Goal: Task Accomplishment & Management: Use online tool/utility

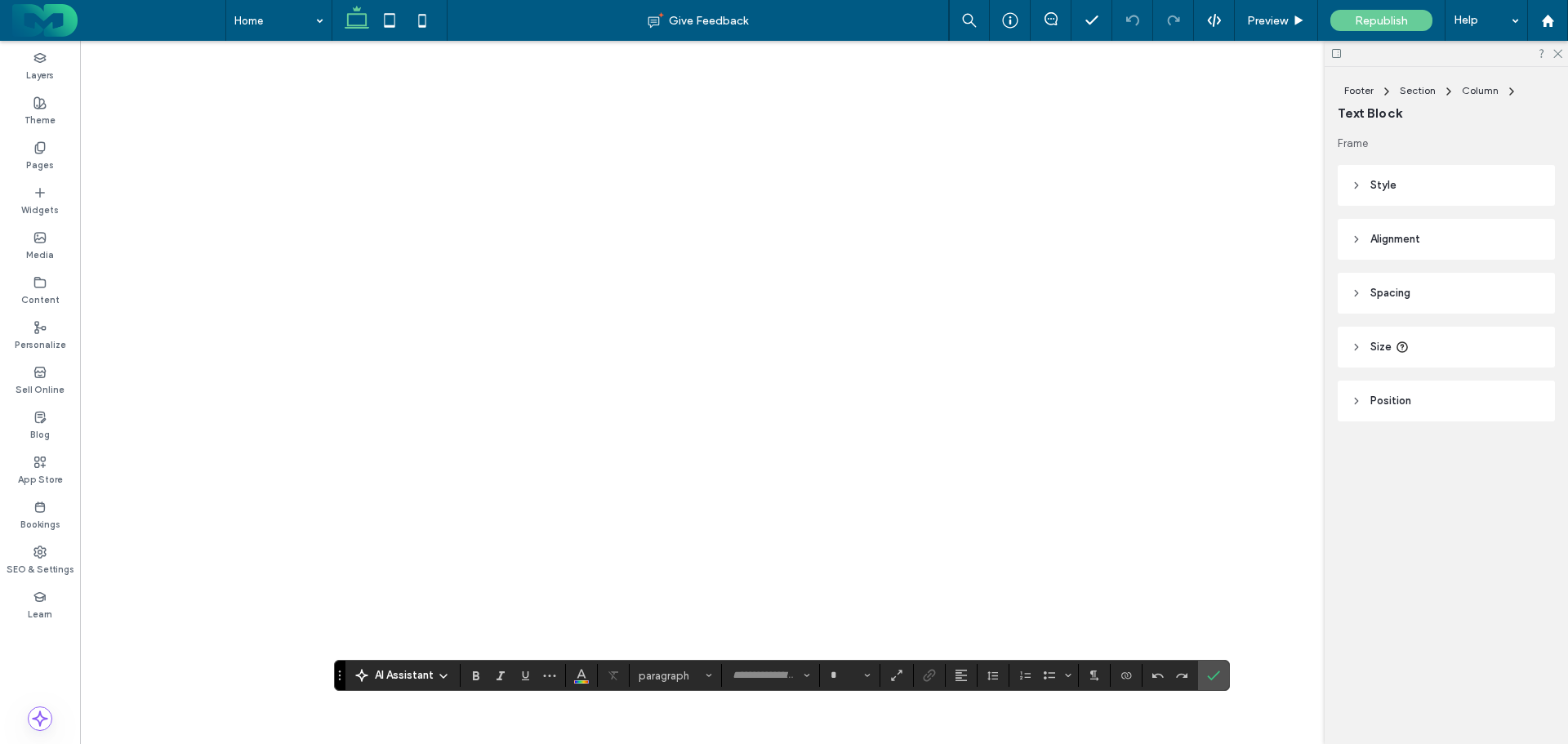
type input "*****"
type input "**"
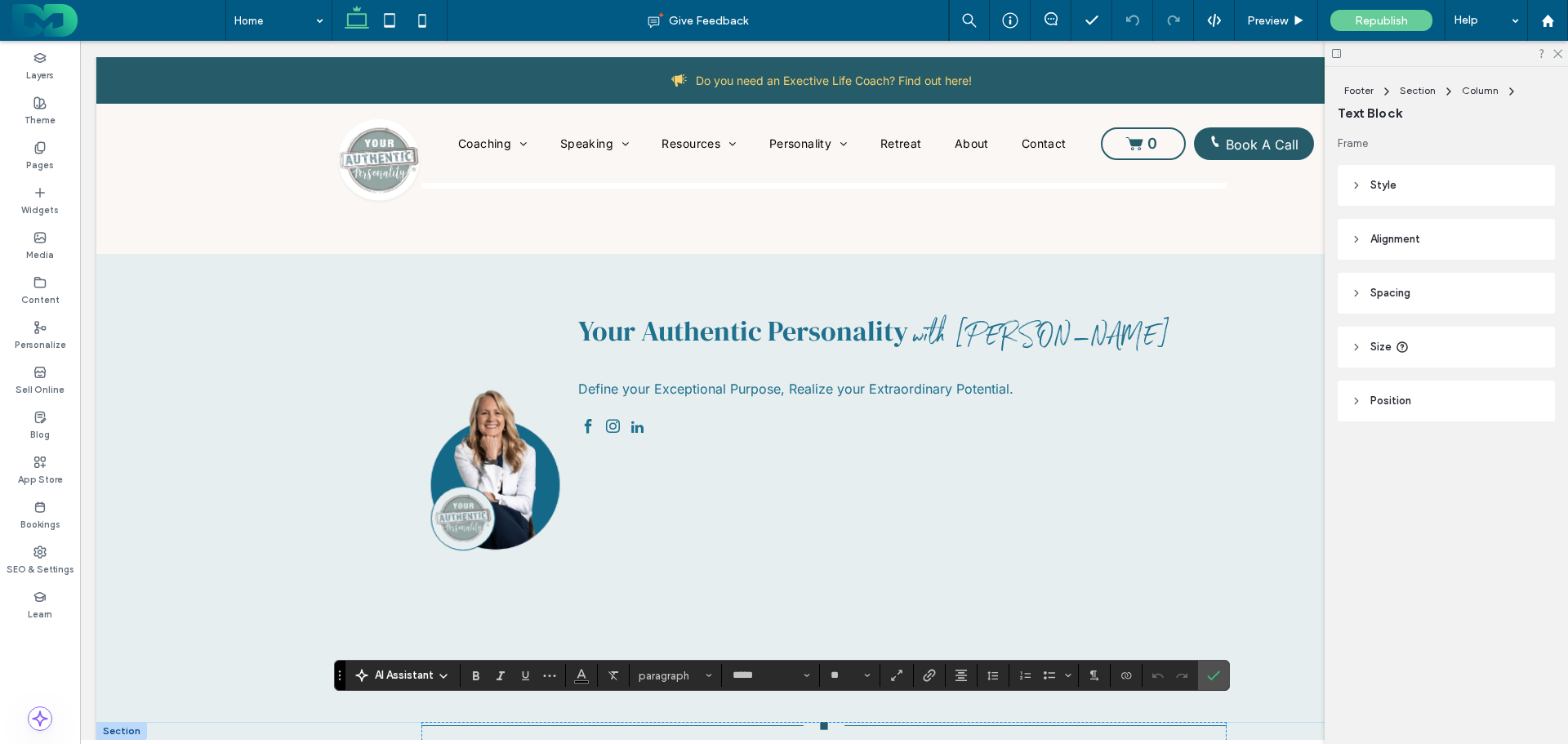
scroll to position [6971, 0]
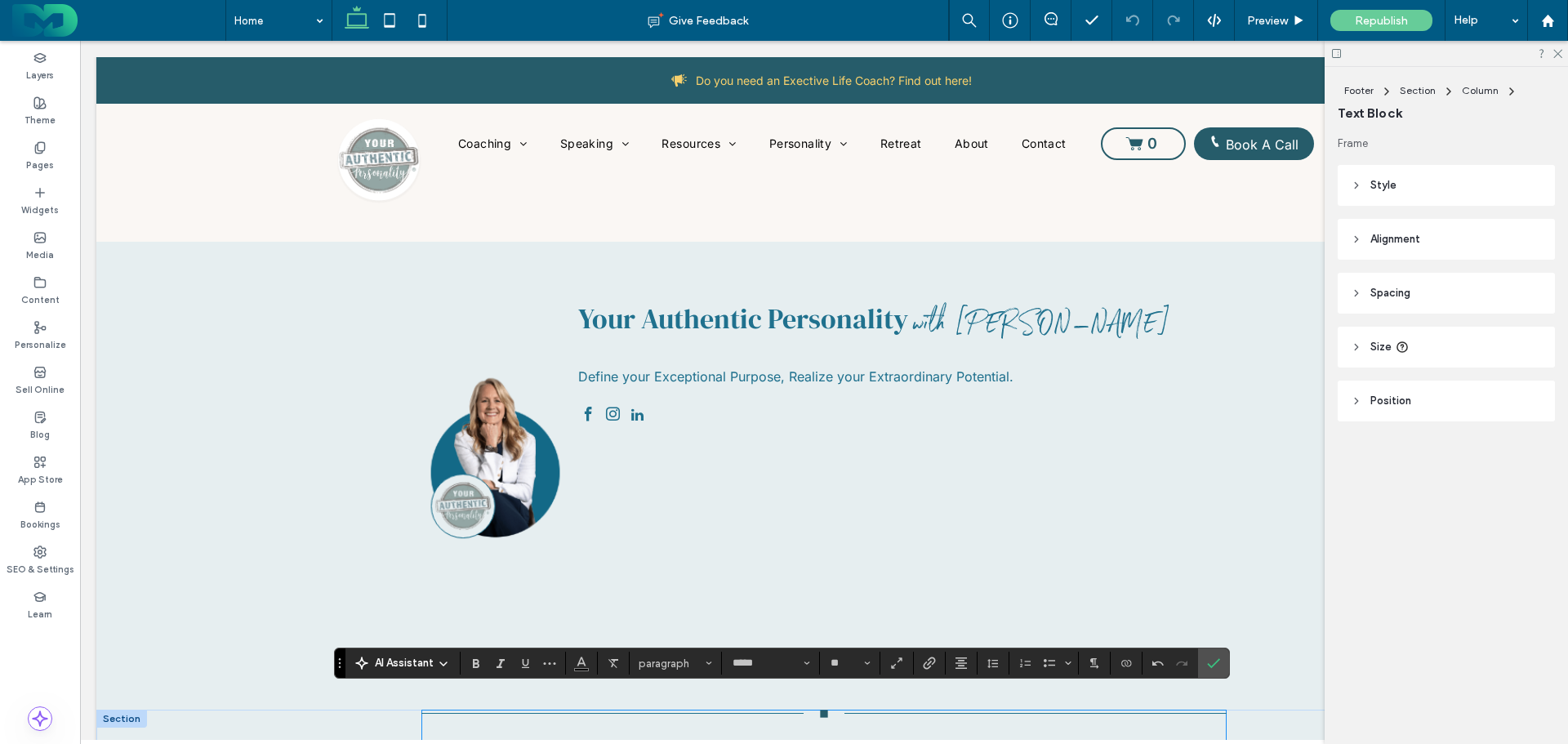
drag, startPoint x: 953, startPoint y: 711, endPoint x: 1042, endPoint y: 715, distance: 89.1
click at [1042, 715] on div "**********" at bounding box center [824, 756] width 806 height 91
click at [928, 659] on use "Link" at bounding box center [928, 663] width 12 height 12
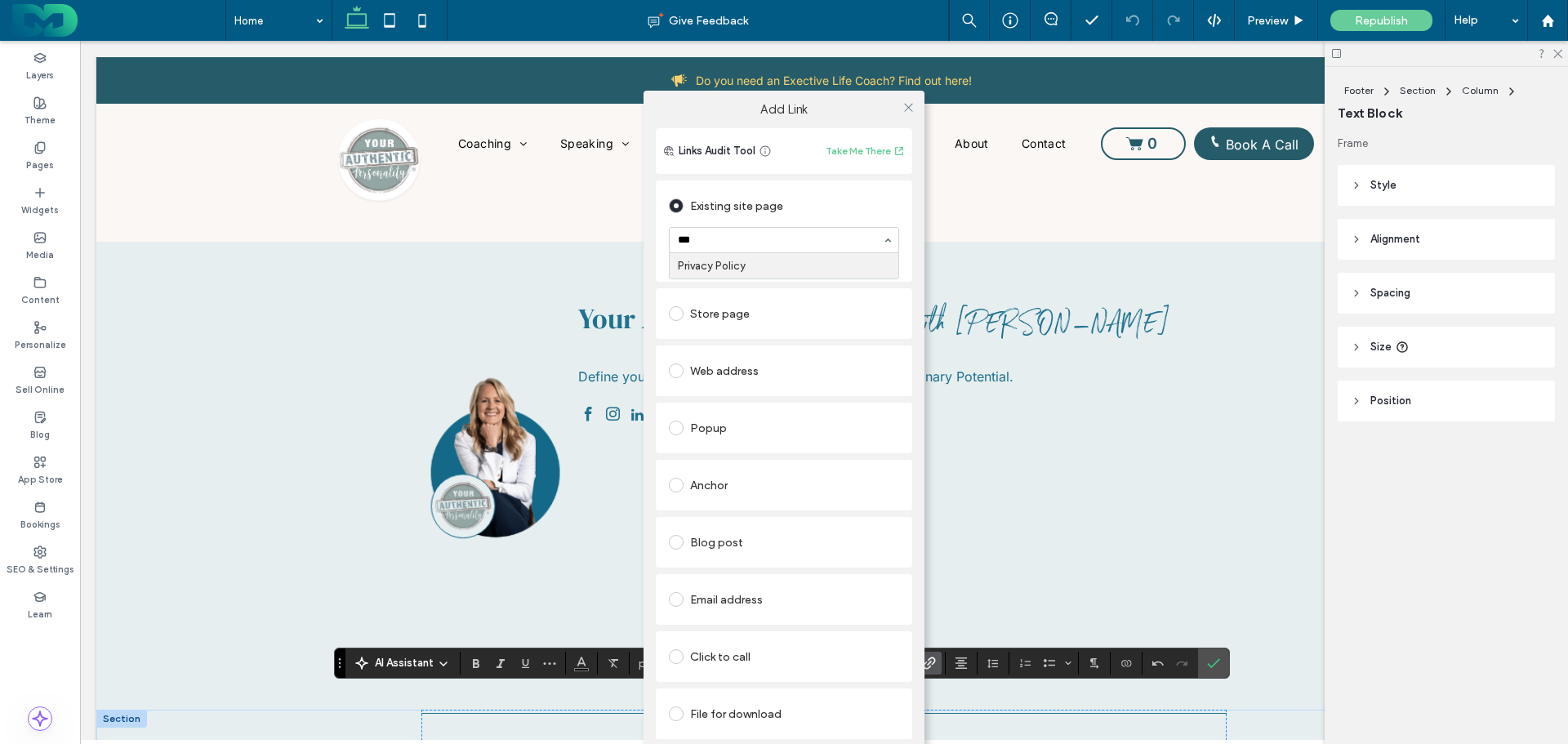
type input "****"
click at [905, 101] on icon at bounding box center [908, 107] width 12 height 12
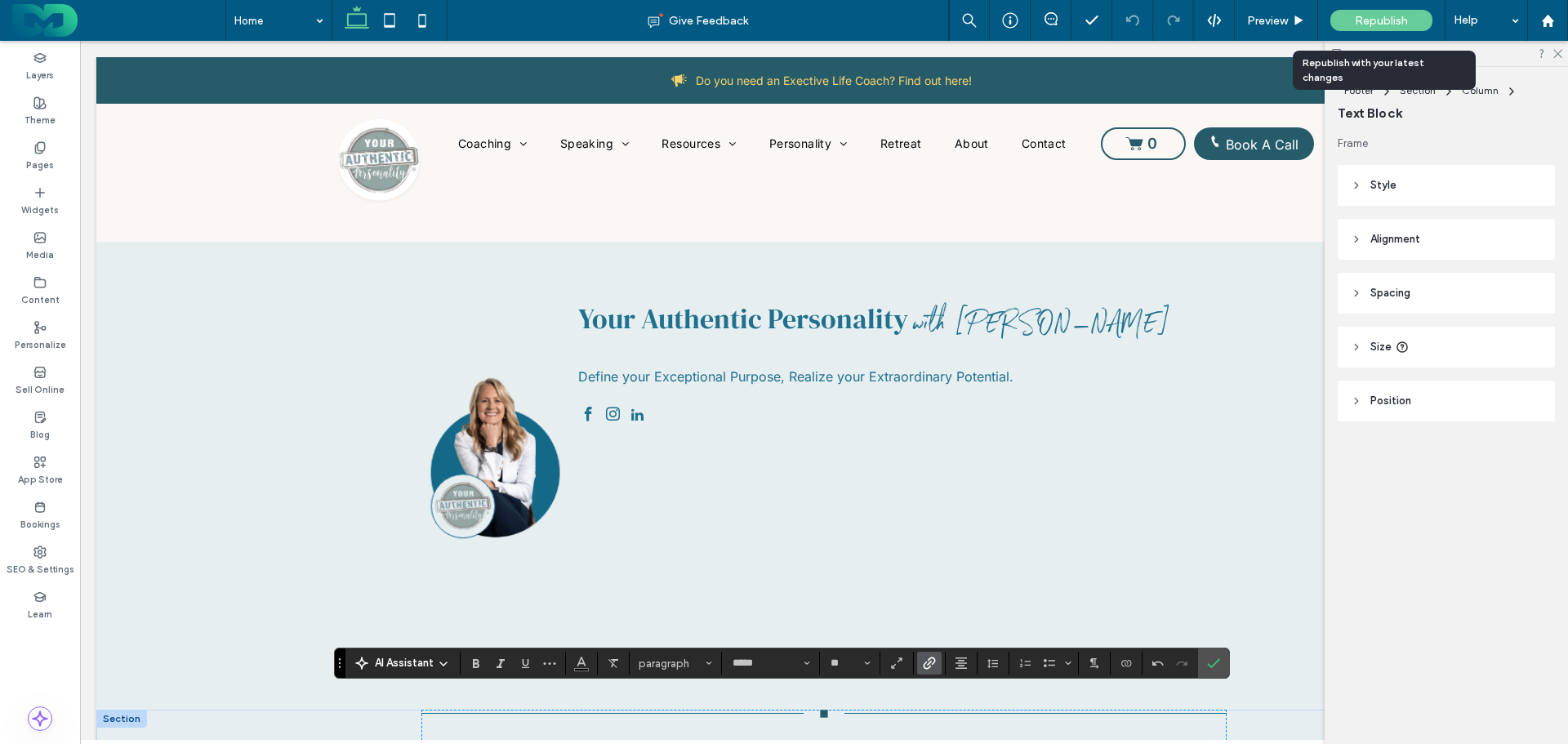
click at [1395, 20] on span "Republish" at bounding box center [1381, 21] width 53 height 14
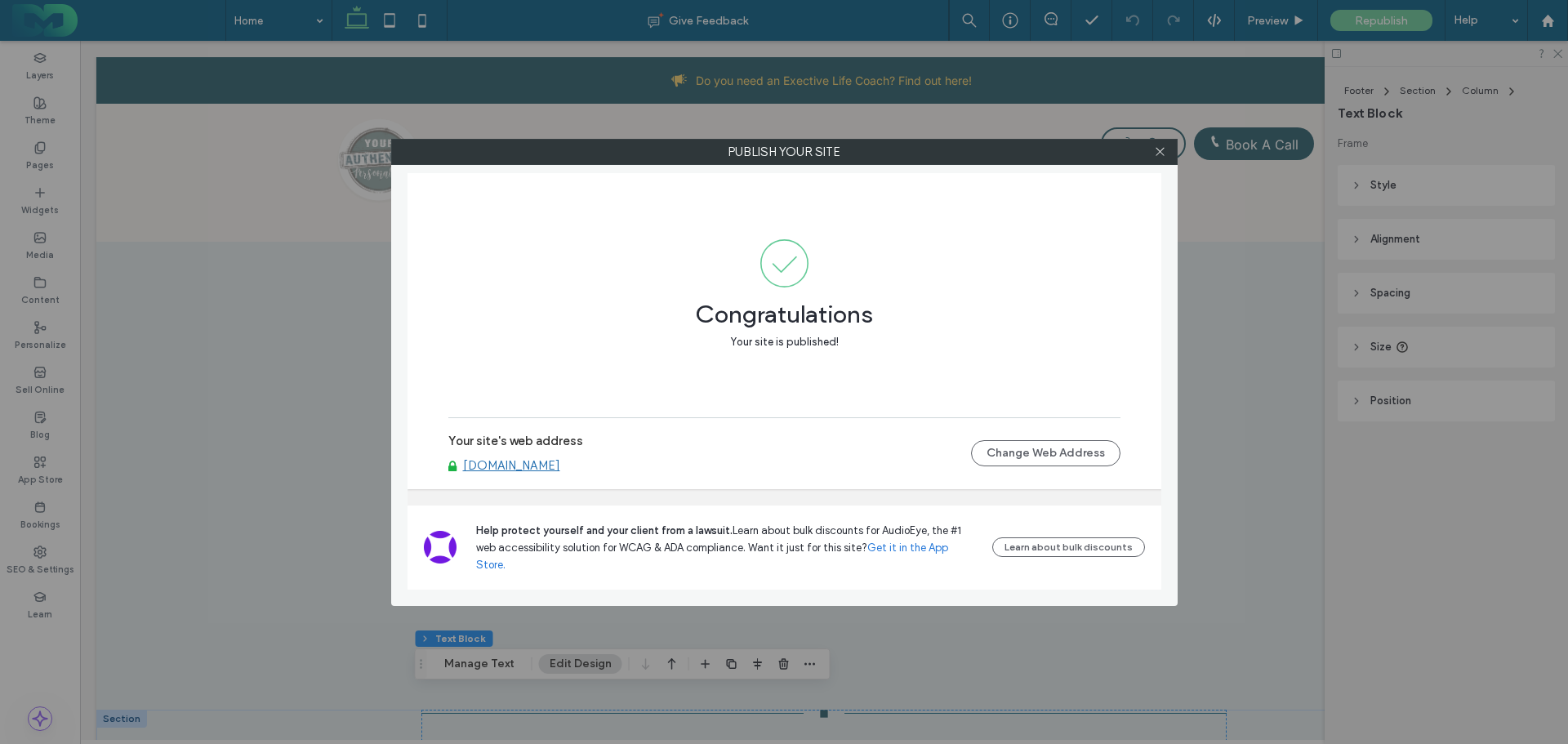
click at [1164, 154] on icon at bounding box center [1160, 151] width 12 height 12
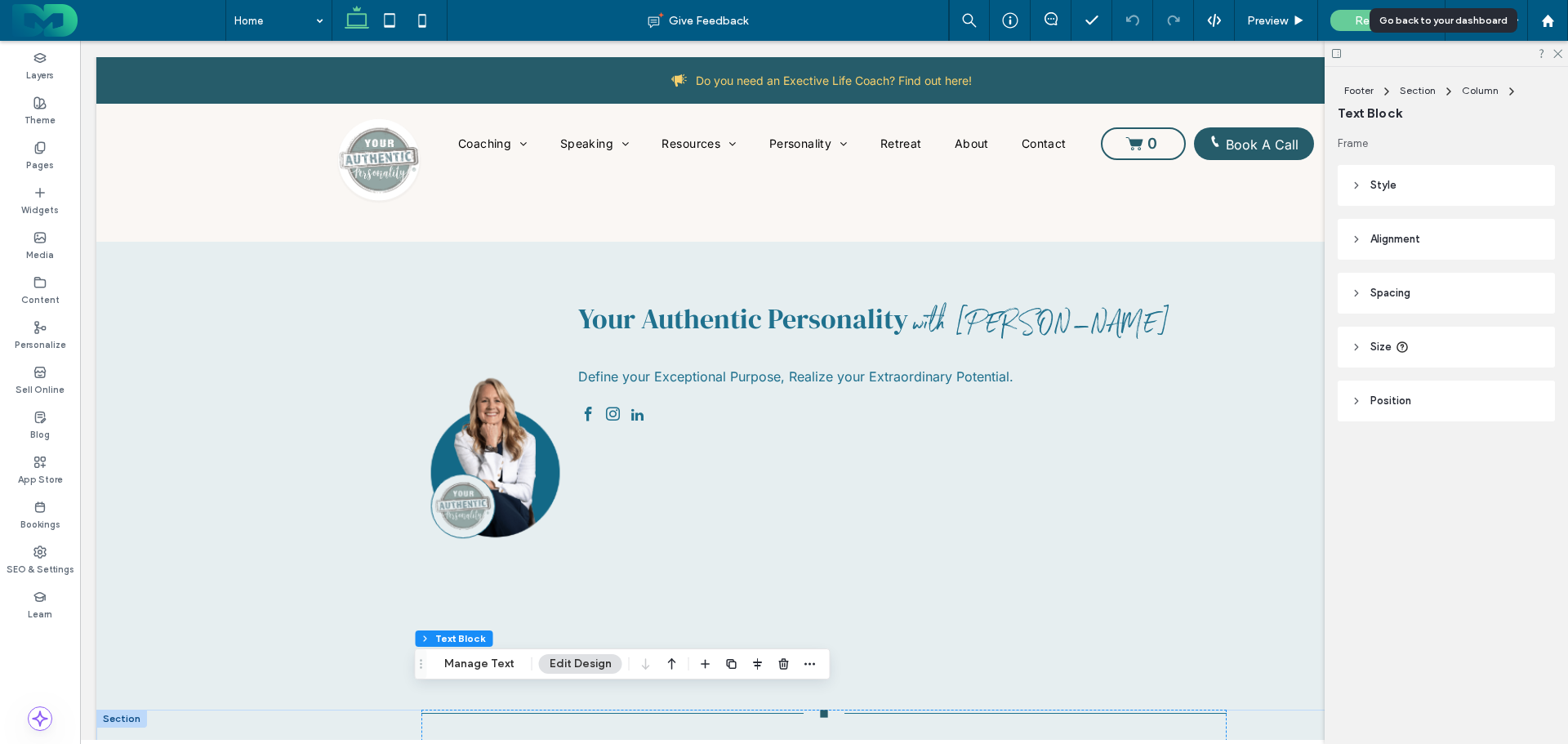
click at [1548, 15] on use at bounding box center [1547, 20] width 12 height 12
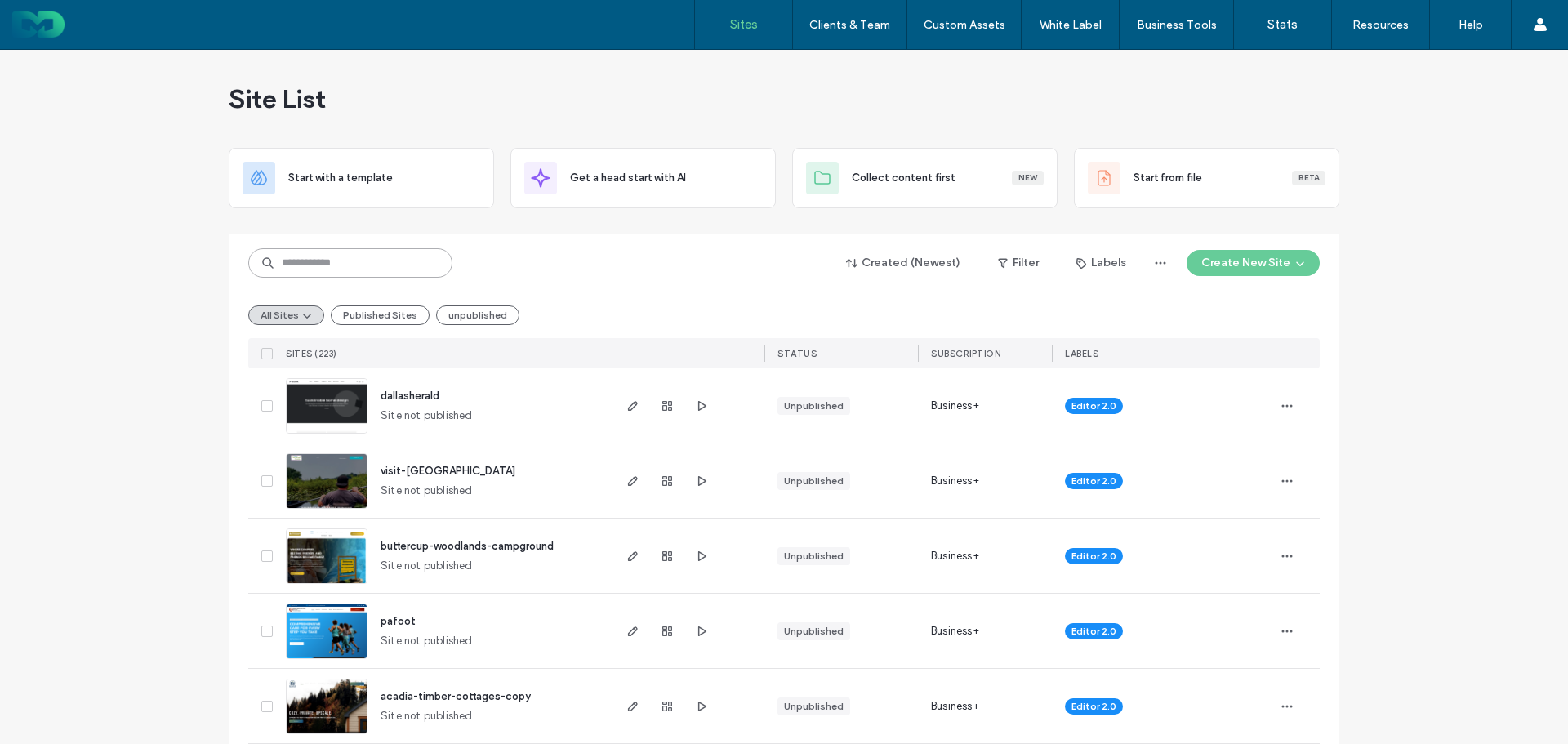
click at [305, 260] on input at bounding box center [350, 262] width 204 height 29
click at [306, 260] on input at bounding box center [350, 262] width 204 height 29
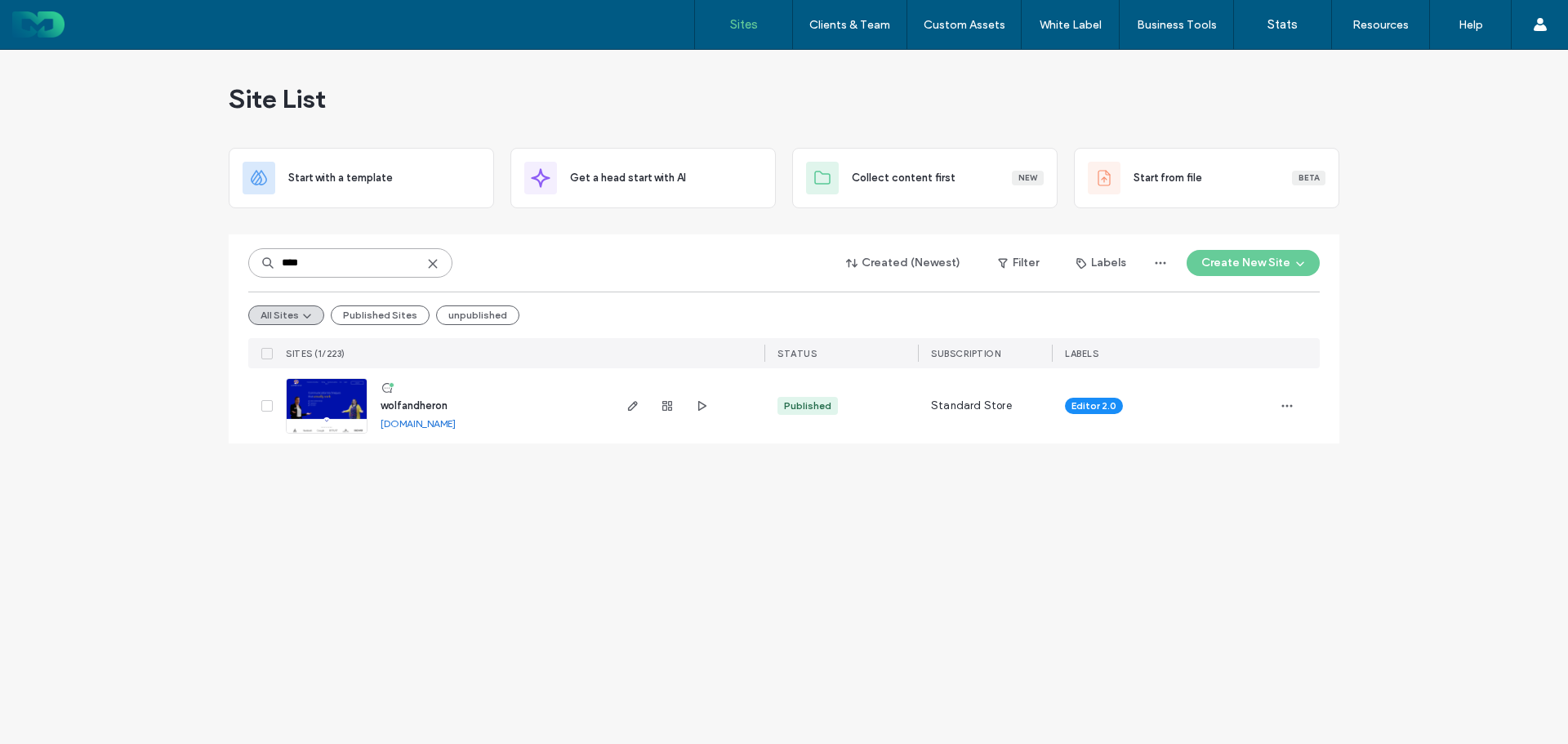
type input "****"
click at [631, 408] on icon "button" at bounding box center [633, 406] width 13 height 13
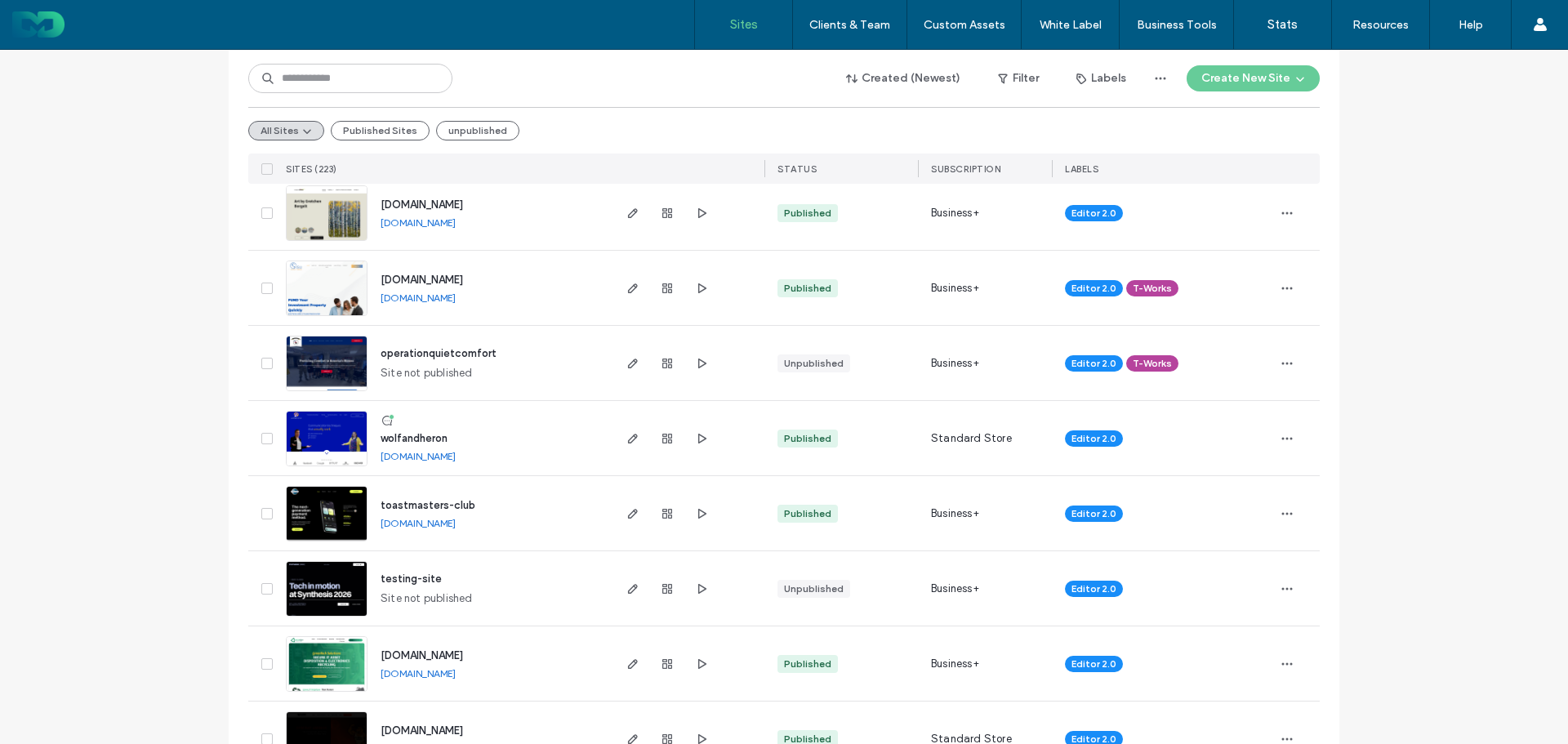
scroll to position [735, 0]
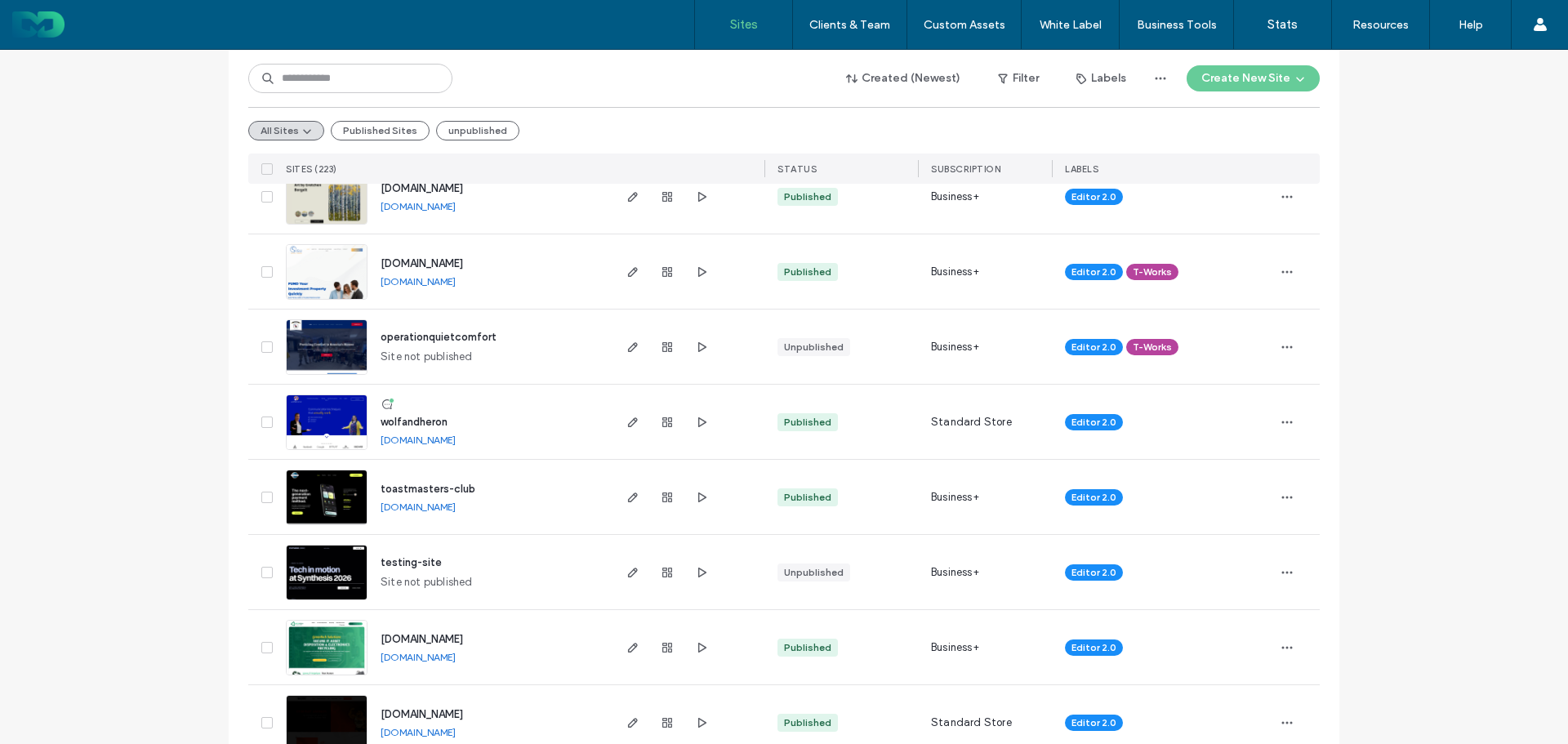
click at [455, 440] on link "[DOMAIN_NAME]" at bounding box center [418, 440] width 75 height 12
click at [626, 416] on icon "button" at bounding box center [633, 422] width 13 height 13
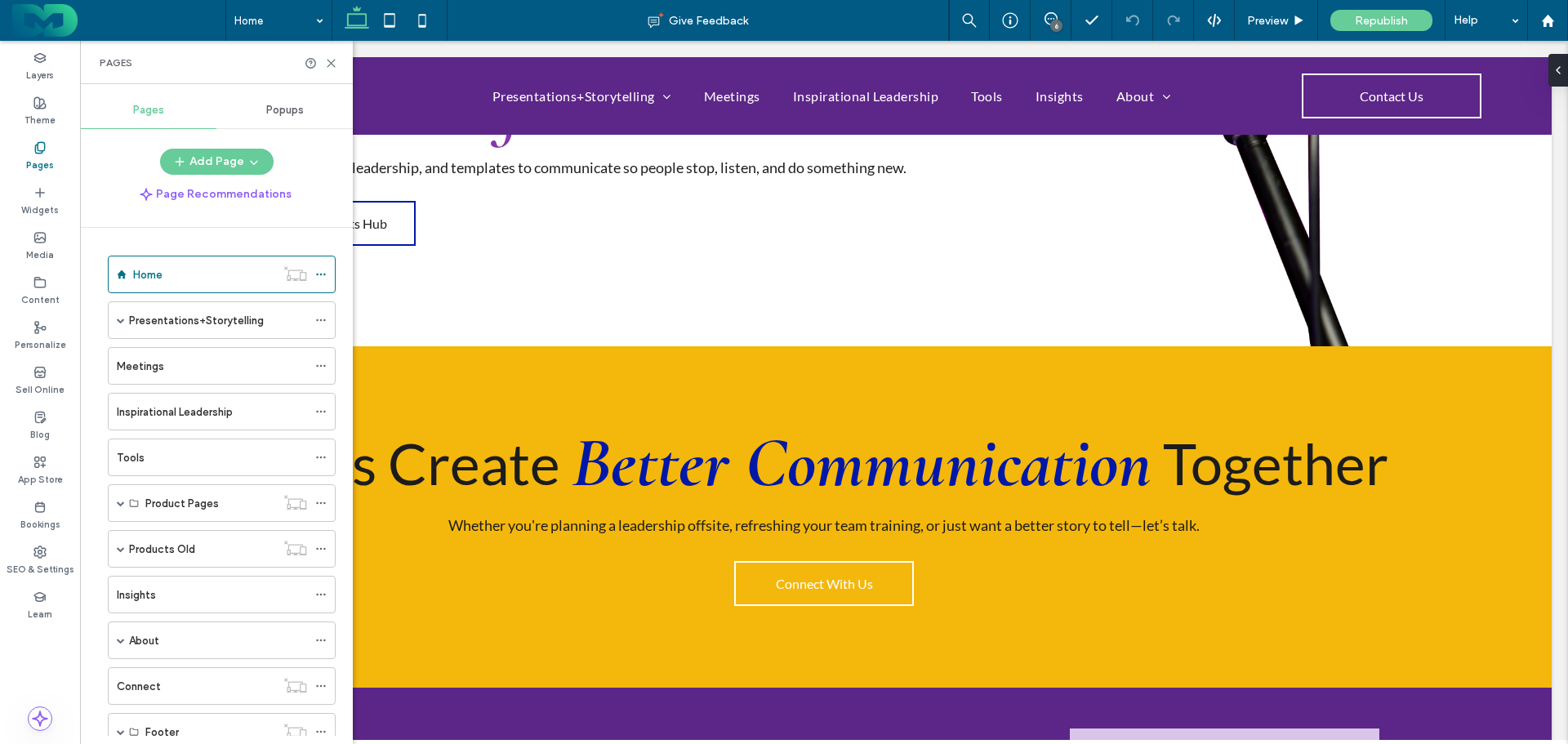
click at [294, 116] on span "Popups" at bounding box center [285, 110] width 37 height 13
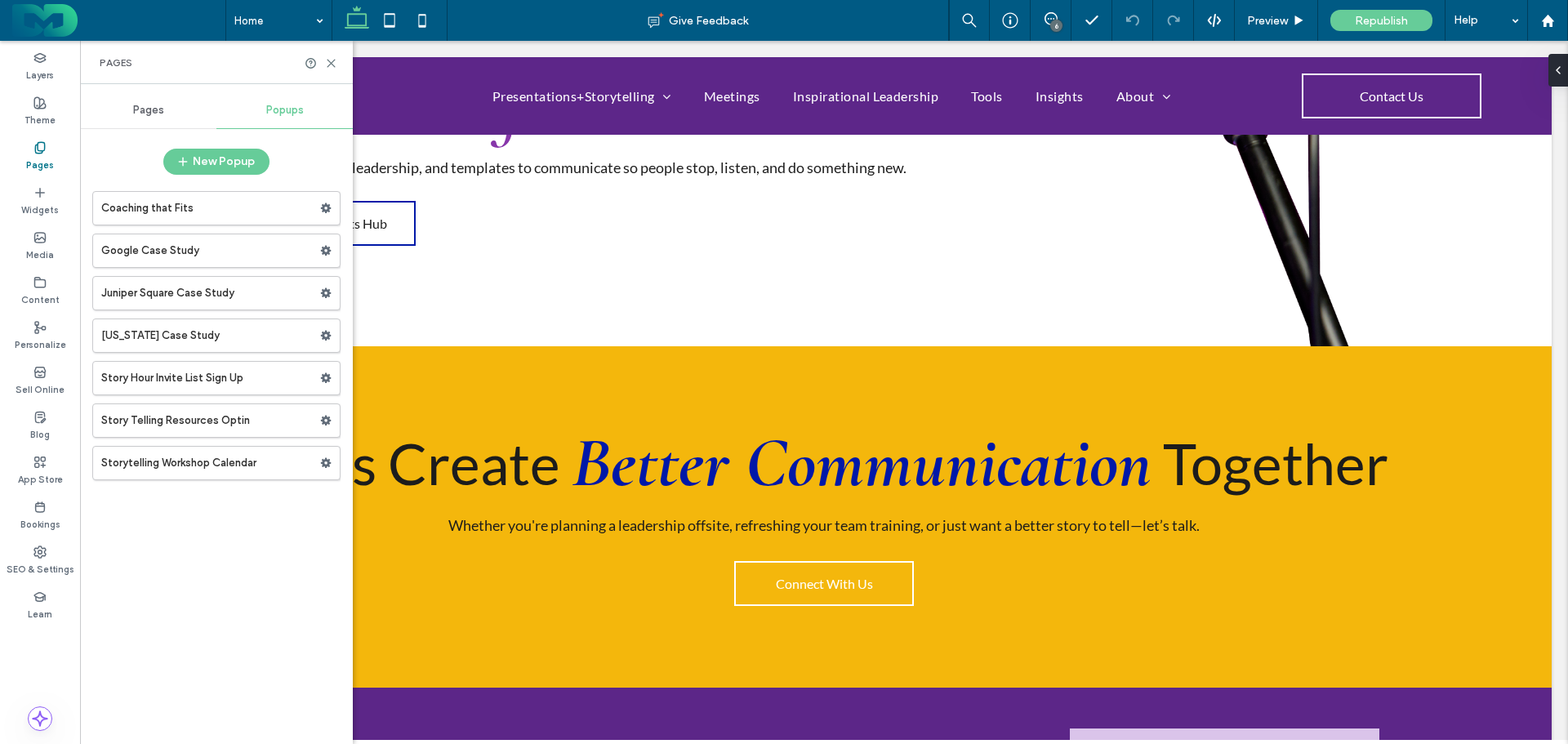
click at [161, 207] on label "Coaching that Fits" at bounding box center [211, 207] width 219 height 32
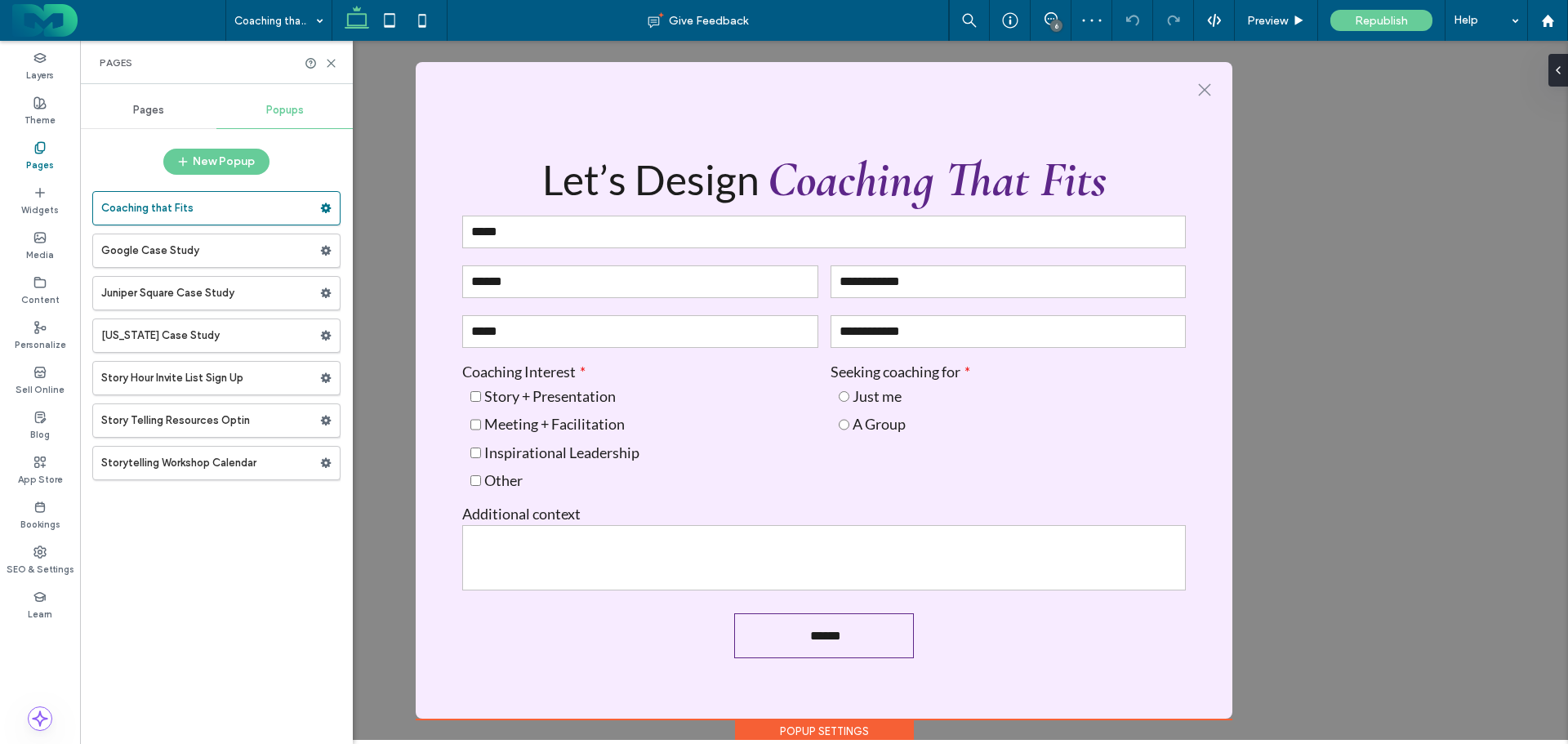
click at [144, 243] on label "Google Case Study" at bounding box center [211, 250] width 219 height 32
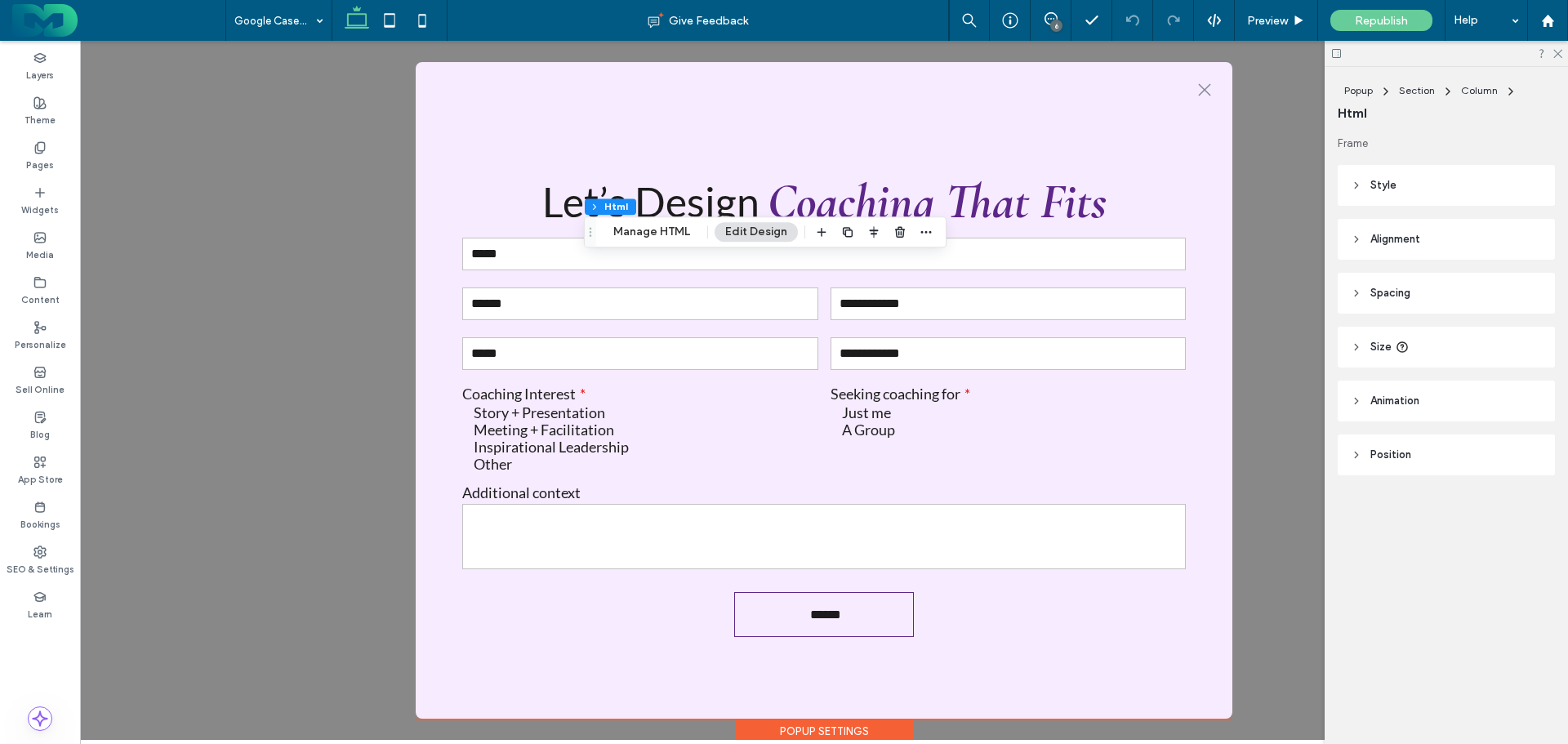
click at [660, 231] on button "Manage HTML" at bounding box center [652, 232] width 98 height 20
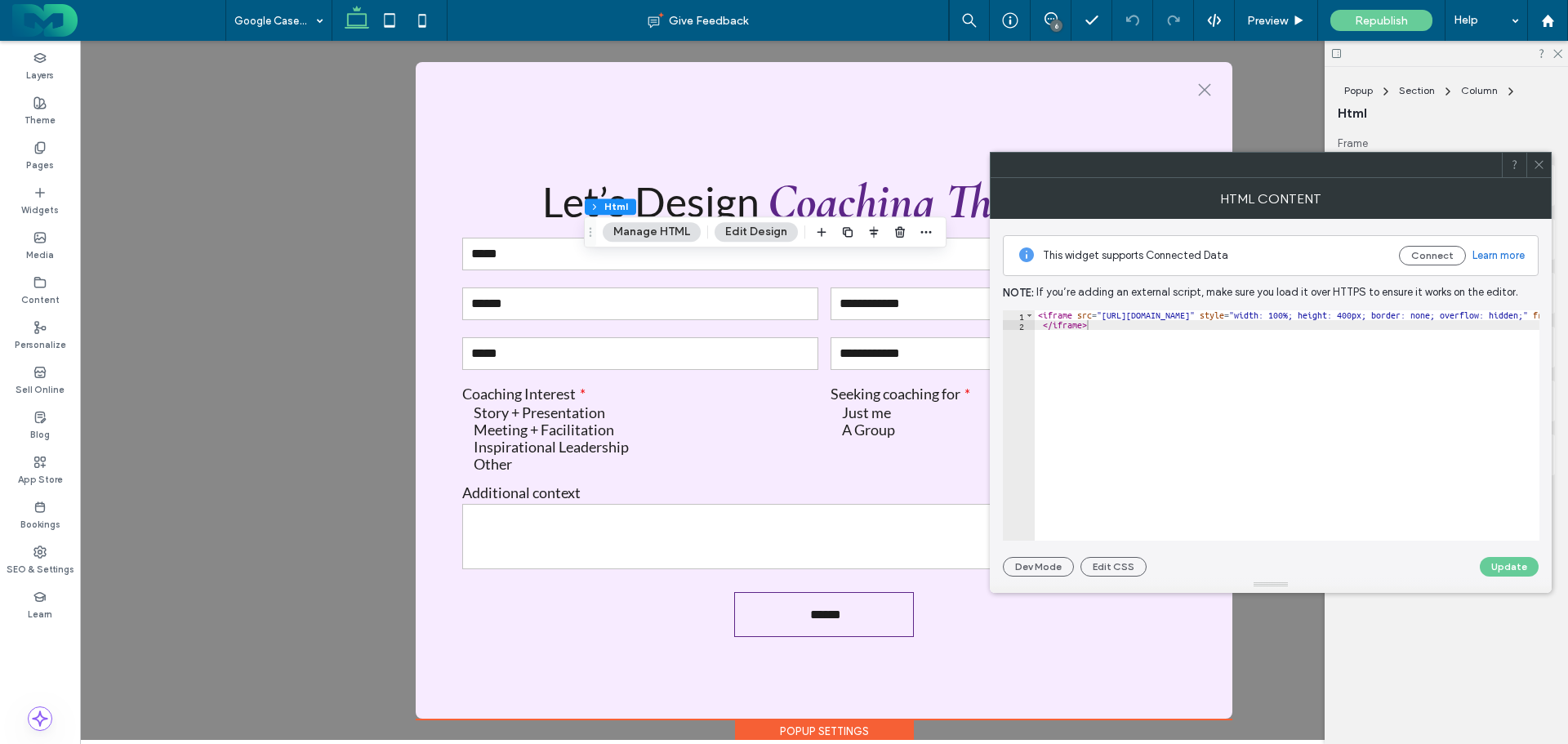
type textarea "**********"
drag, startPoint x: 1101, startPoint y: 314, endPoint x: 1298, endPoint y: 316, distance: 197.0
click at [1298, 316] on div "< iframe src = "https://learn.wolfandheron.com/google-cs" style = "width: 100%;…" at bounding box center [1415, 429] width 762 height 237
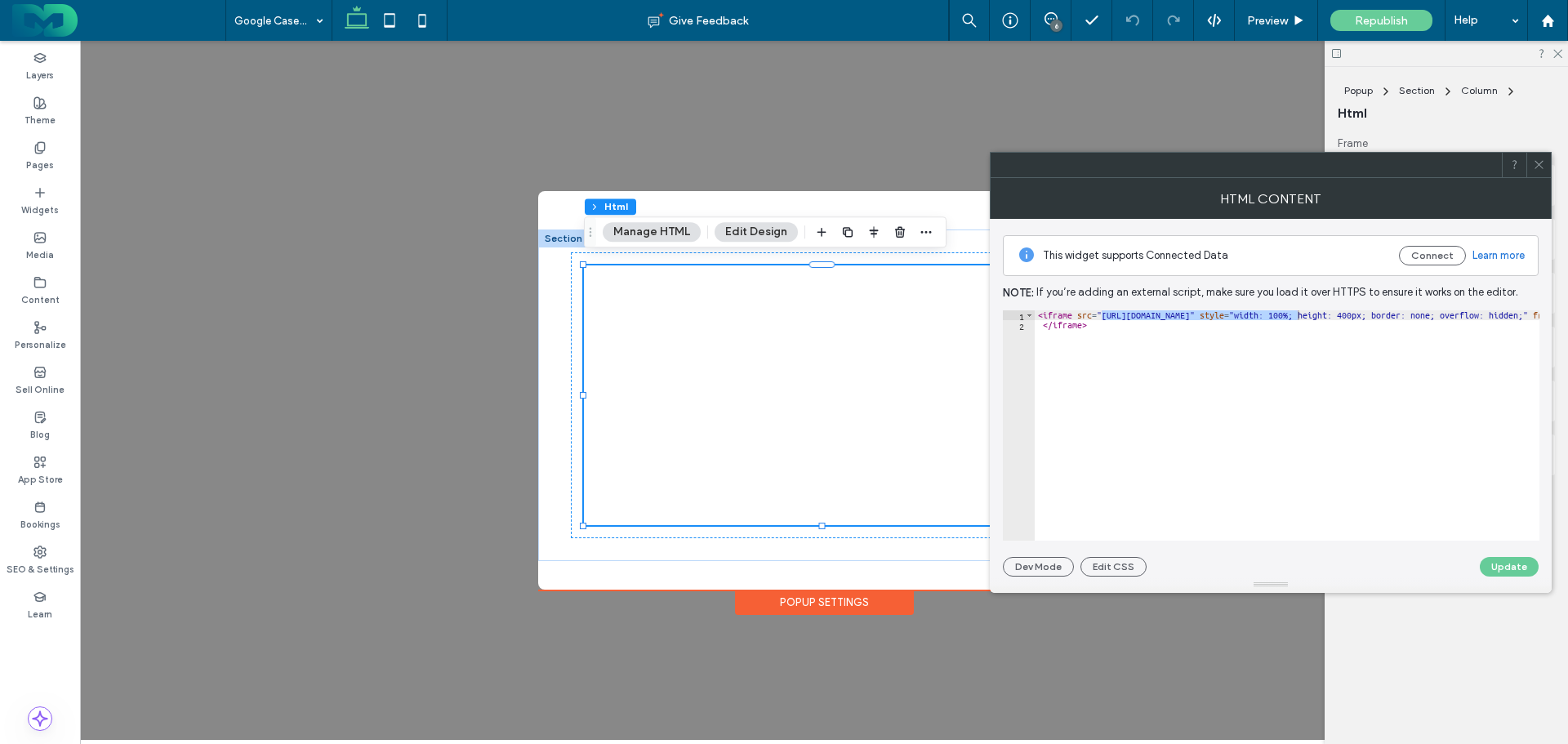
click at [1540, 168] on icon at bounding box center [1539, 164] width 12 height 12
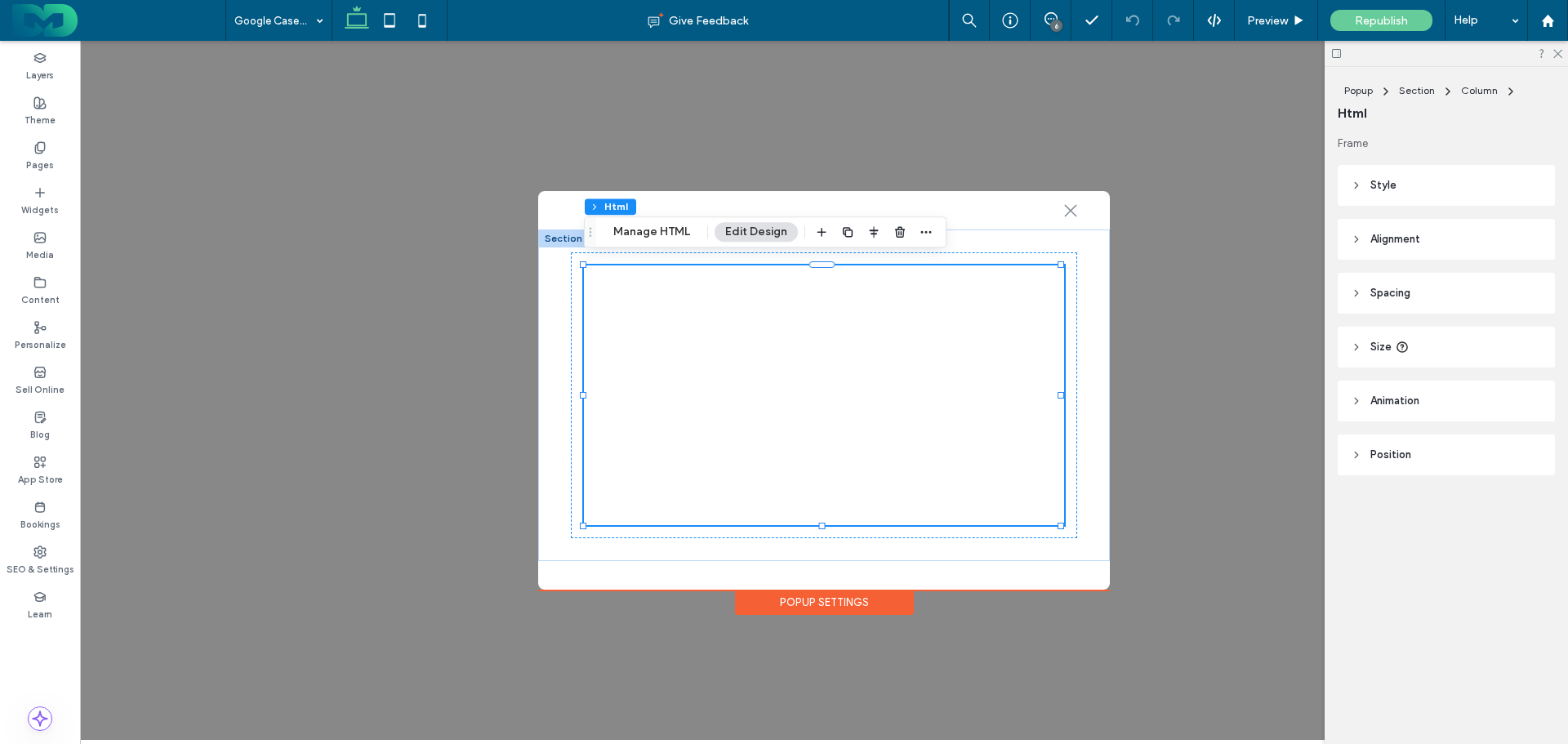
click at [41, 148] on icon at bounding box center [40, 148] width 13 height 13
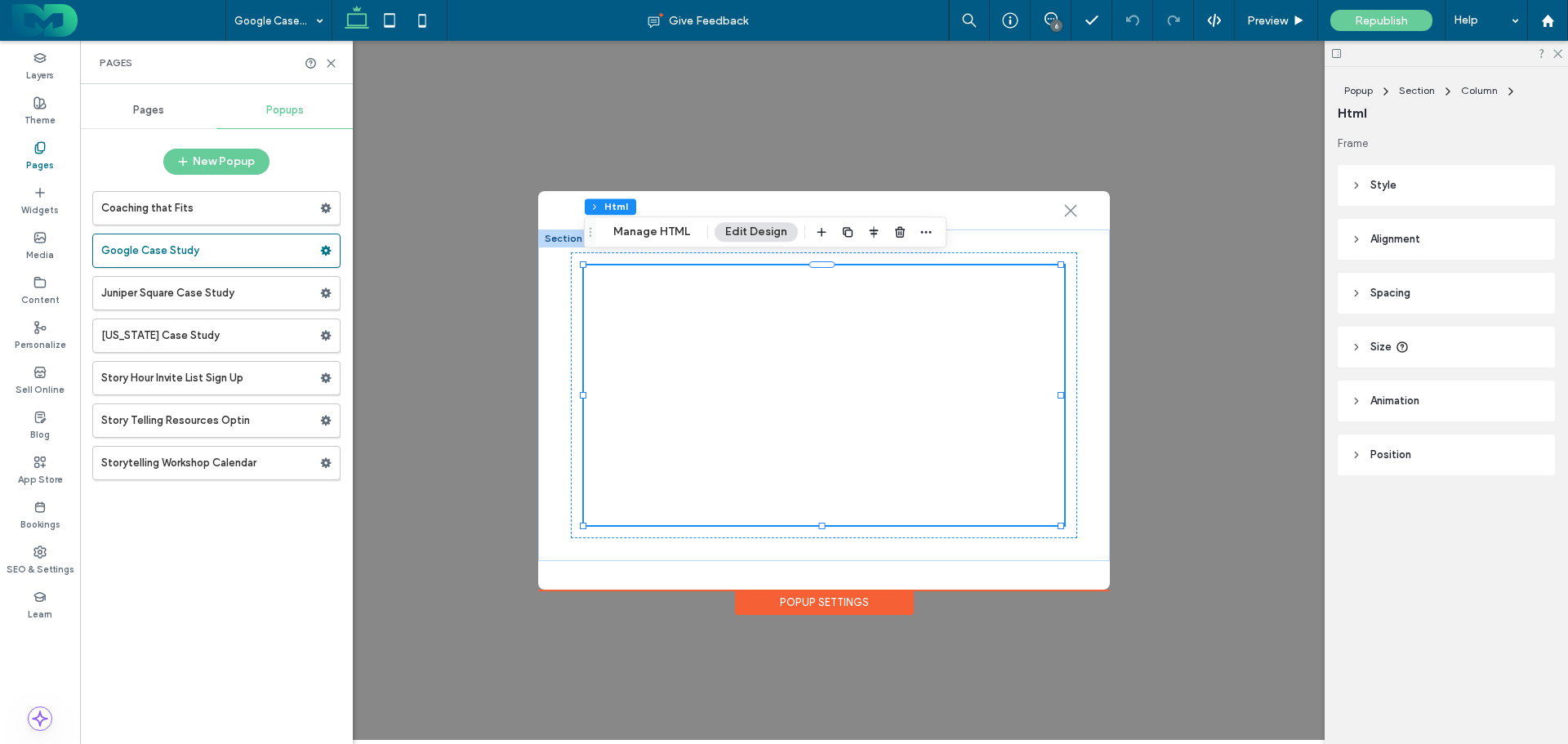
click at [135, 111] on span "Pages" at bounding box center [148, 110] width 31 height 13
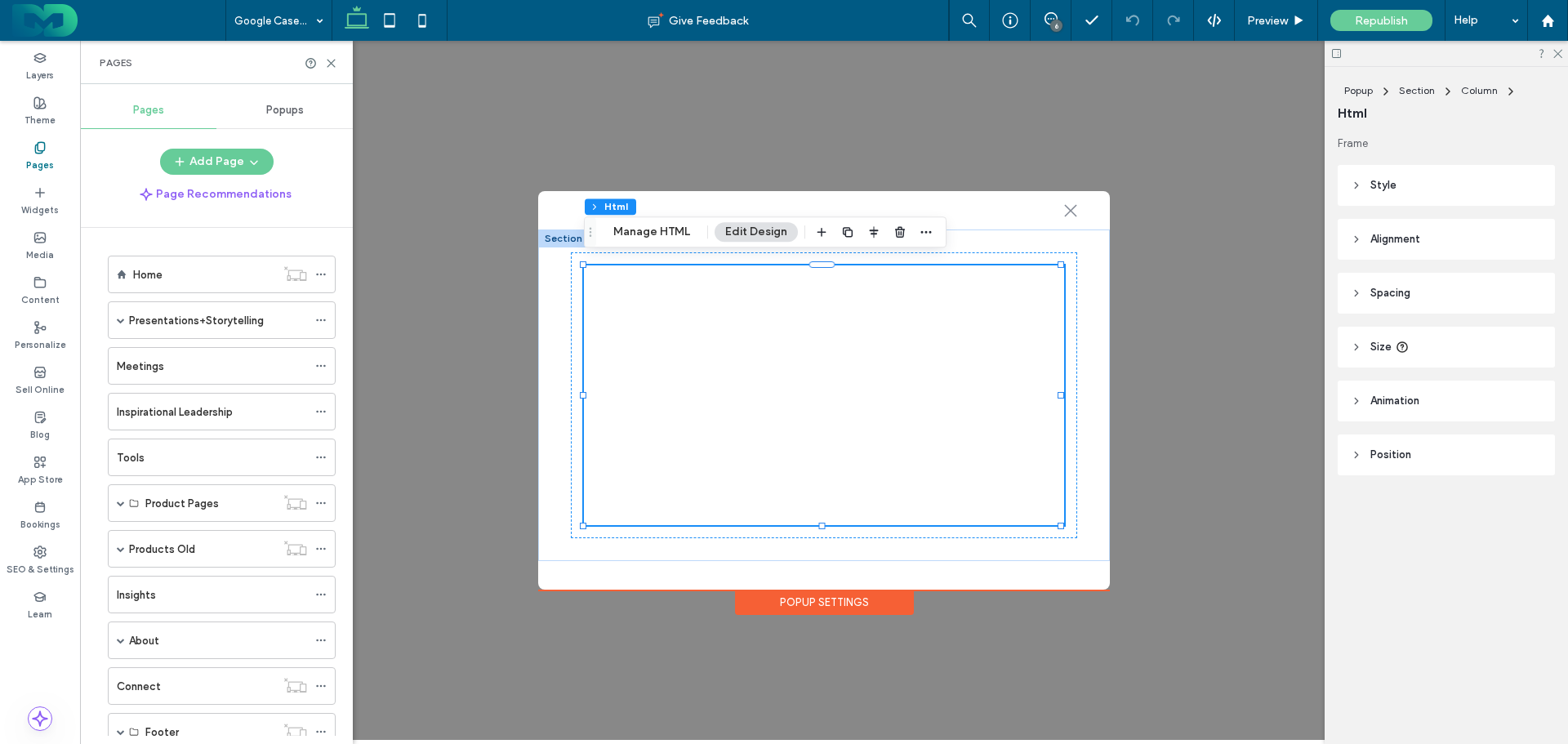
click at [144, 273] on label "Home" at bounding box center [147, 275] width 29 height 28
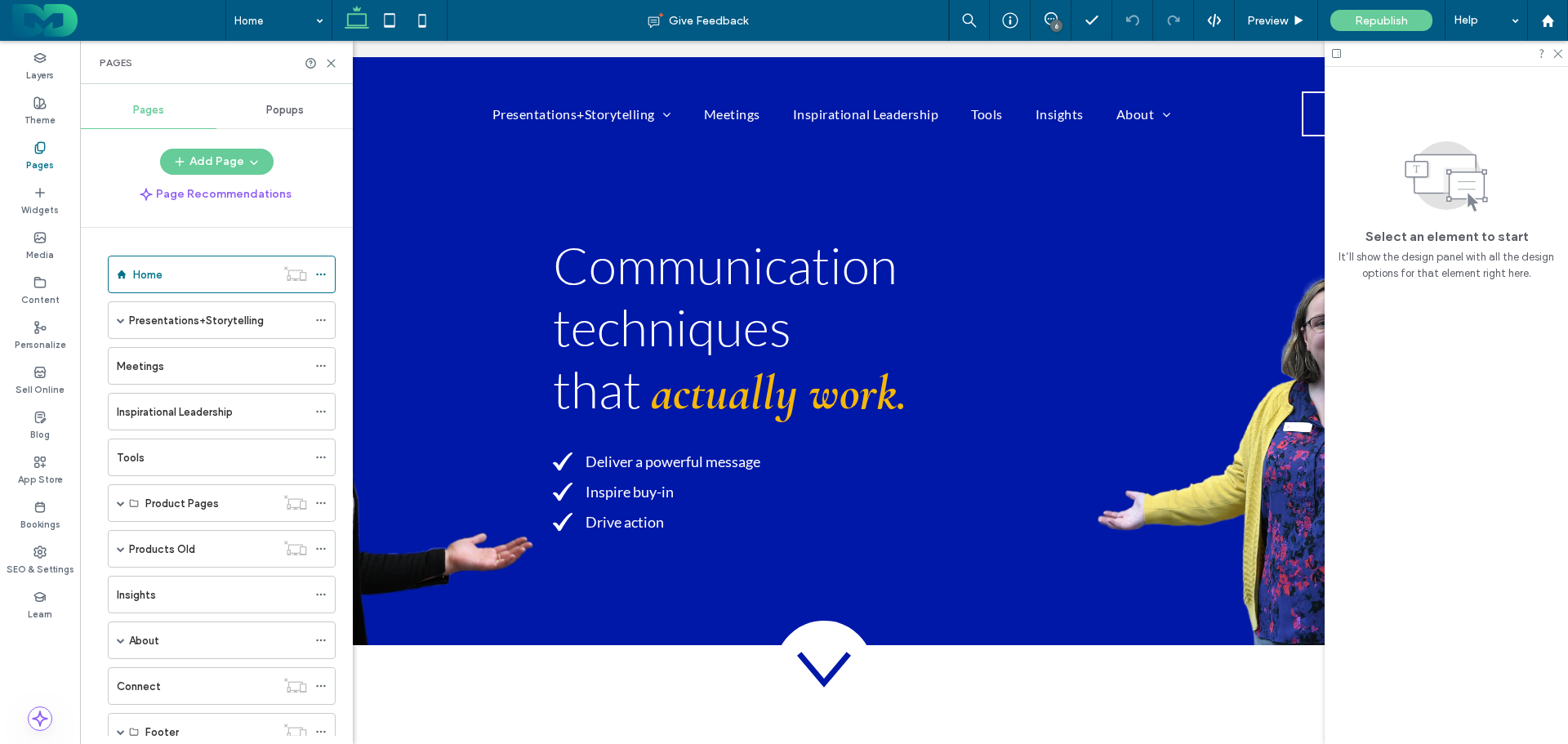
click at [37, 150] on use at bounding box center [39, 147] width 9 height 11
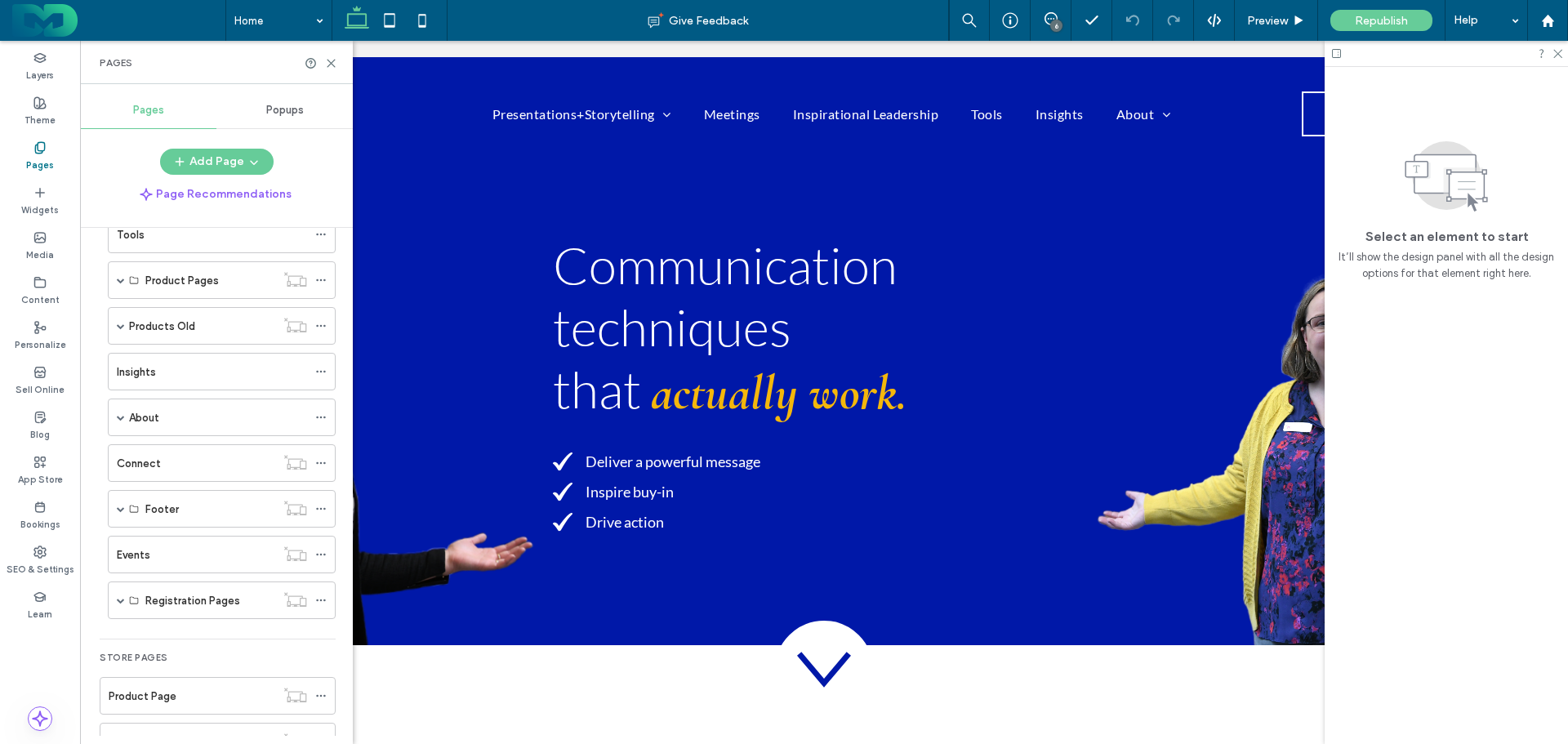
scroll to position [245, 0]
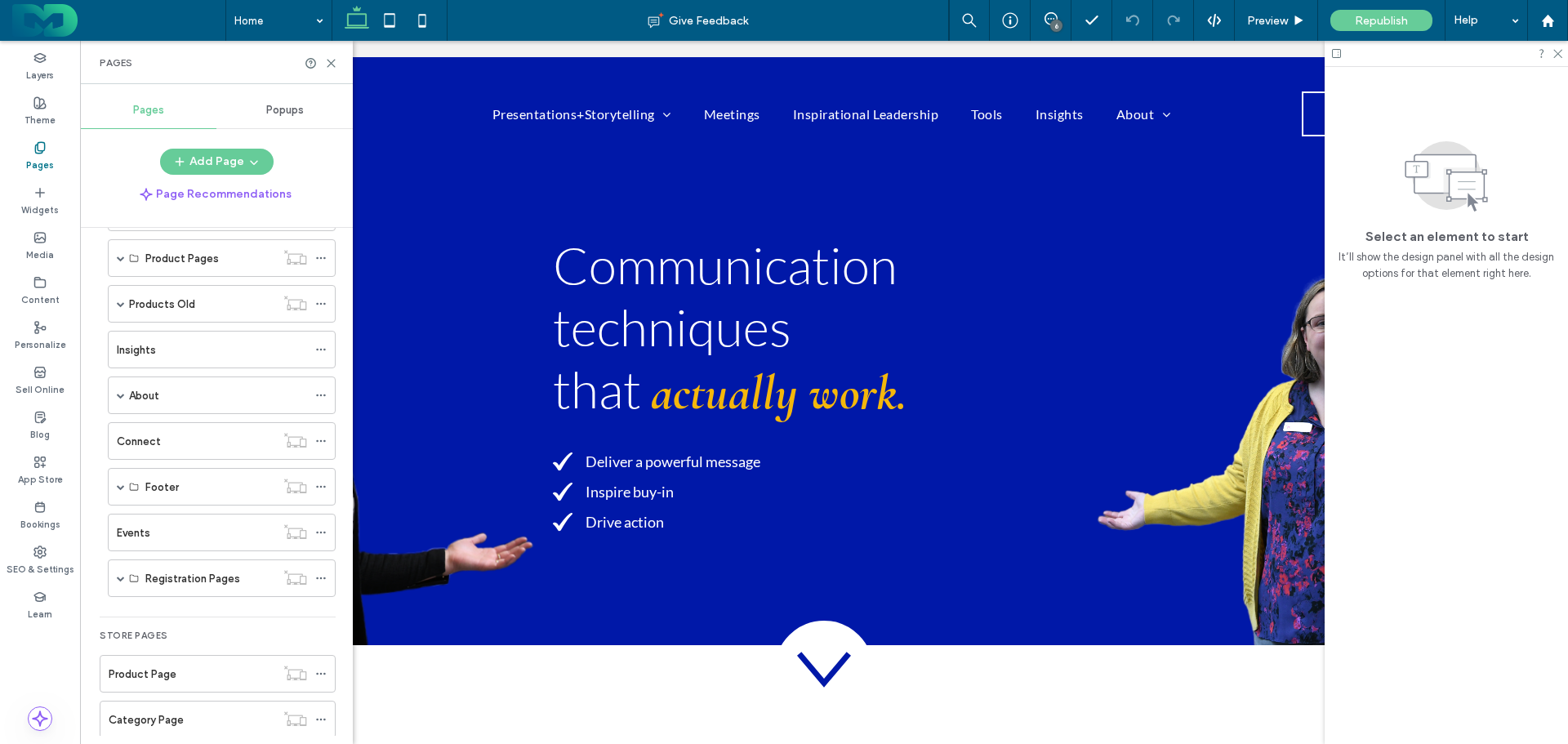
click at [119, 256] on span at bounding box center [121, 258] width 8 height 8
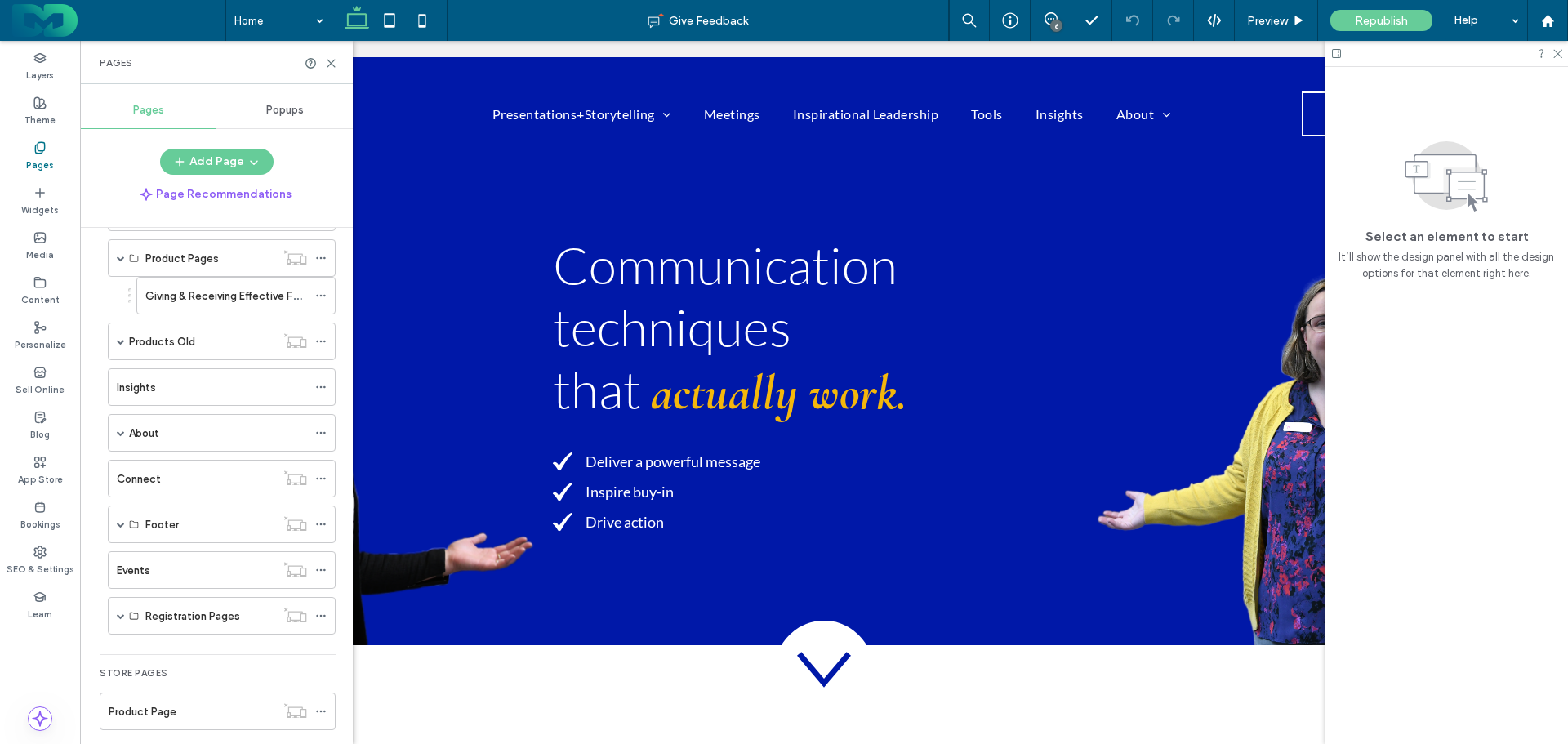
click at [199, 294] on label "Giving & Receiving Effective Feedback" at bounding box center [240, 296] width 190 height 28
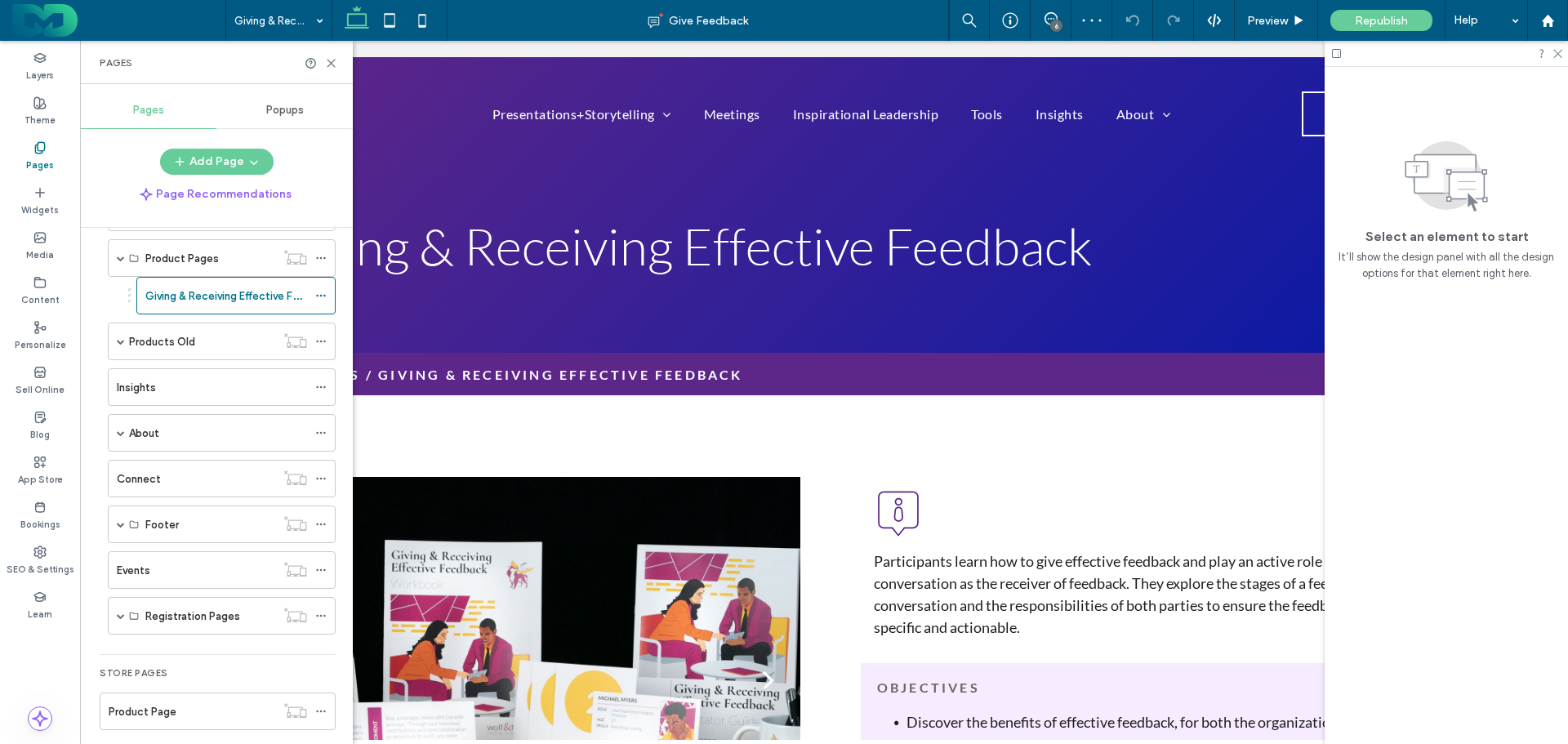
click at [1053, 12] on icon at bounding box center [1051, 19] width 13 height 13
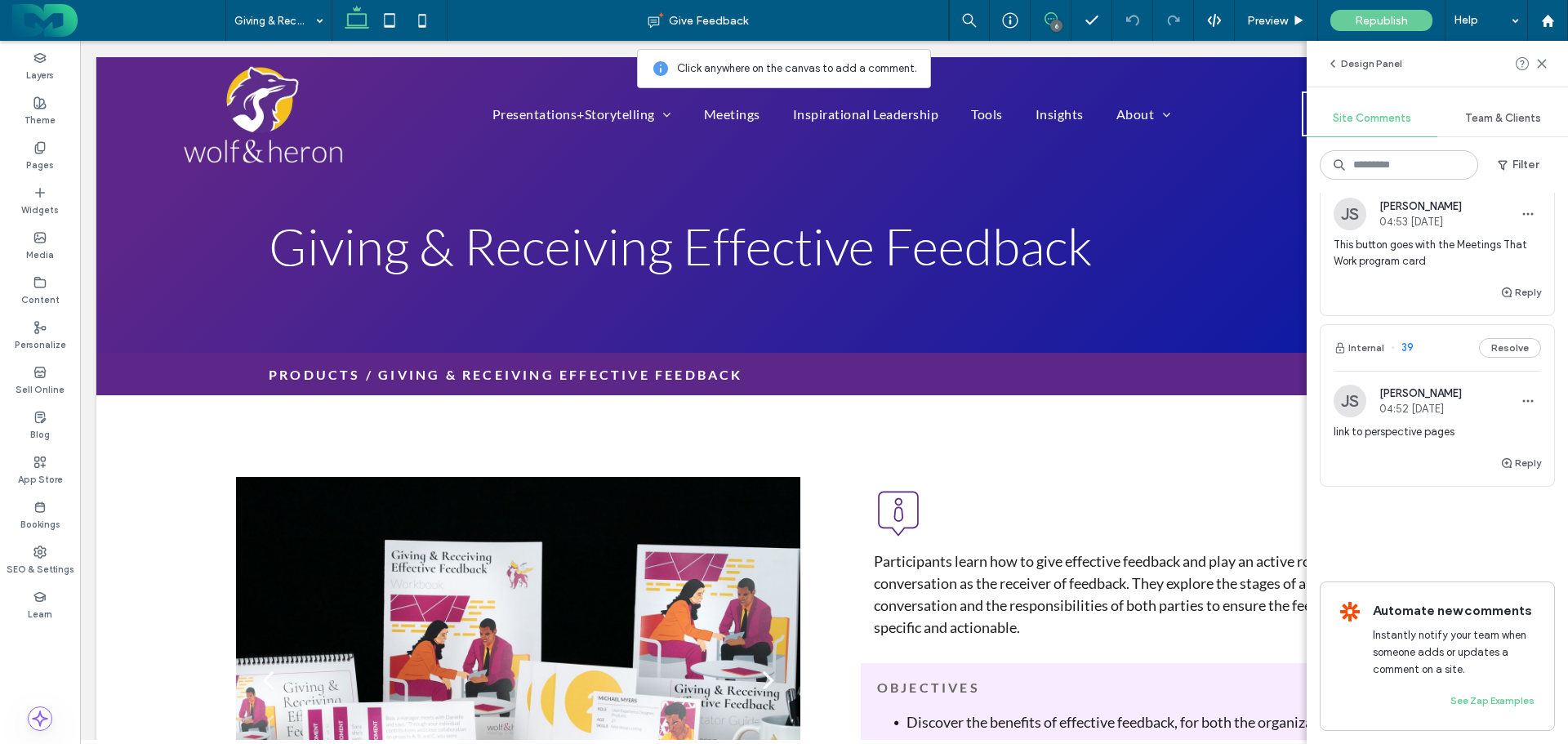
click at [38, 129] on div "Theme" at bounding box center [40, 111] width 80 height 45
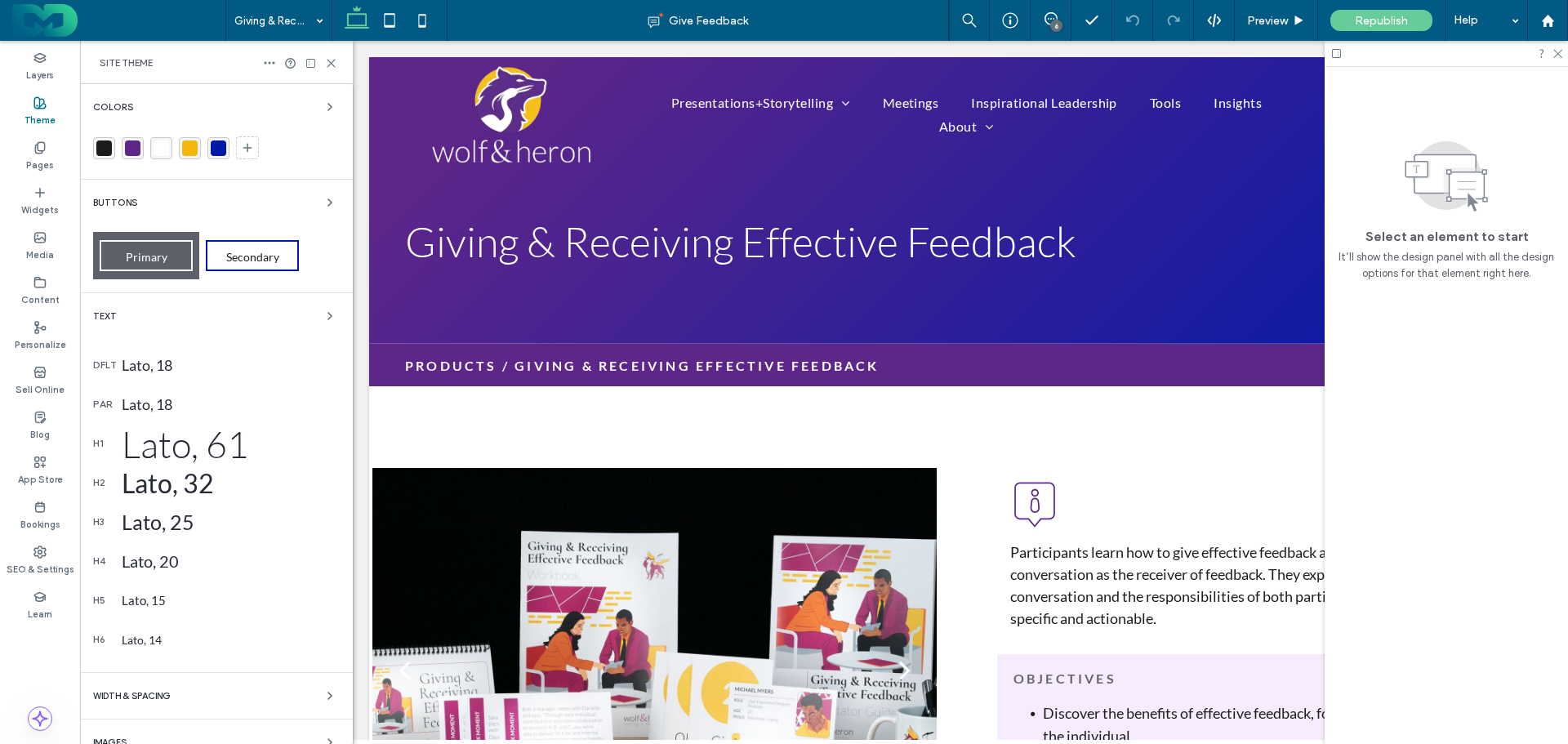
click at [37, 144] on use at bounding box center [39, 147] width 9 height 11
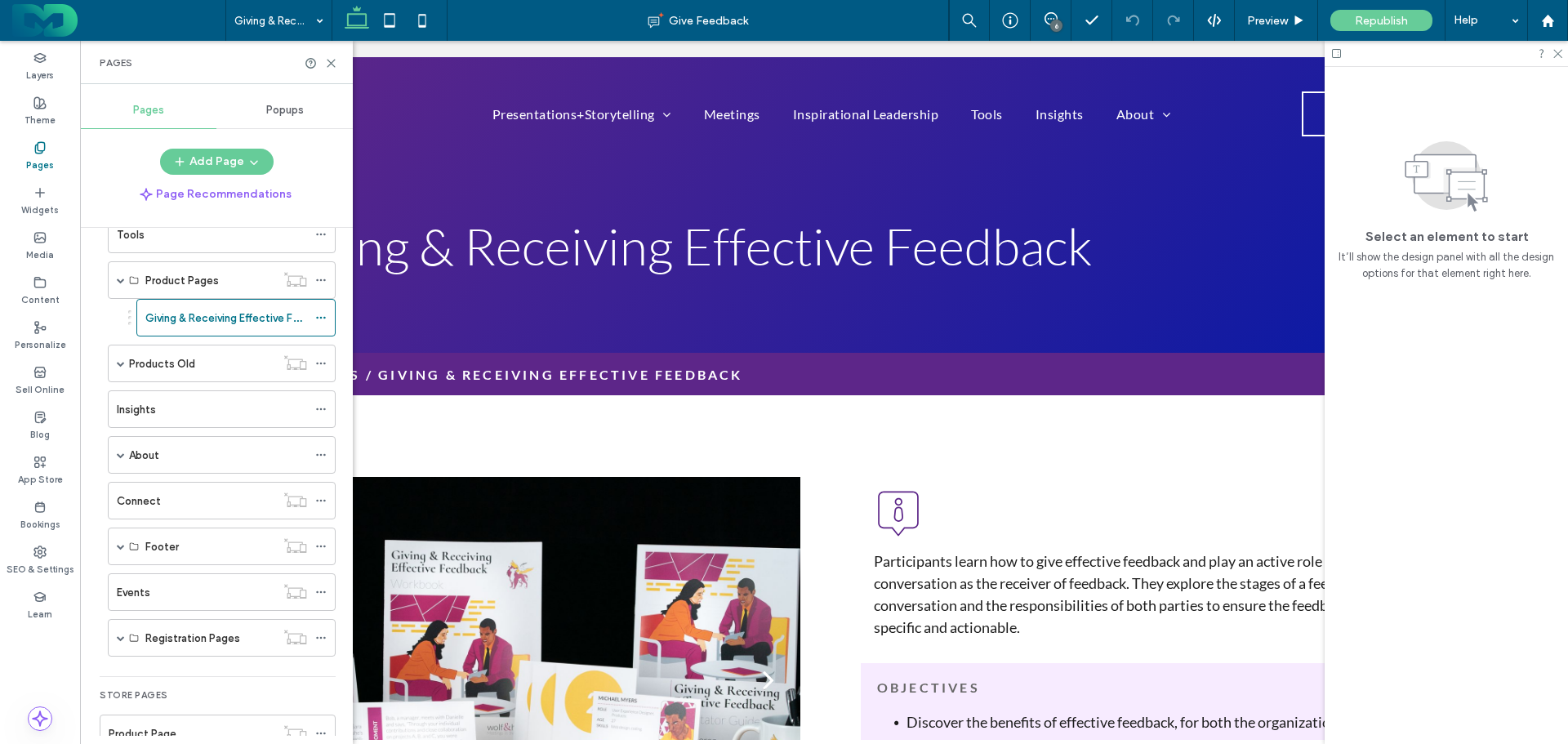
scroll to position [245, 0]
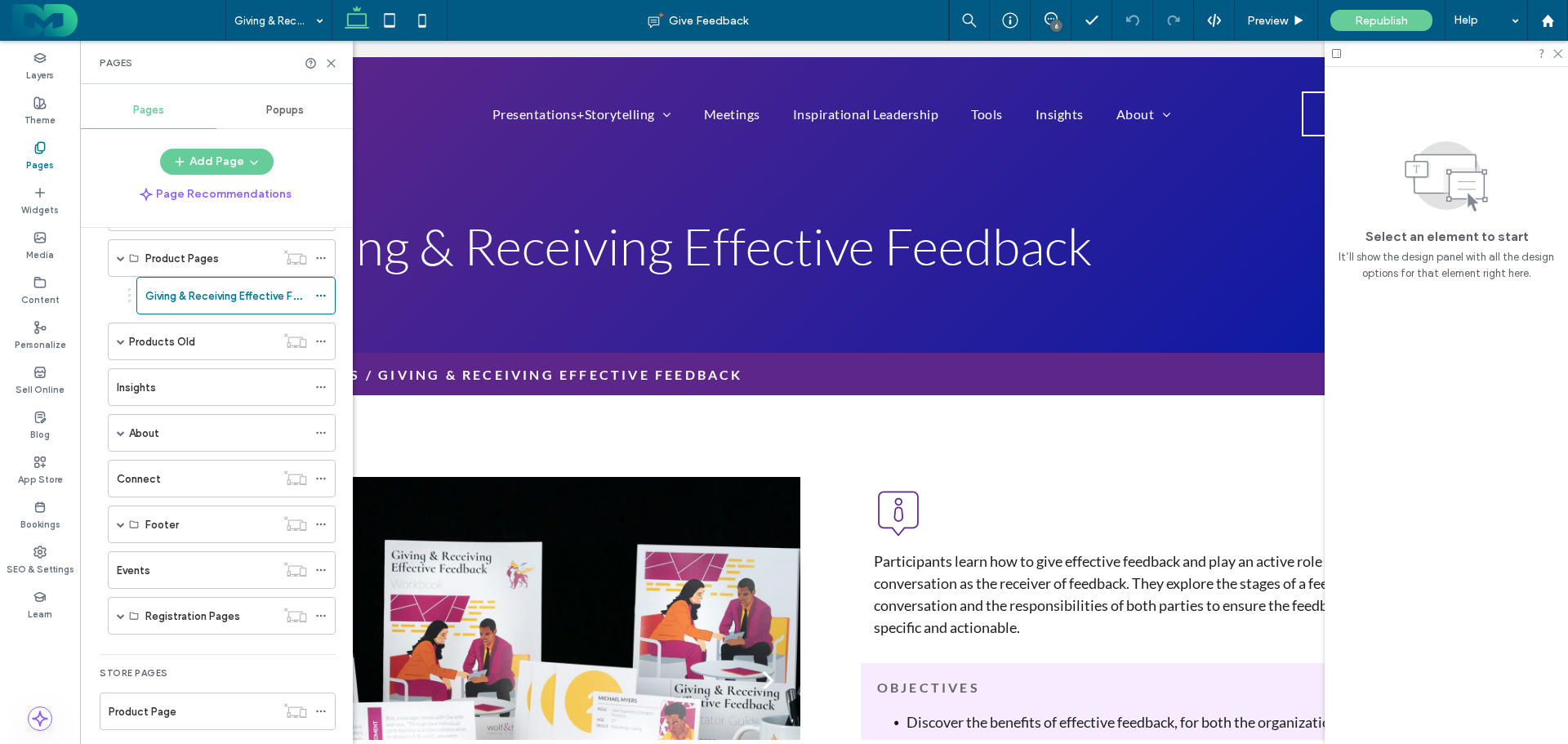
click at [163, 558] on div "Events" at bounding box center [196, 570] width 158 height 36
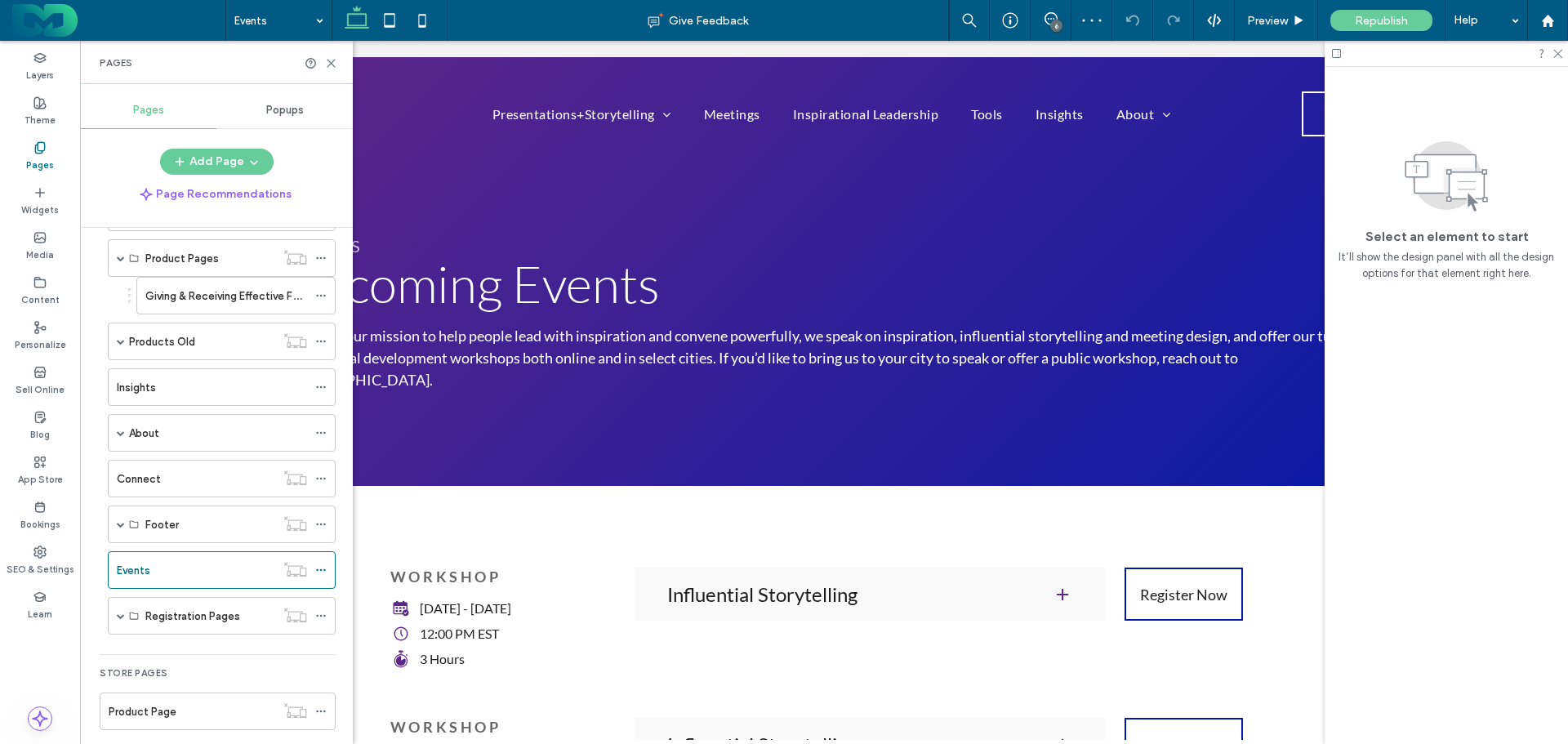
click at [329, 60] on use at bounding box center [331, 63] width 7 height 7
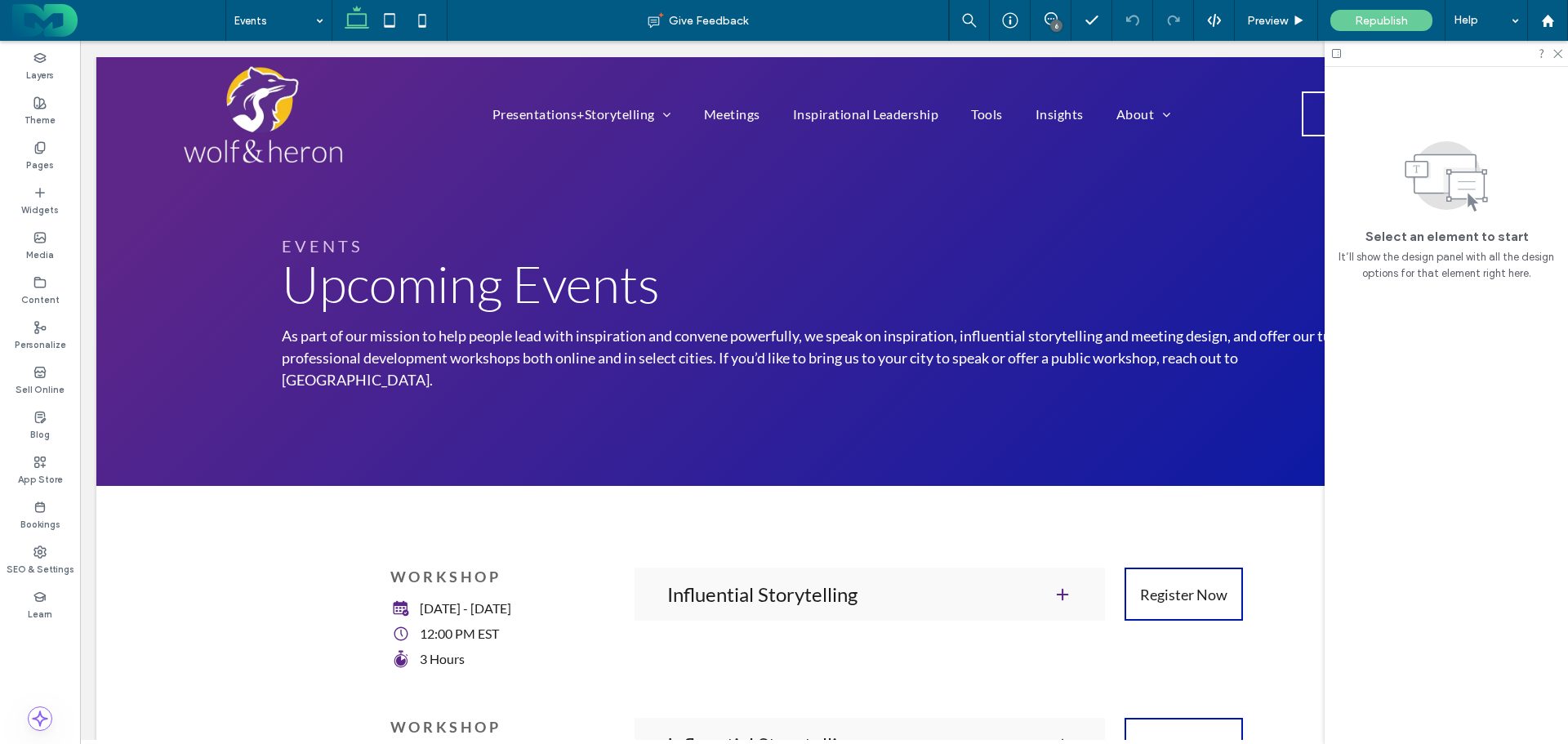
click at [37, 145] on use at bounding box center [39, 147] width 9 height 11
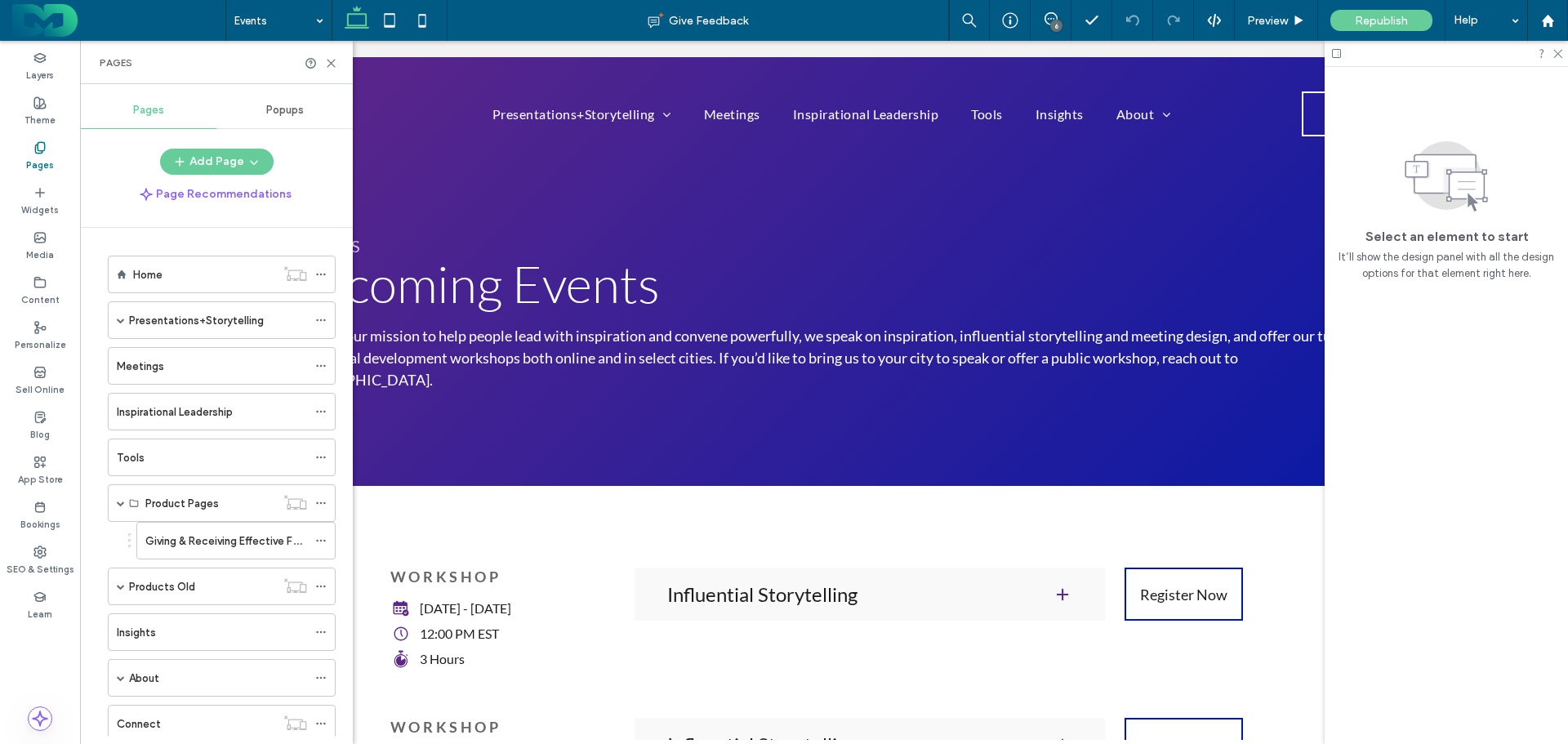
click at [124, 318] on span at bounding box center [121, 320] width 8 height 8
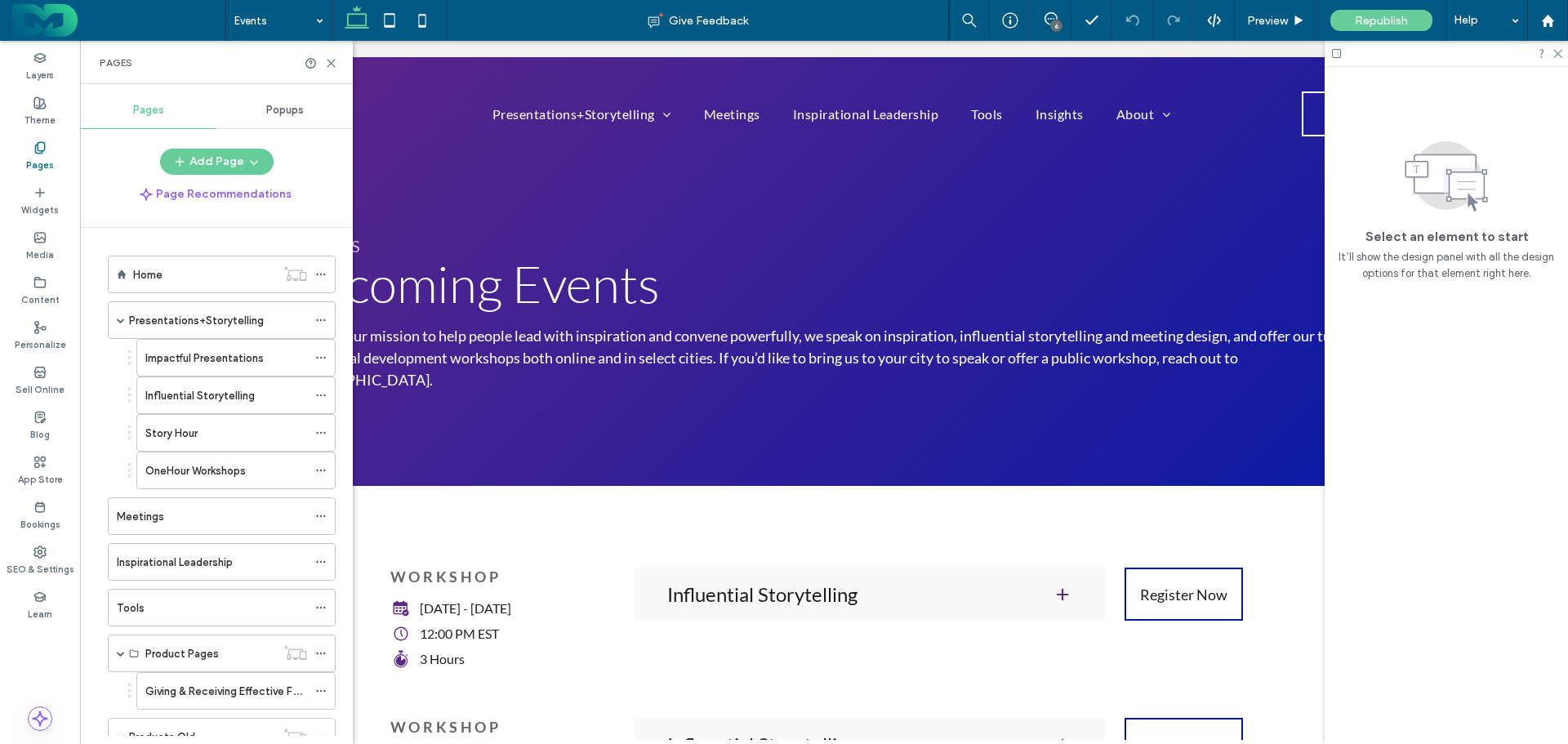
click at [158, 567] on label "Inspirational Leadership" at bounding box center [175, 562] width 116 height 28
click at [331, 65] on icon at bounding box center [331, 63] width 12 height 12
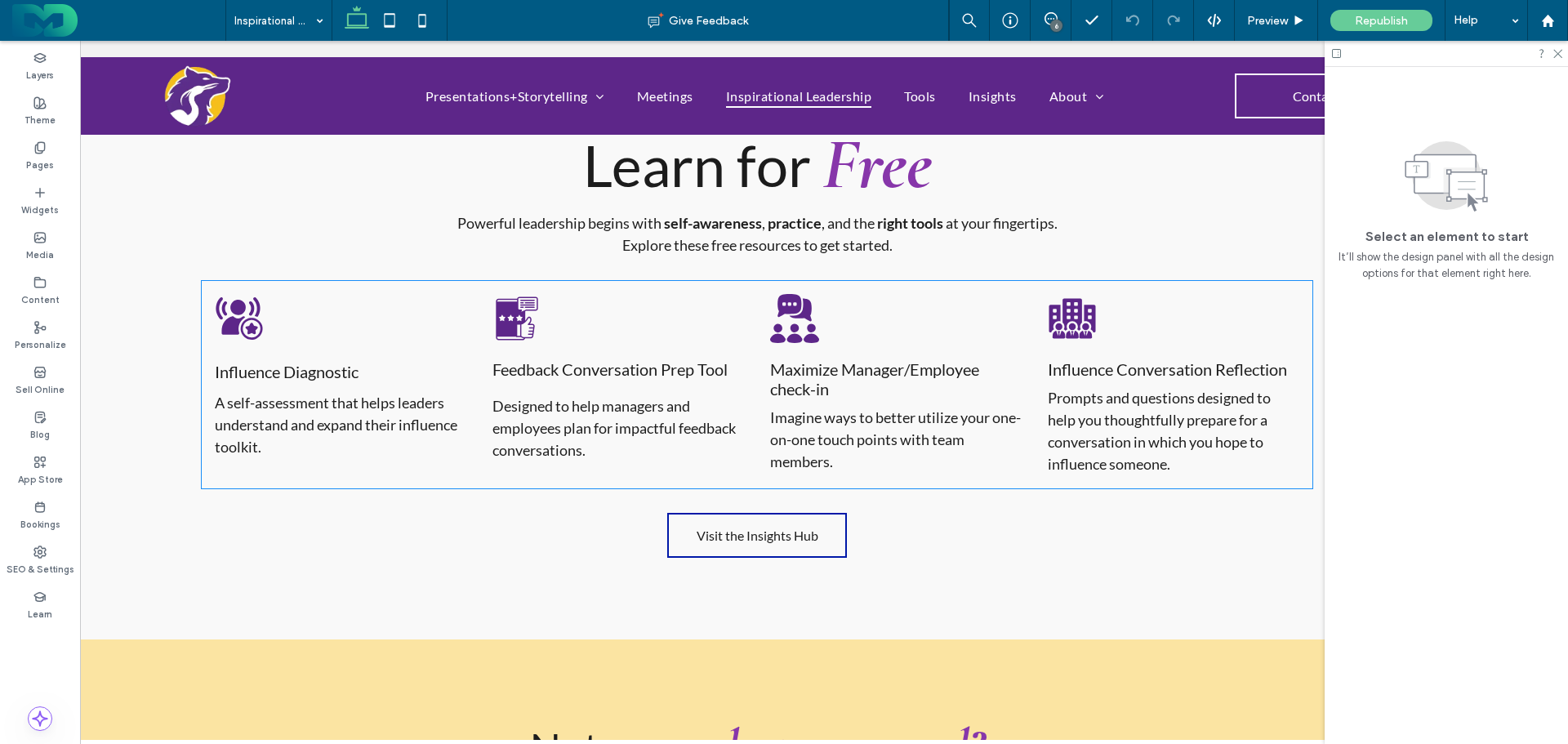
scroll to position [0, 243]
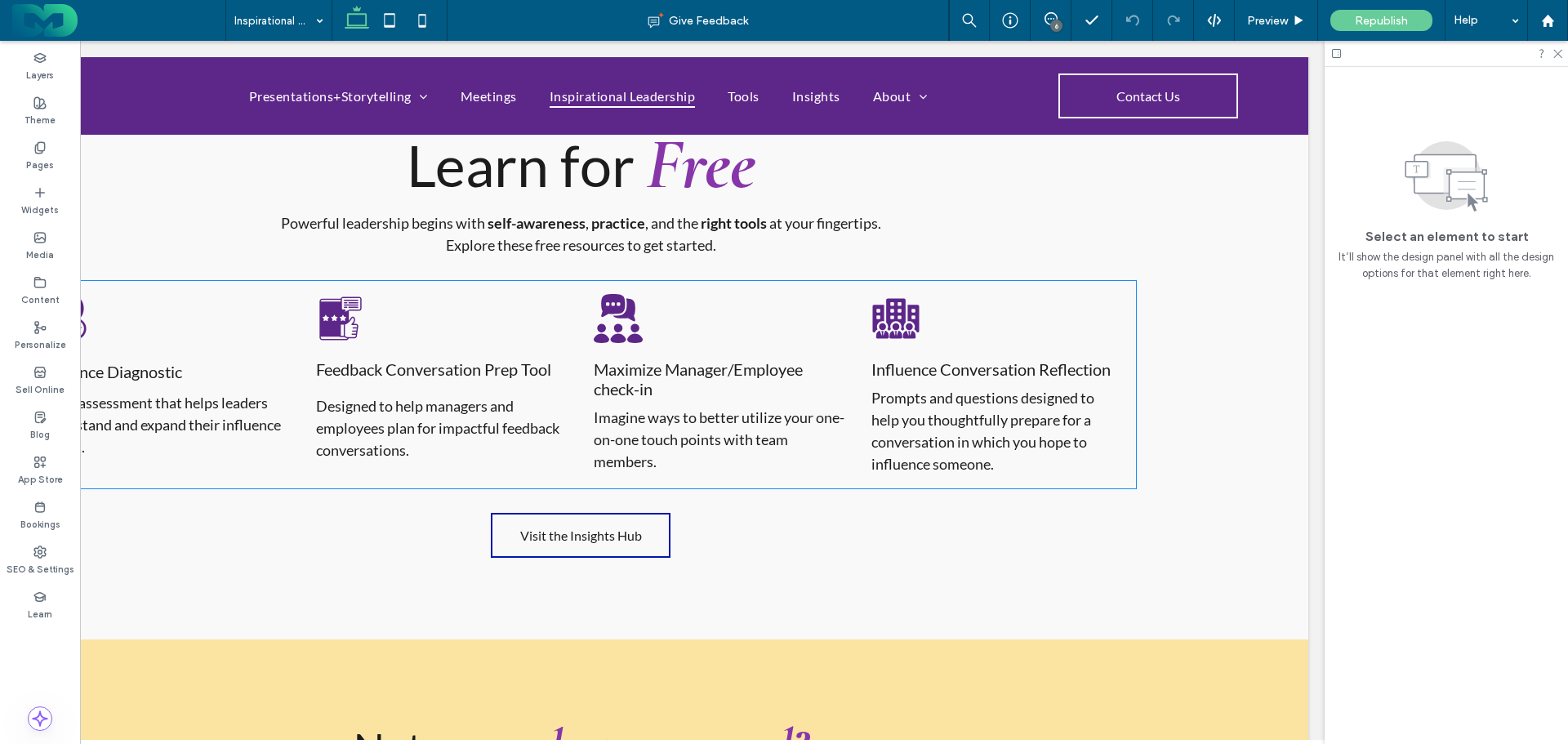
click at [914, 323] on icon at bounding box center [895, 318] width 49 height 49
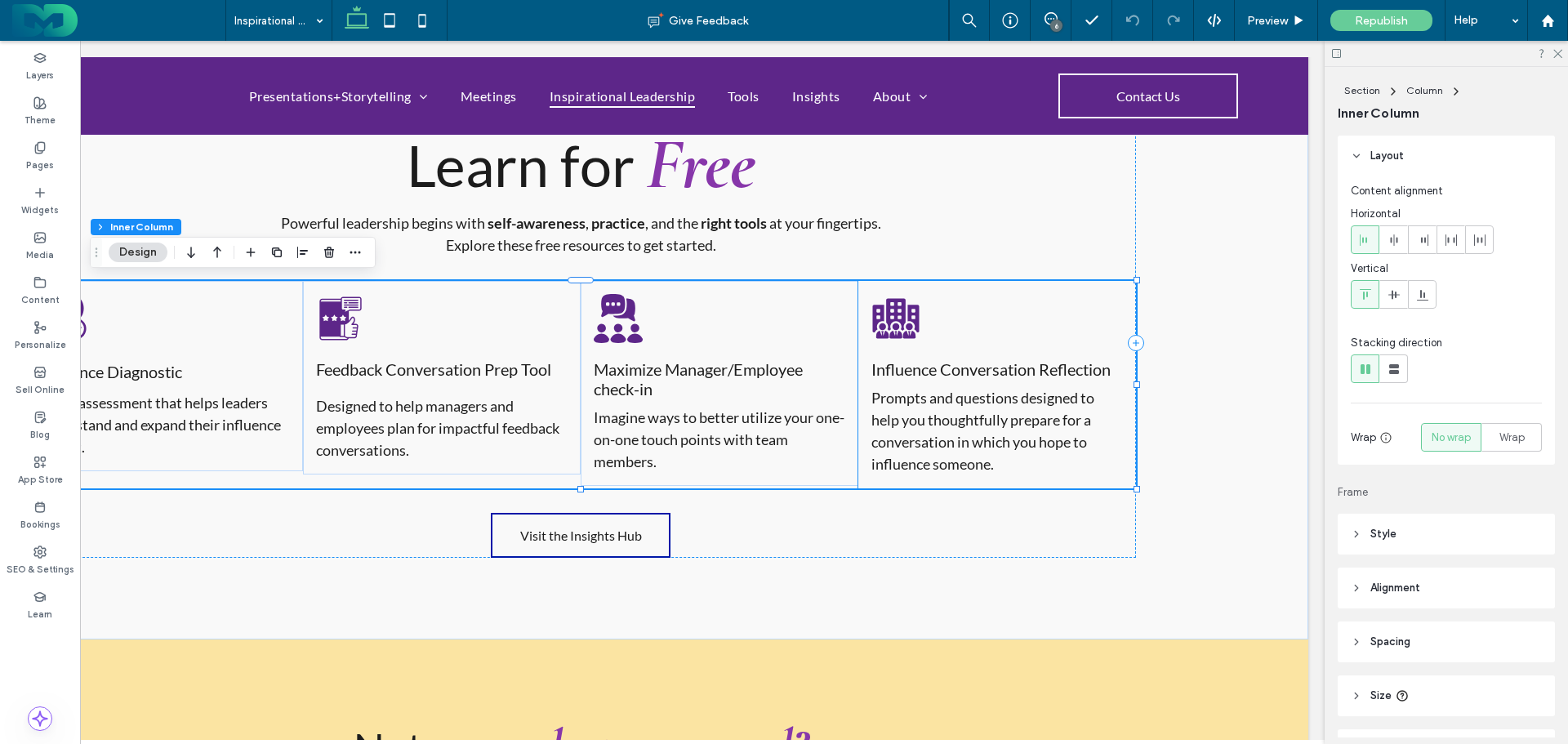
click at [957, 308] on div "Influence Conversation Reflection Prompts and questions designed to help you th…" at bounding box center [997, 385] width 278 height 207
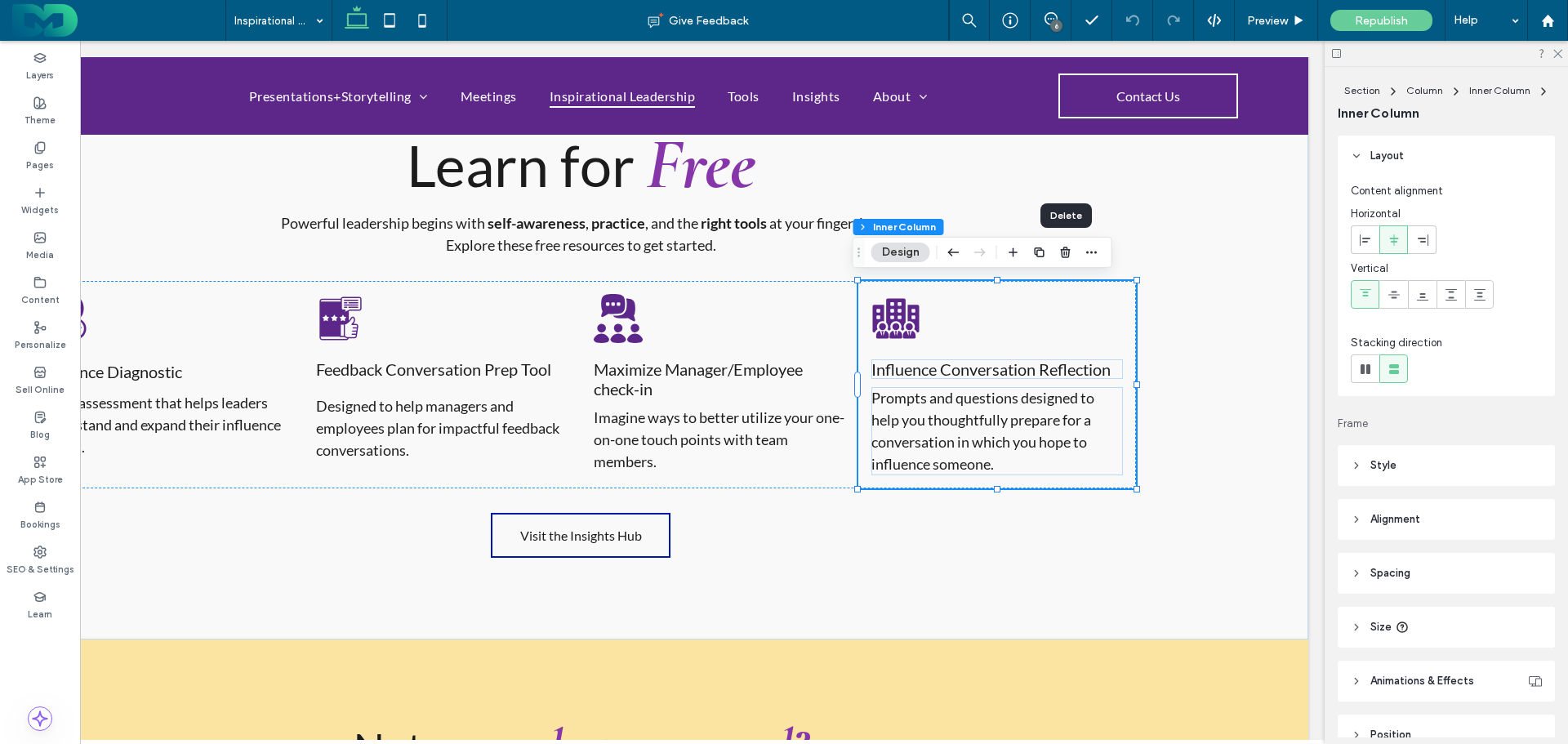
click at [1065, 251] on icon "button" at bounding box center [1066, 252] width 13 height 13
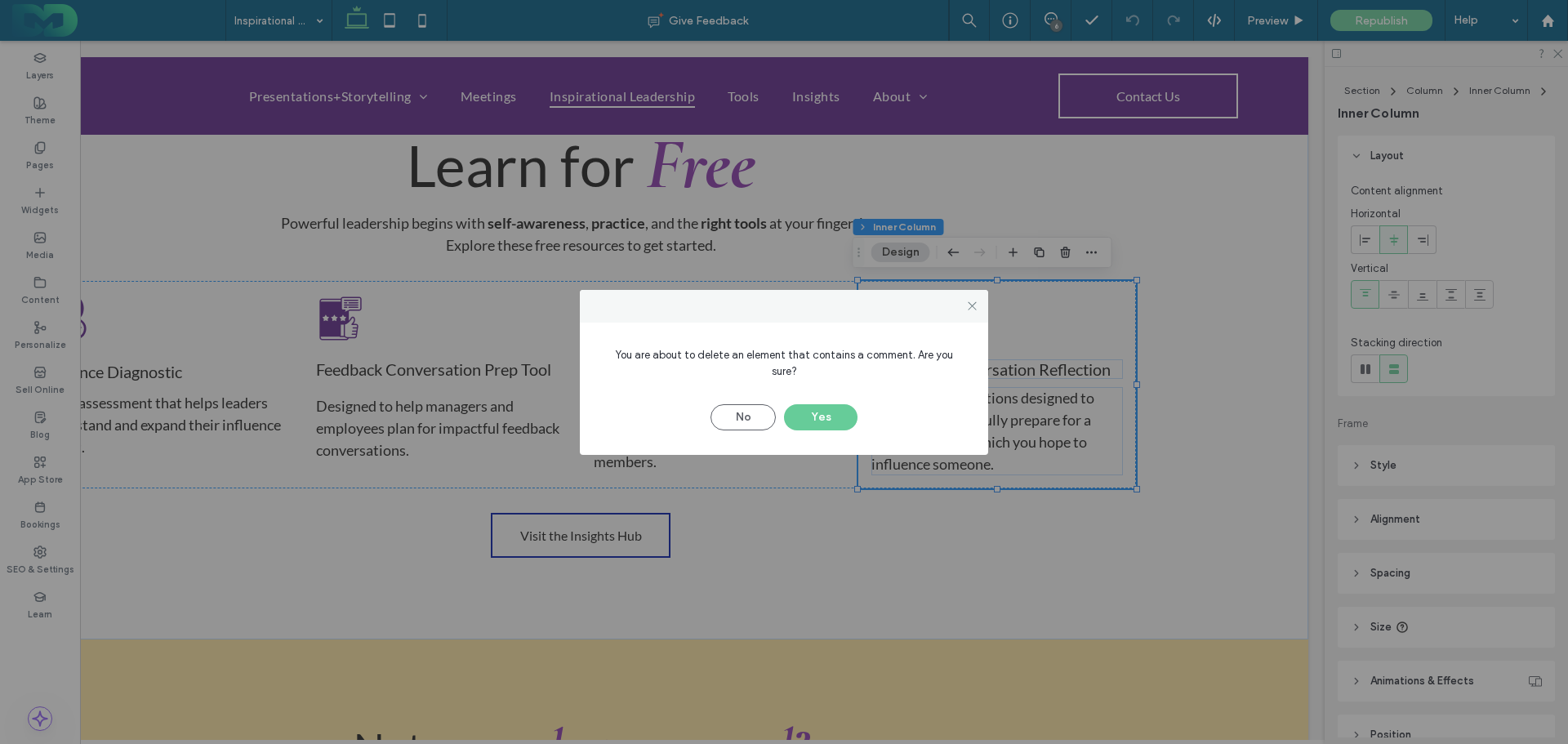
click at [964, 312] on div at bounding box center [972, 306] width 25 height 25
click at [973, 312] on icon at bounding box center [972, 305] width 12 height 12
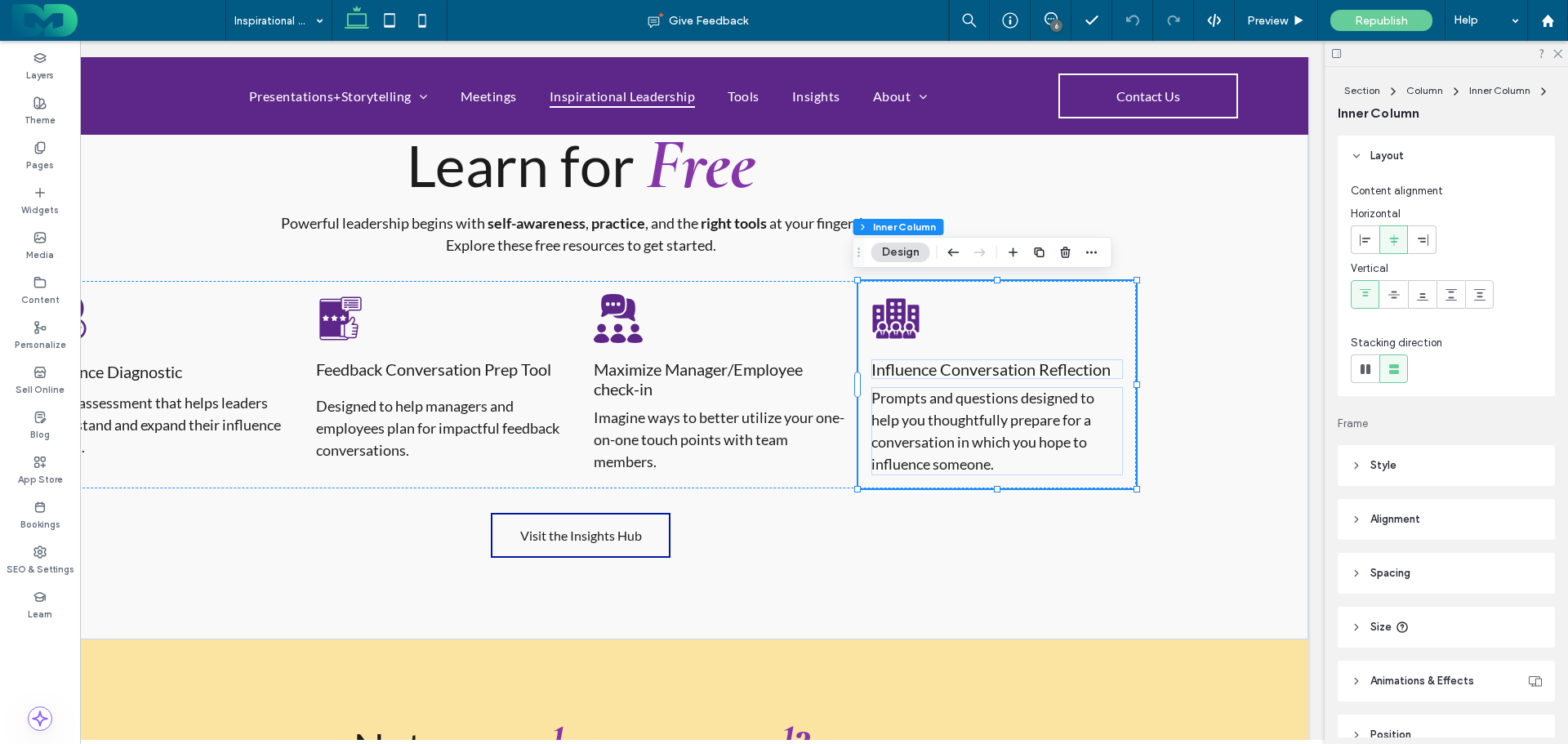
click at [1055, 24] on div "6" at bounding box center [1056, 26] width 12 height 12
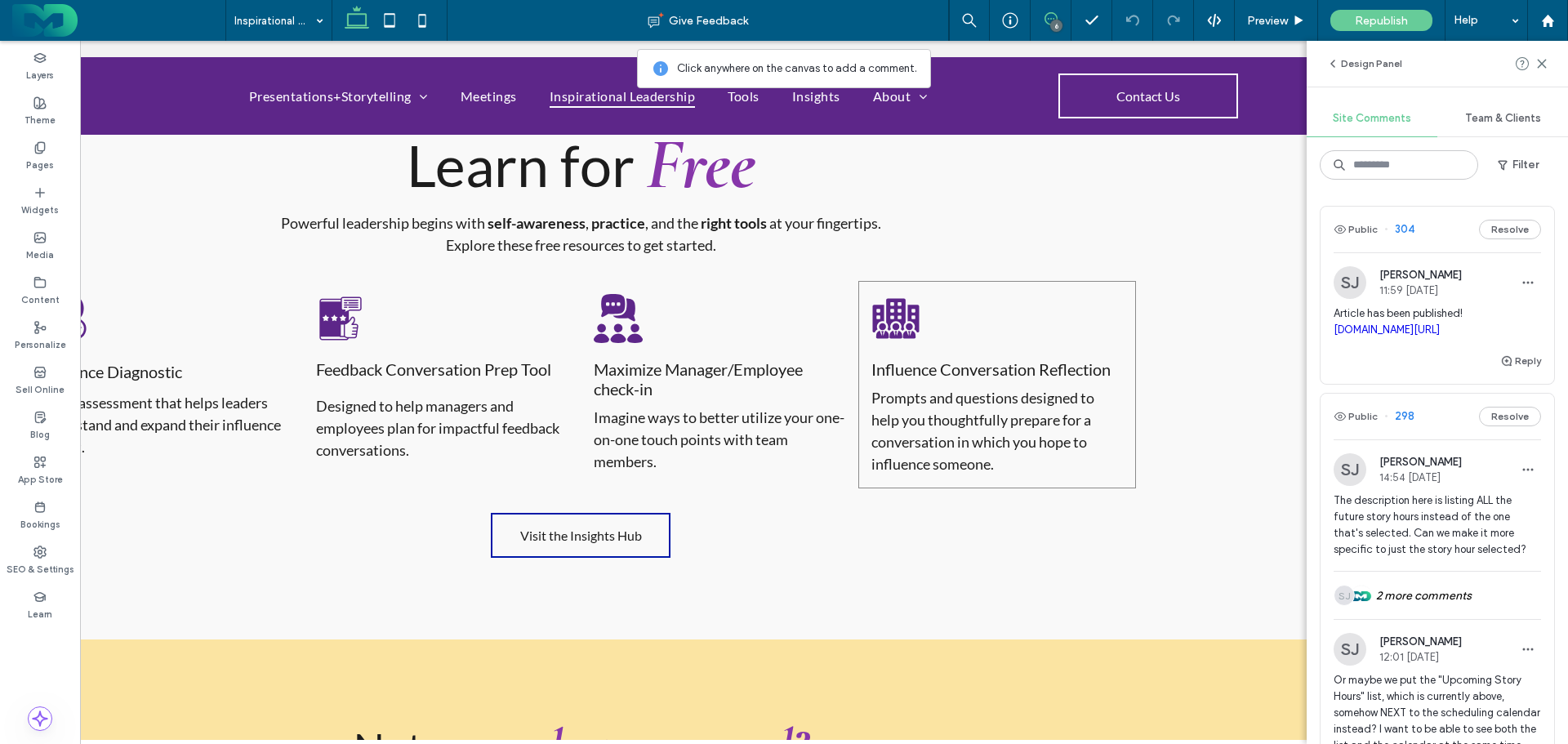
click at [1006, 320] on div "Influence Conversation Reflection Prompts and questions designed to help you th…" at bounding box center [997, 385] width 278 height 207
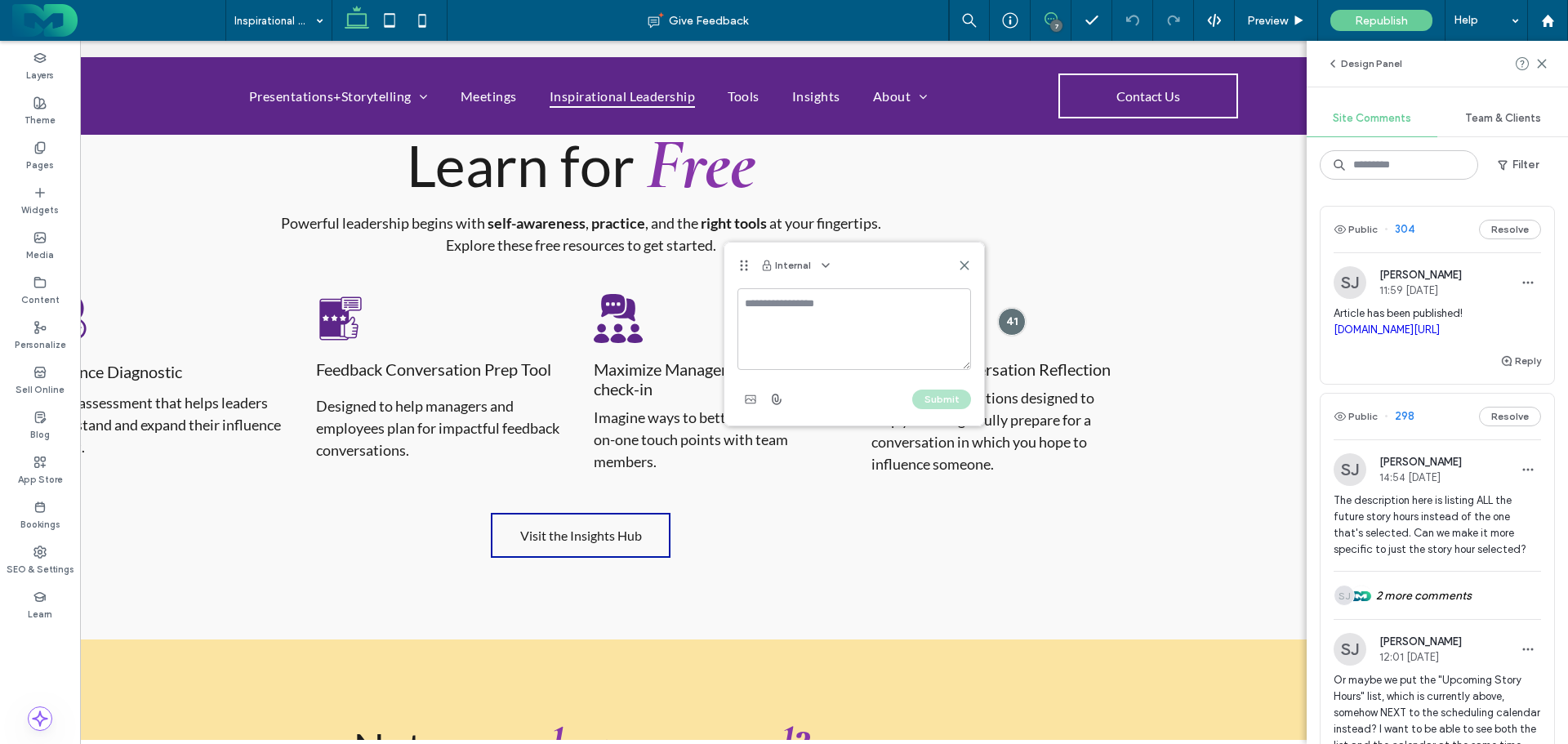
click at [965, 265] on use at bounding box center [964, 265] width 7 height 7
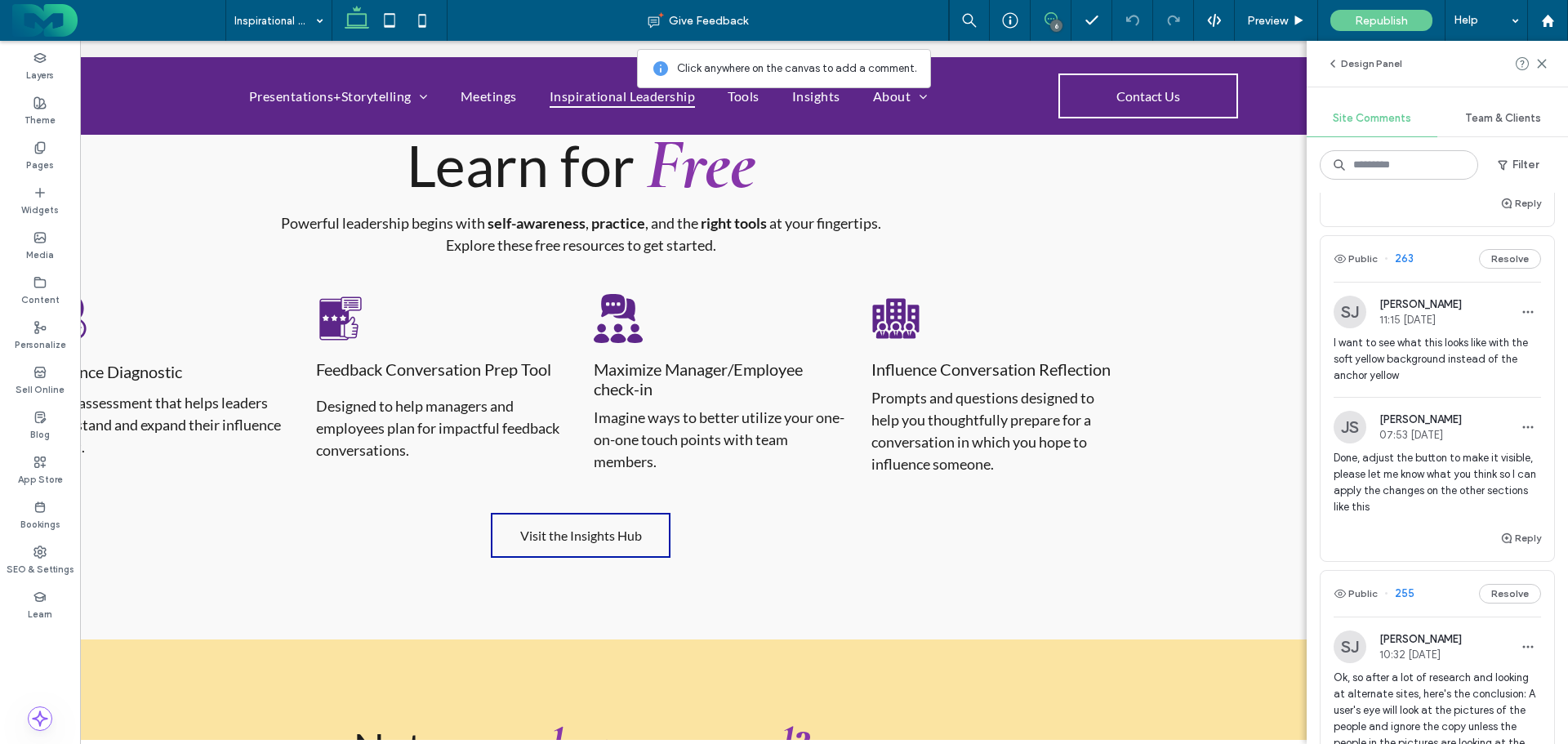
scroll to position [735, 0]
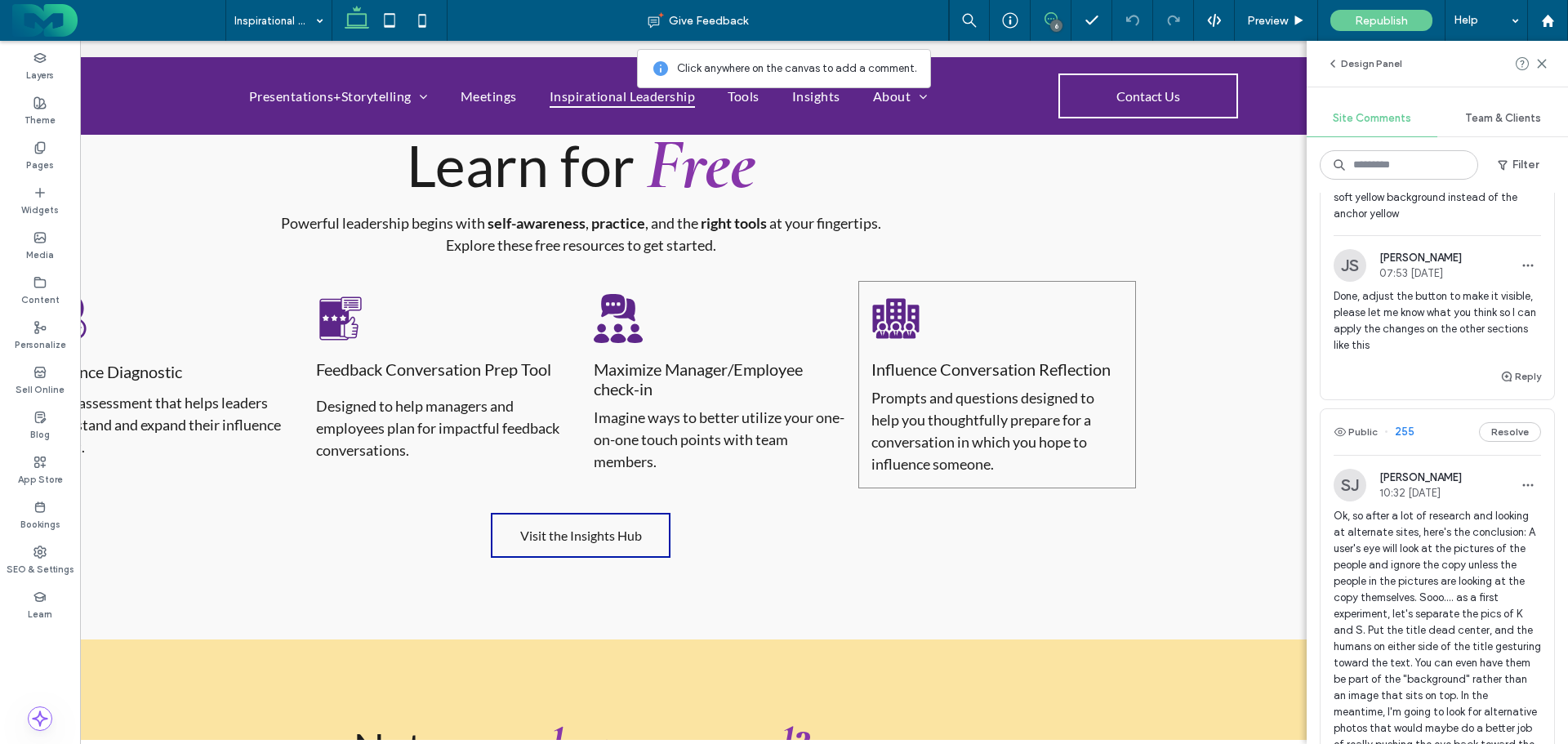
click at [994, 333] on div "Influence Conversation Reflection Prompts and questions designed to help you th…" at bounding box center [997, 385] width 278 height 207
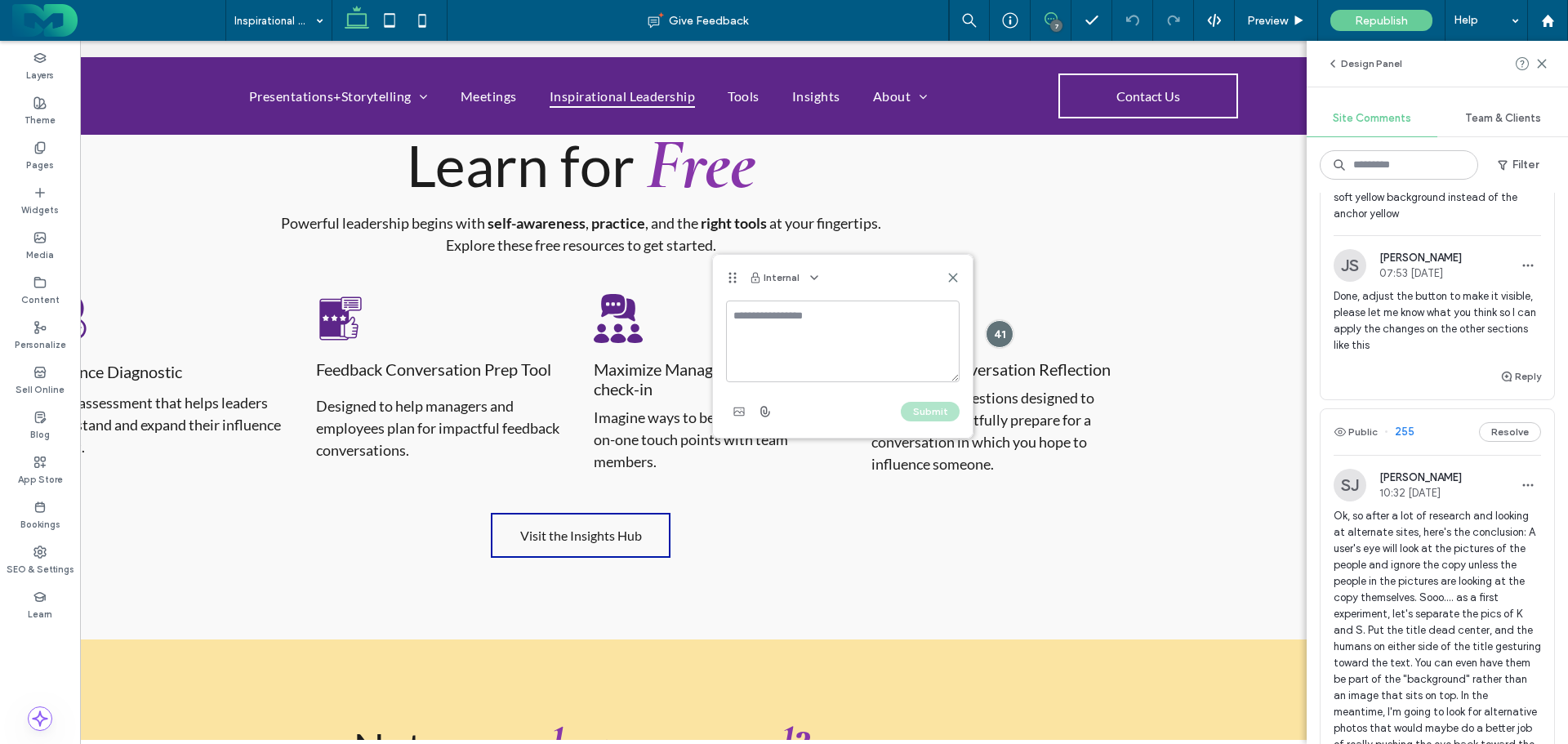
click at [956, 277] on icon at bounding box center [953, 278] width 13 height 13
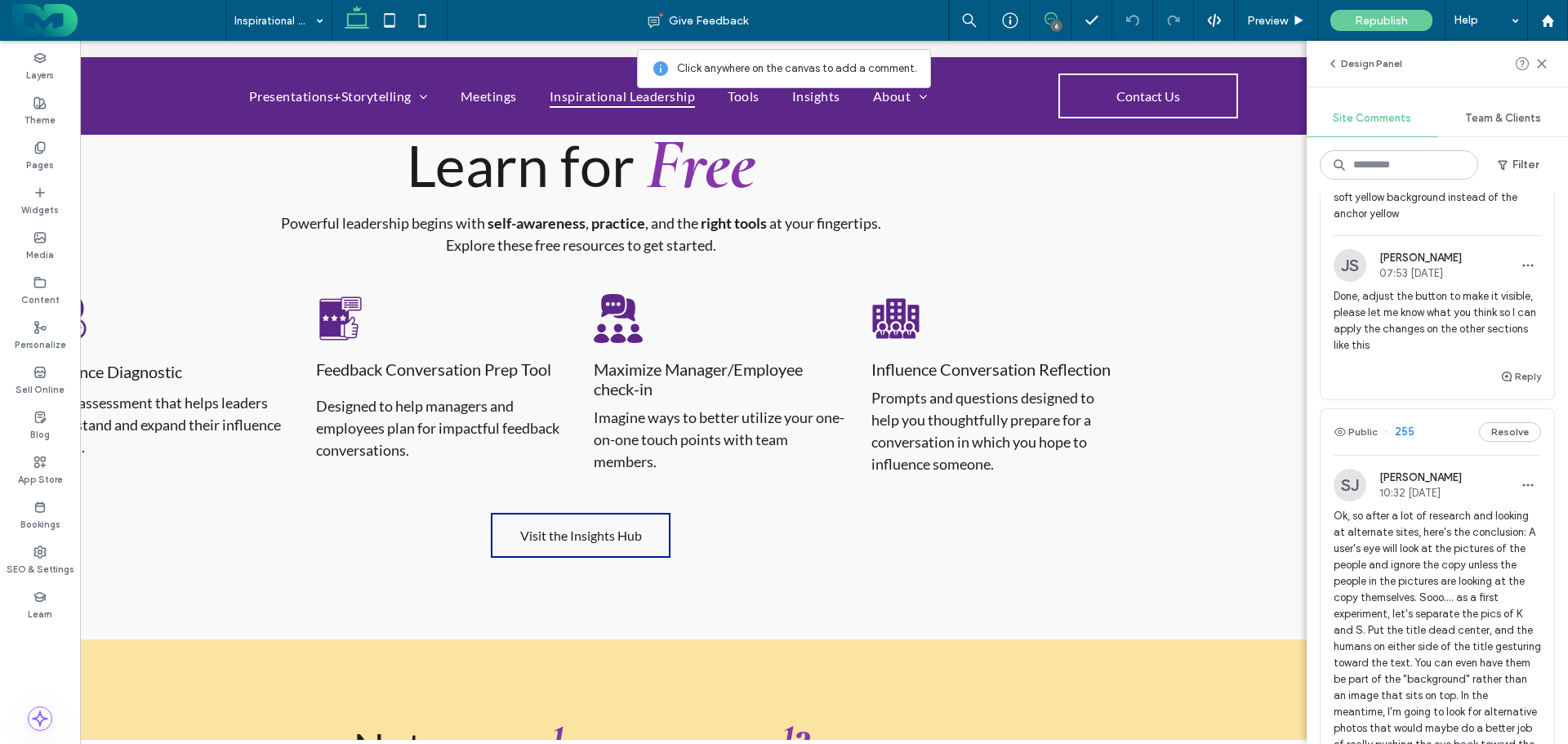
click at [1543, 65] on use at bounding box center [1541, 63] width 7 height 7
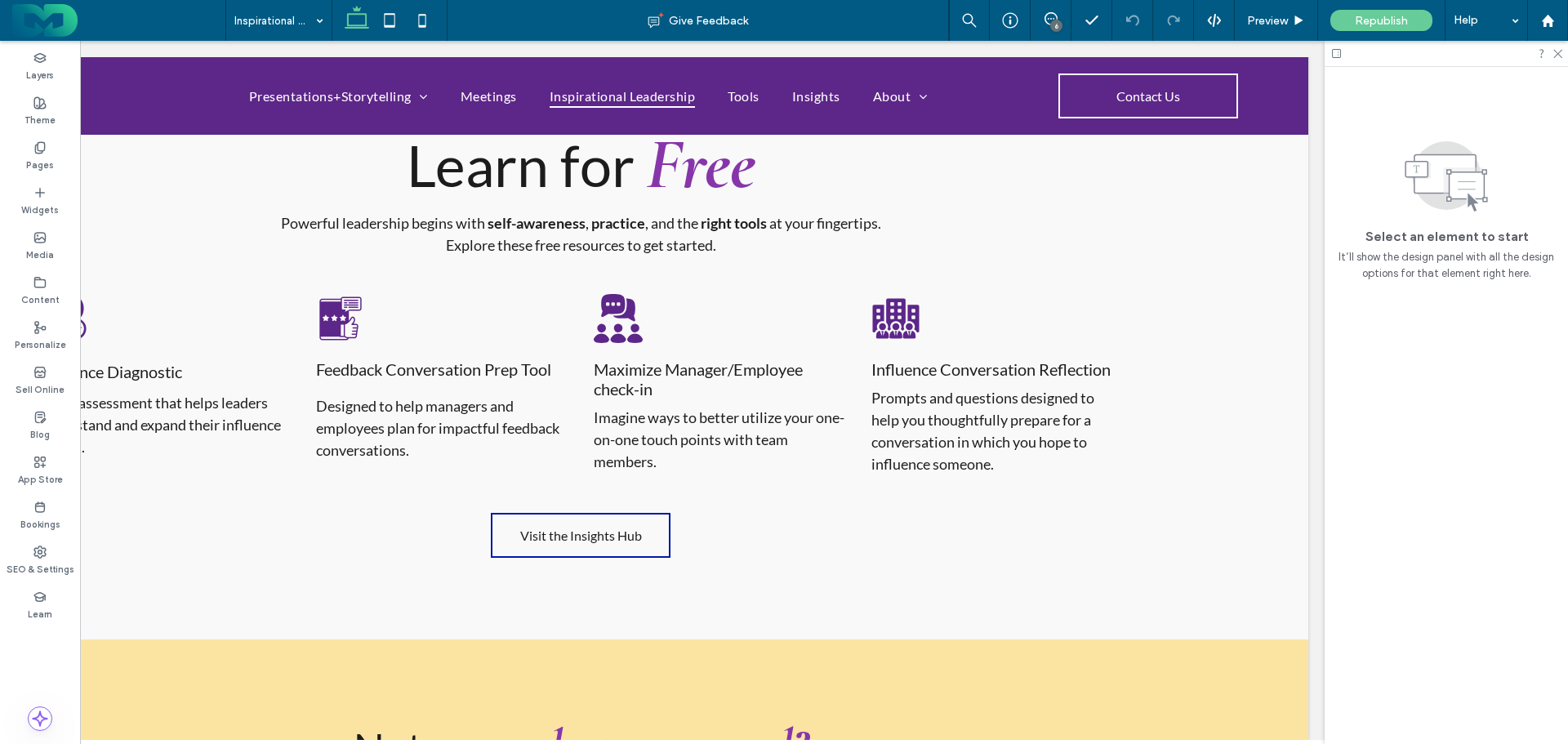
scroll to position [0, 0]
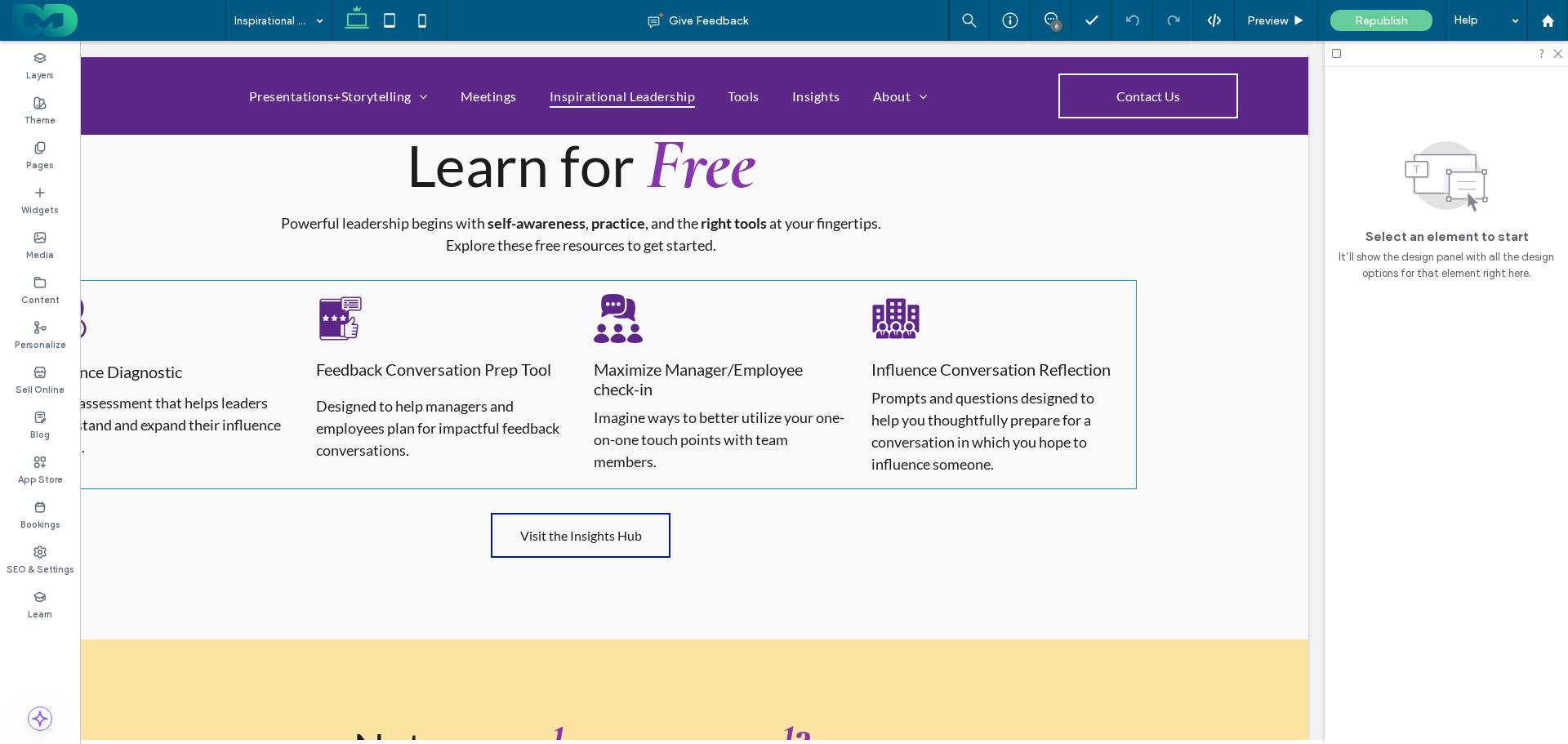
click at [1012, 322] on div "Influence Conversation Reflection Prompts and questions designed to help you th…" at bounding box center [997, 385] width 278 height 207
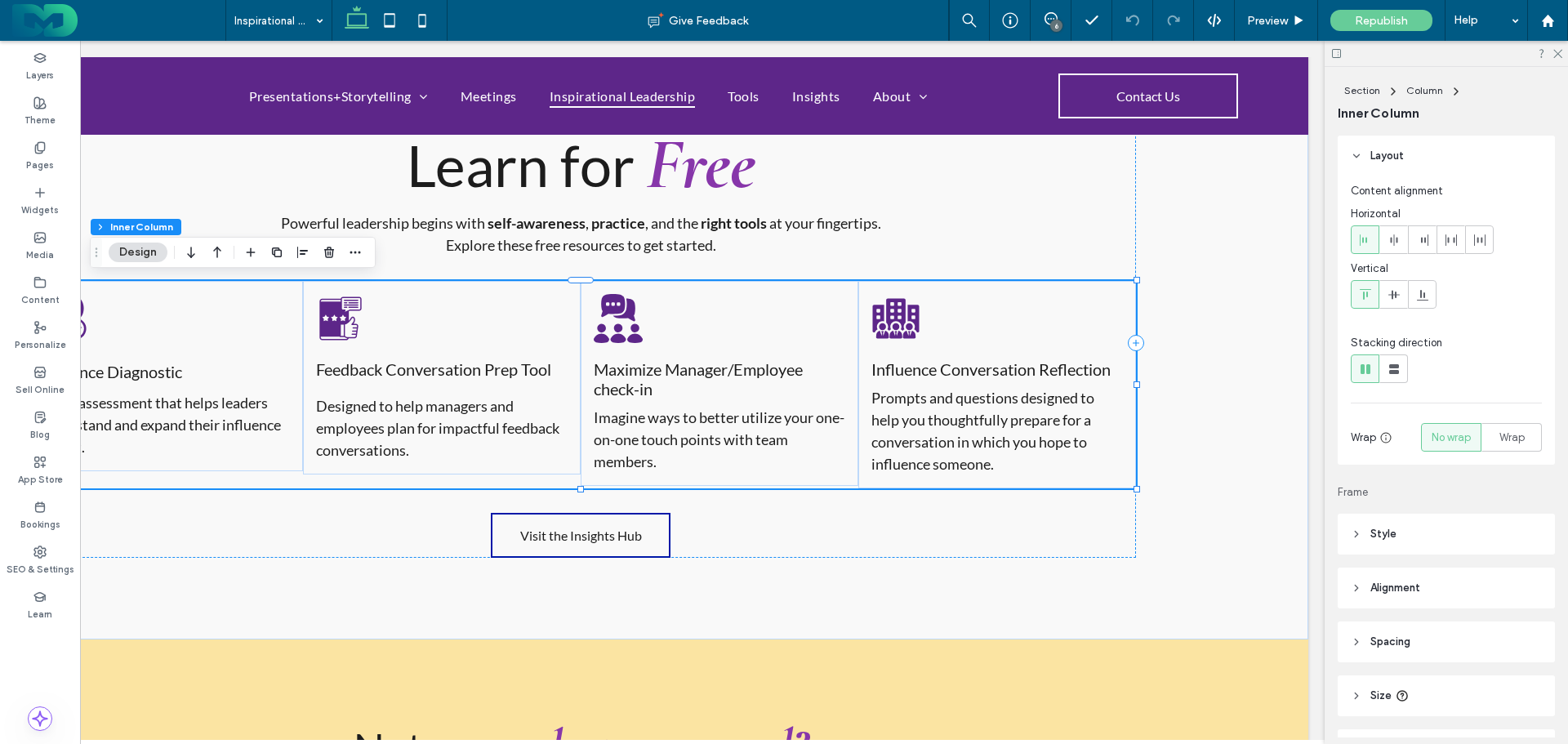
click at [981, 325] on div "Influence Conversation Reflection Prompts and questions designed to help you th…" at bounding box center [997, 385] width 278 height 207
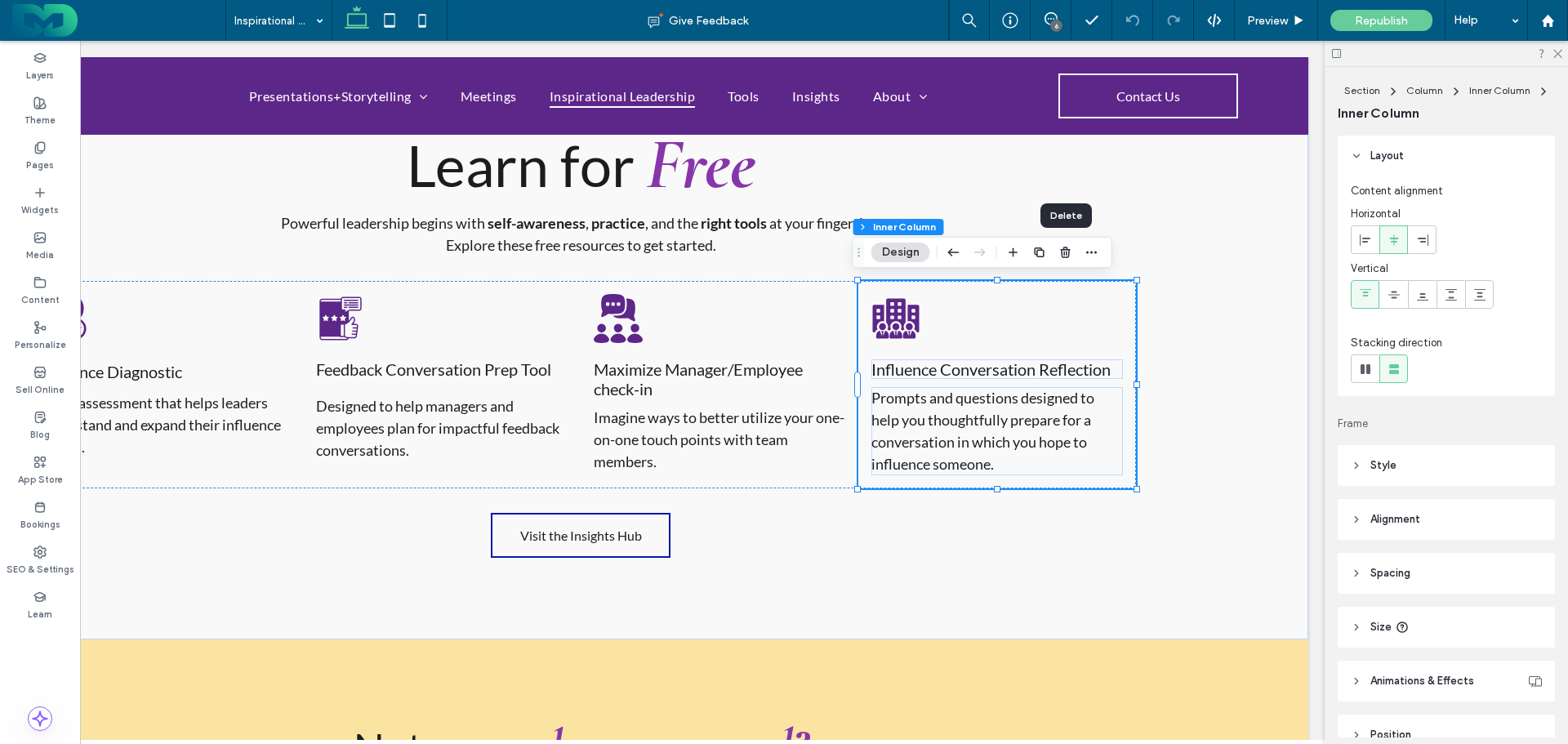
click at [1067, 251] on use "button" at bounding box center [1065, 251] width 10 height 11
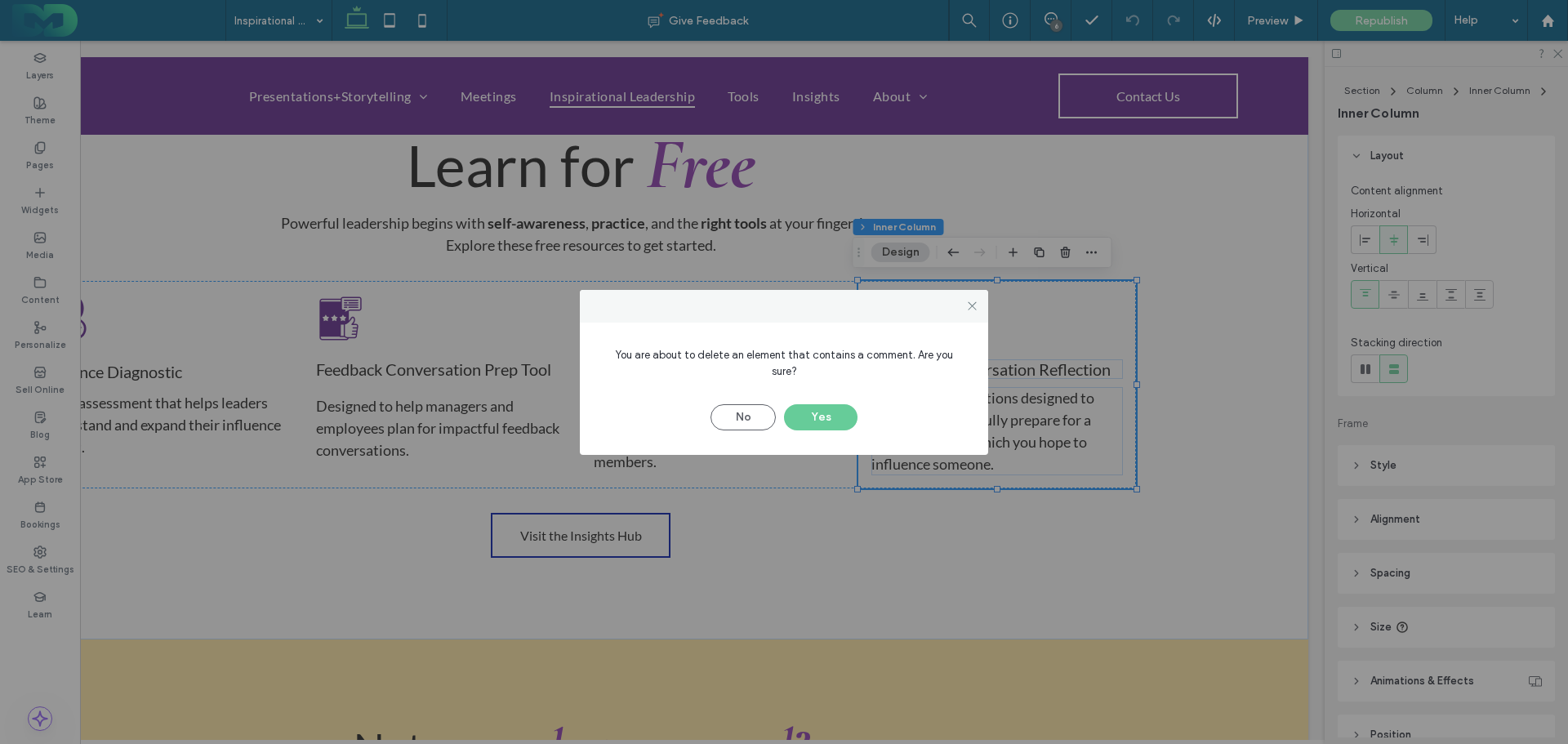
click at [829, 404] on button "Yes" at bounding box center [821, 417] width 74 height 27
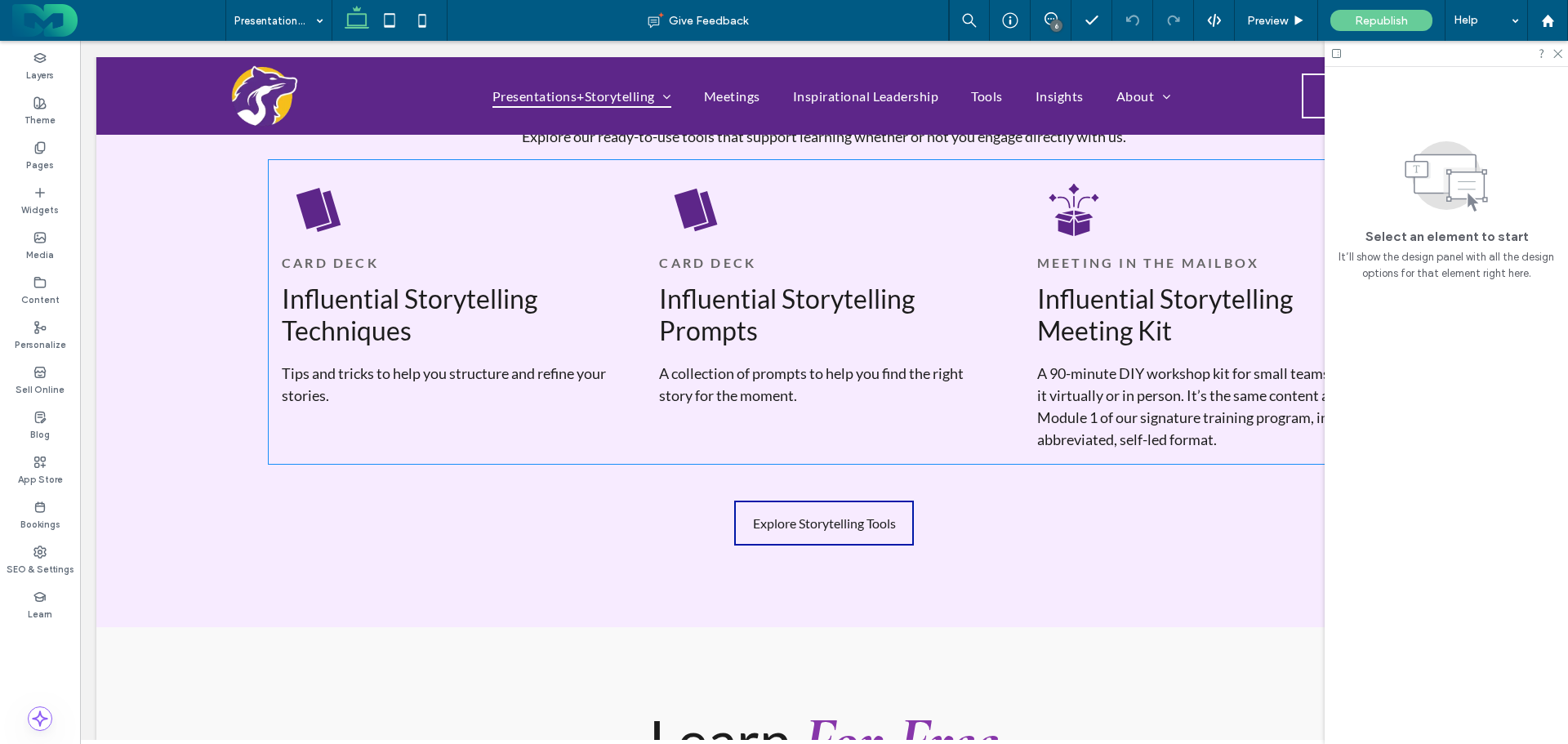
scroll to position [1633, 0]
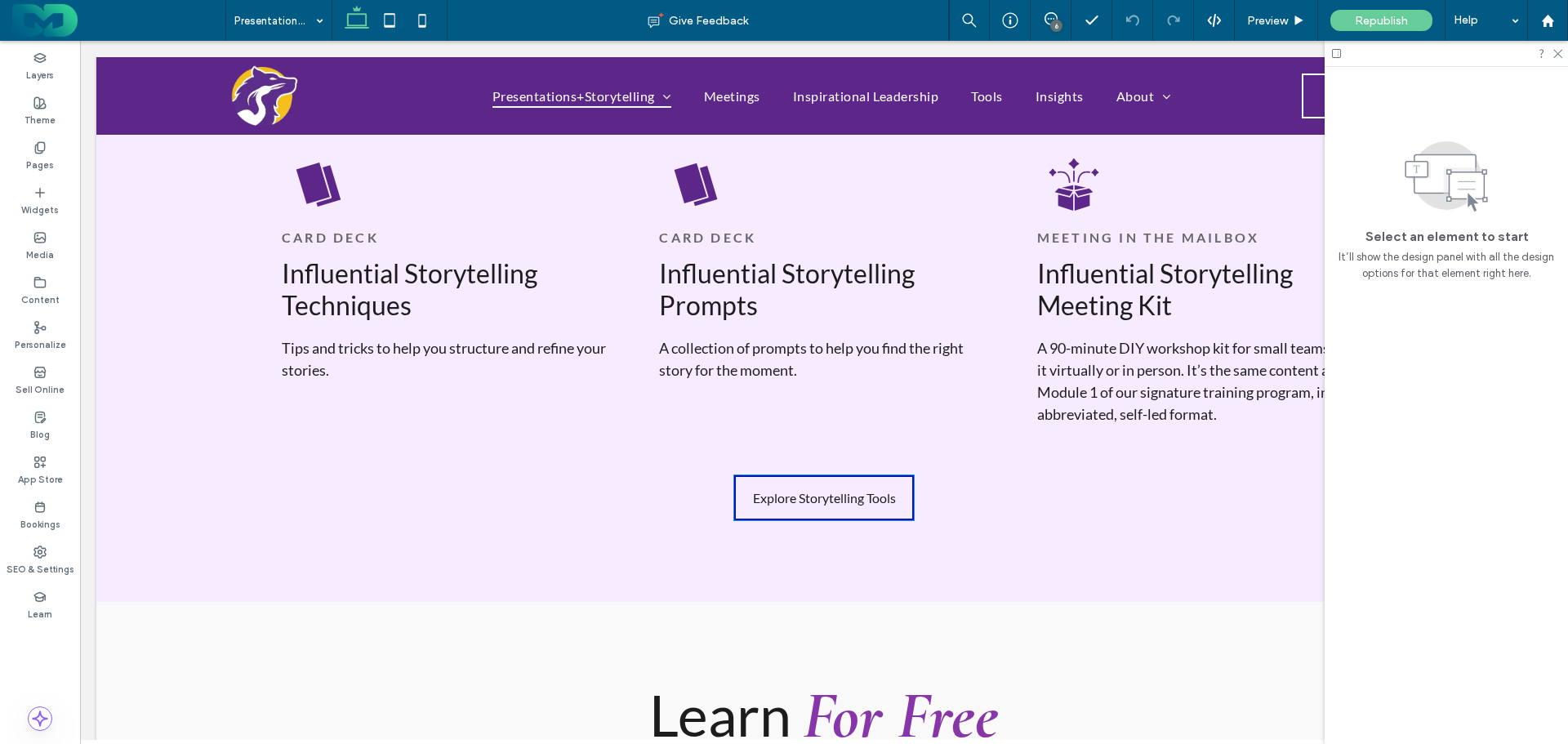
click at [807, 505] on link "Explore Storytelling Tools" at bounding box center [824, 498] width 180 height 45
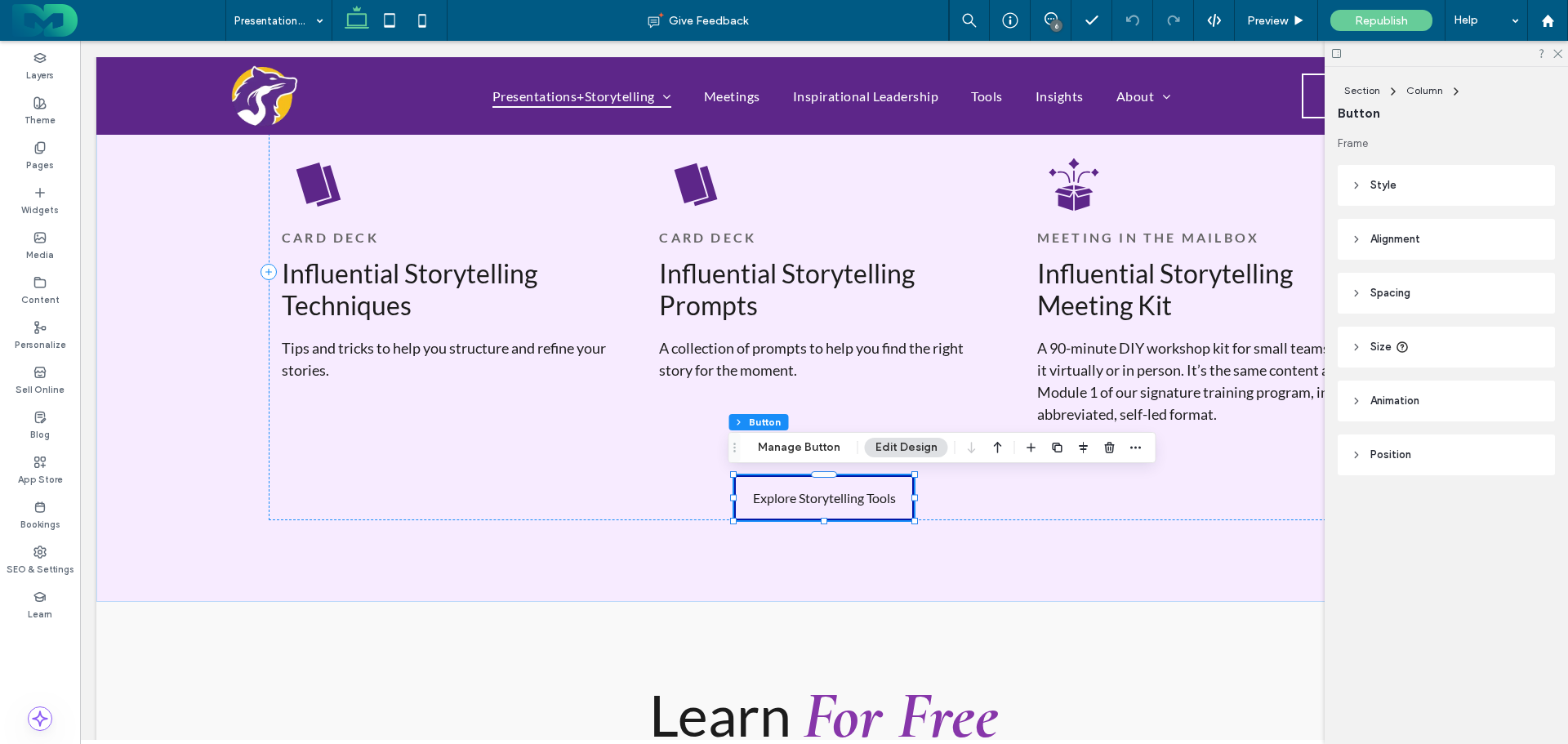
click at [801, 448] on button "Manage Button" at bounding box center [799, 448] width 104 height 20
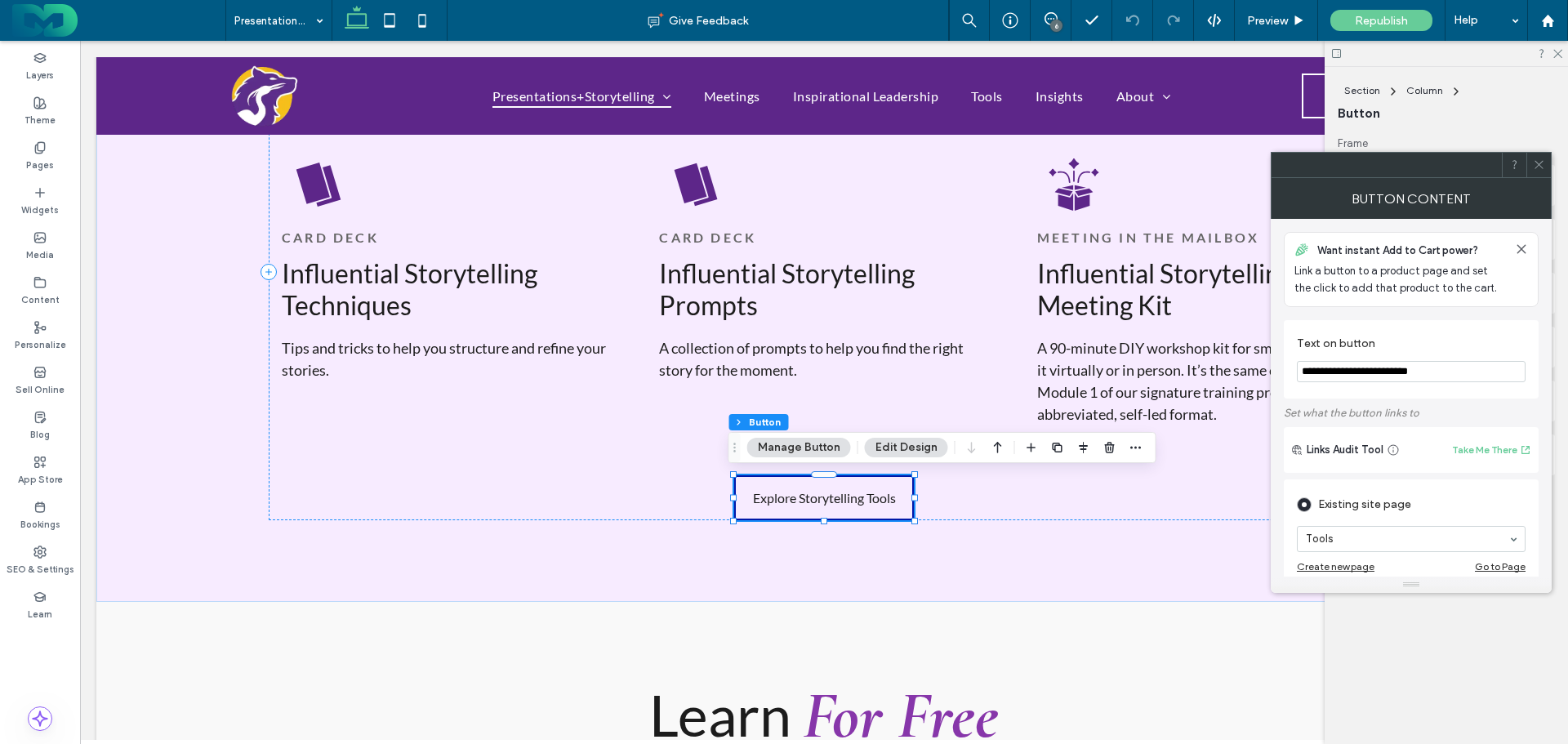
click at [1539, 167] on icon at bounding box center [1539, 164] width 12 height 12
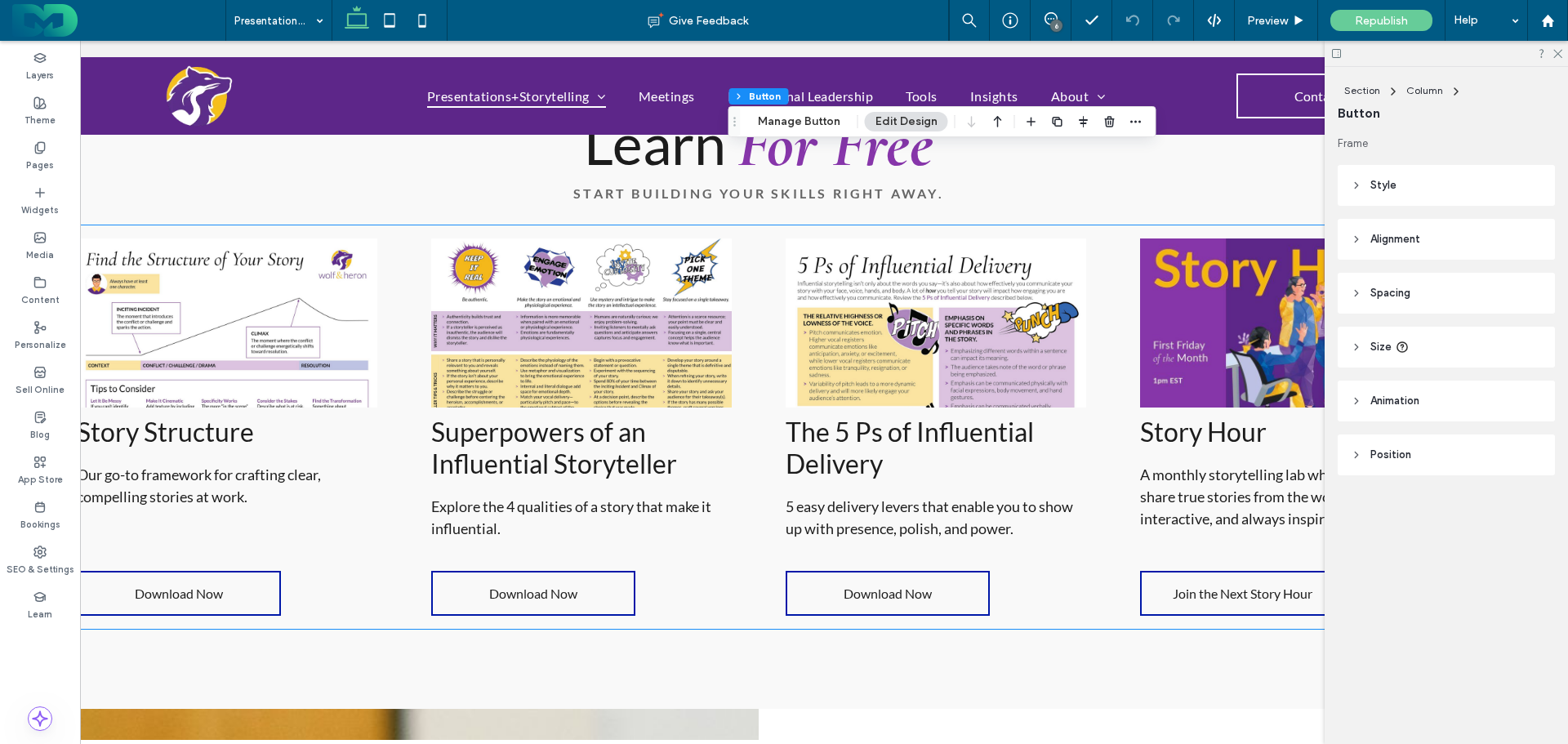
scroll to position [0, 0]
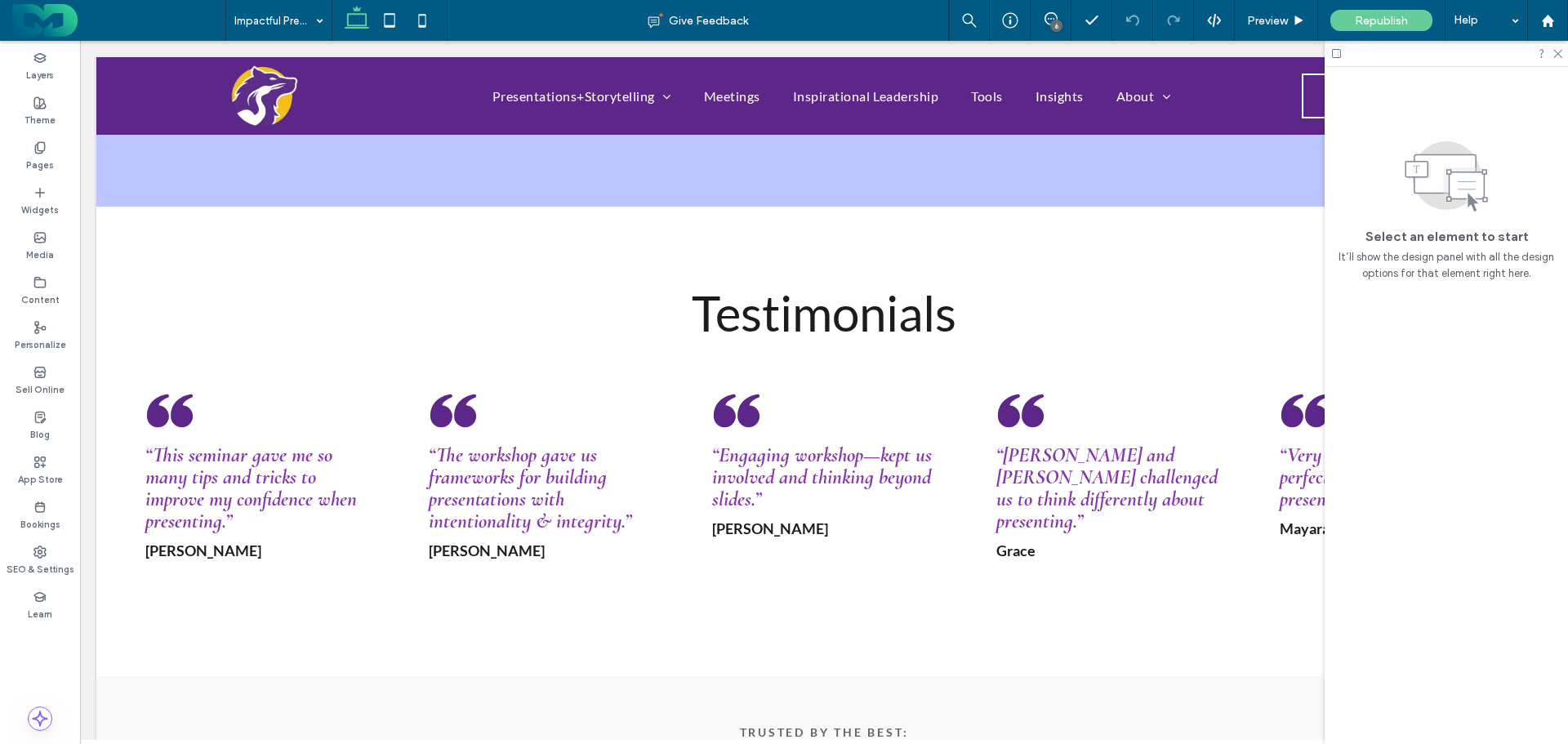
scroll to position [2858, 0]
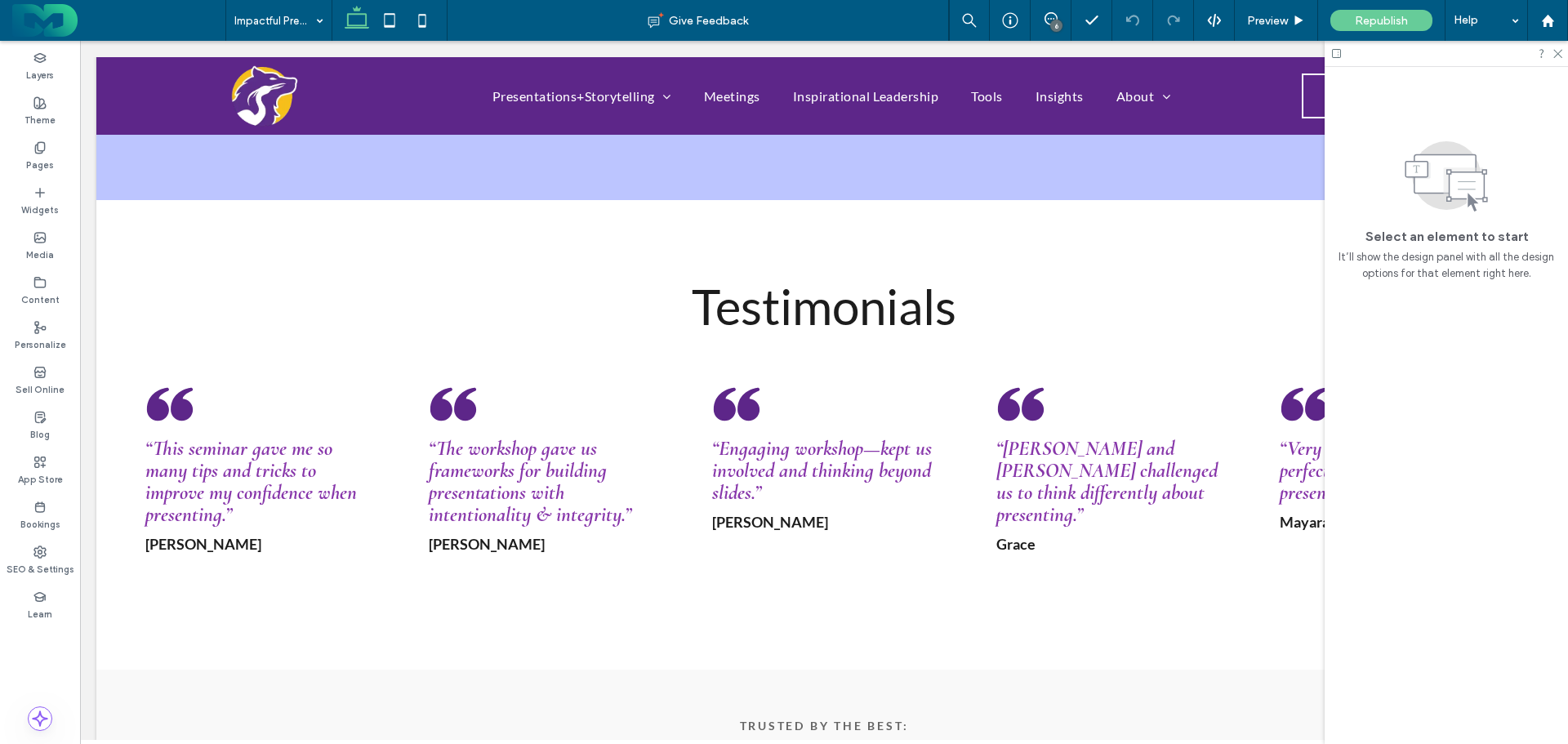
click at [301, 22] on input at bounding box center [275, 20] width 80 height 41
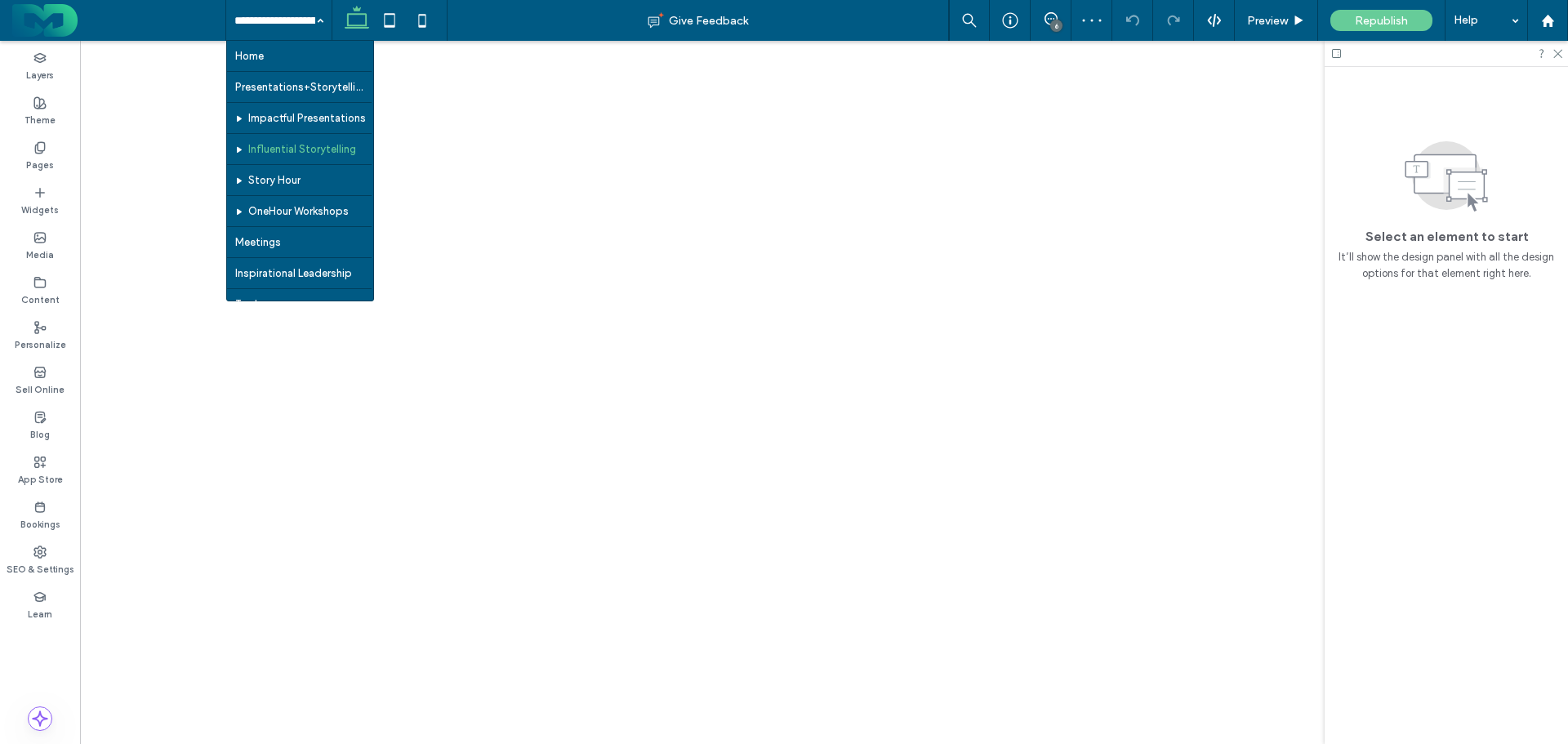
click at [273, 20] on input at bounding box center [275, 20] width 80 height 41
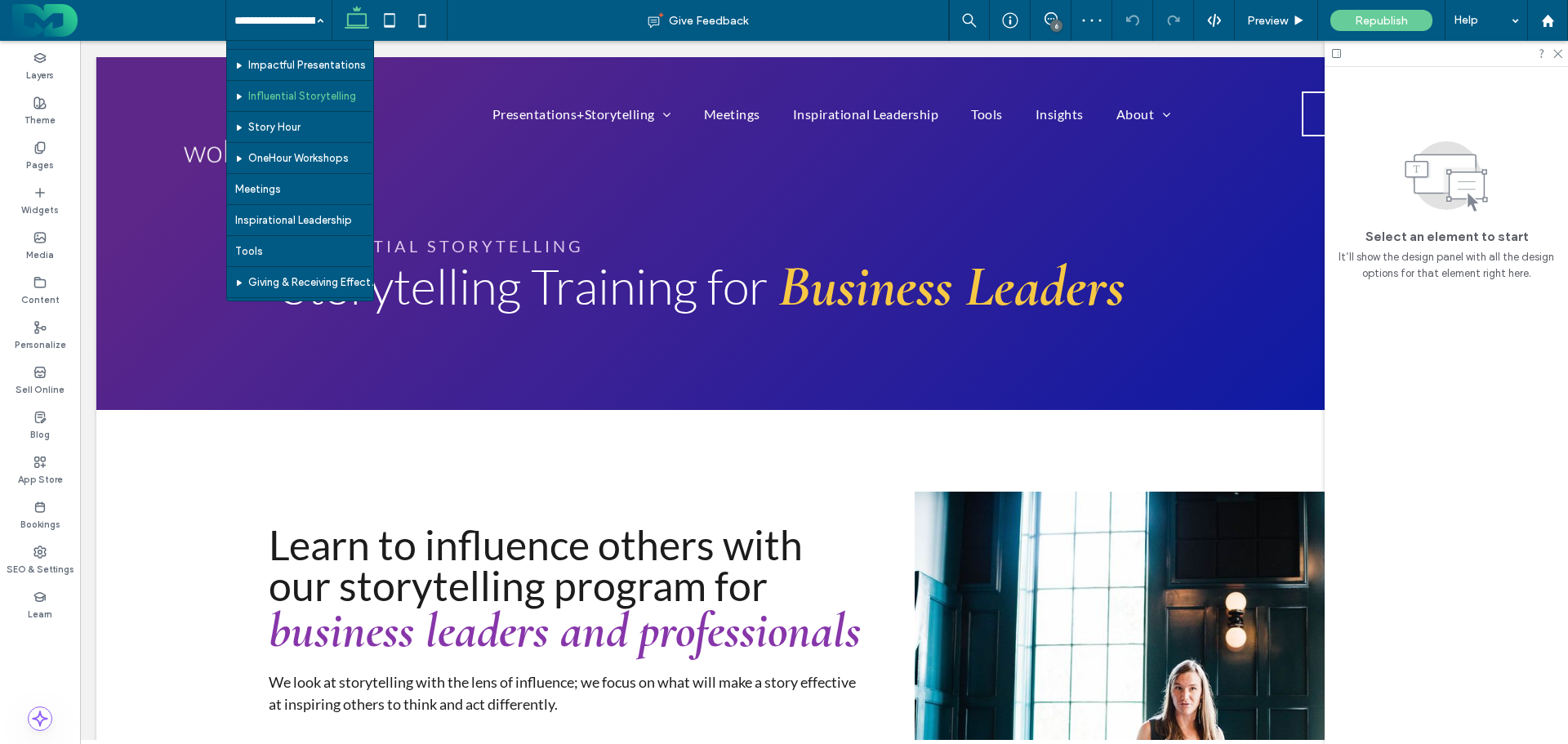
scroll to position [81, 0]
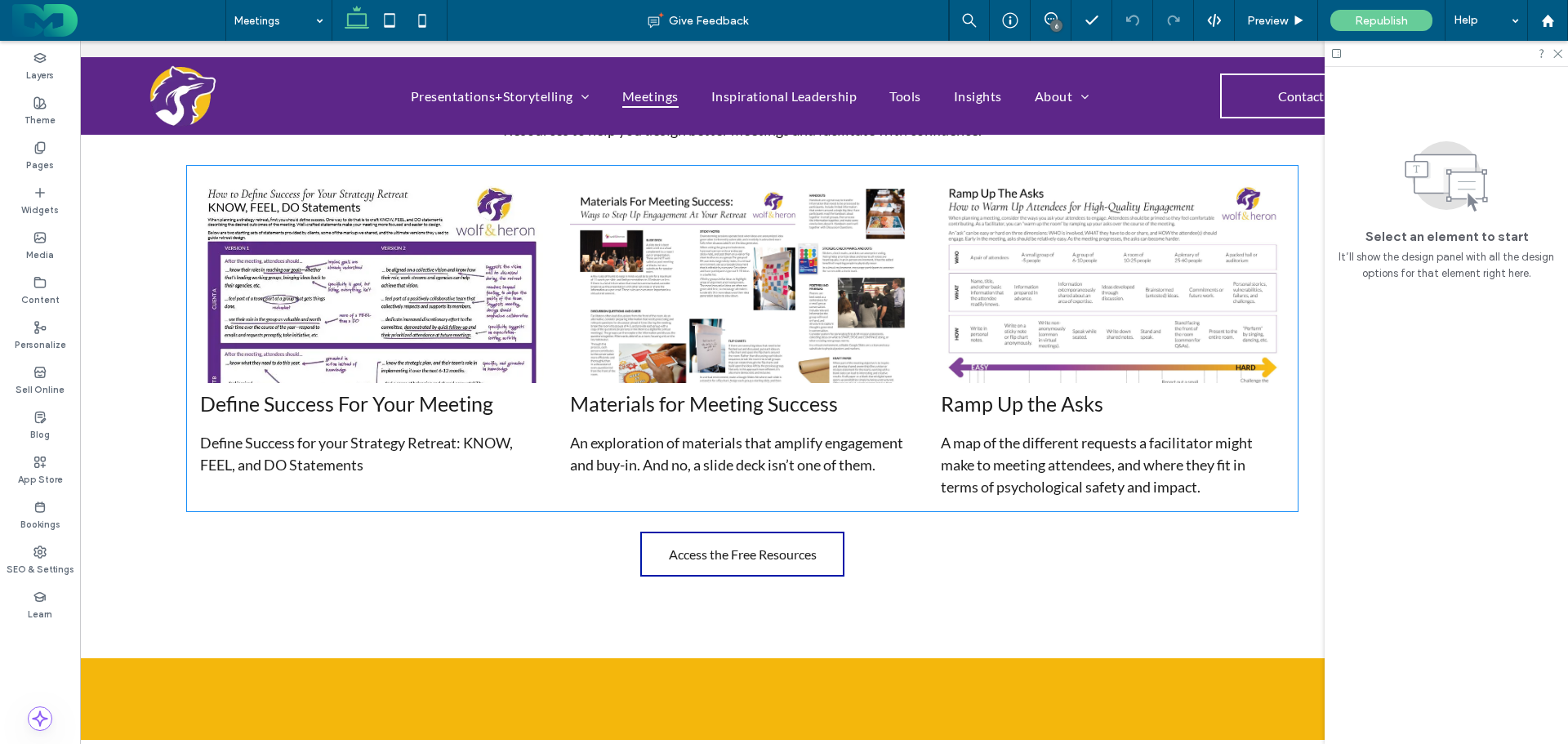
scroll to position [4736, 0]
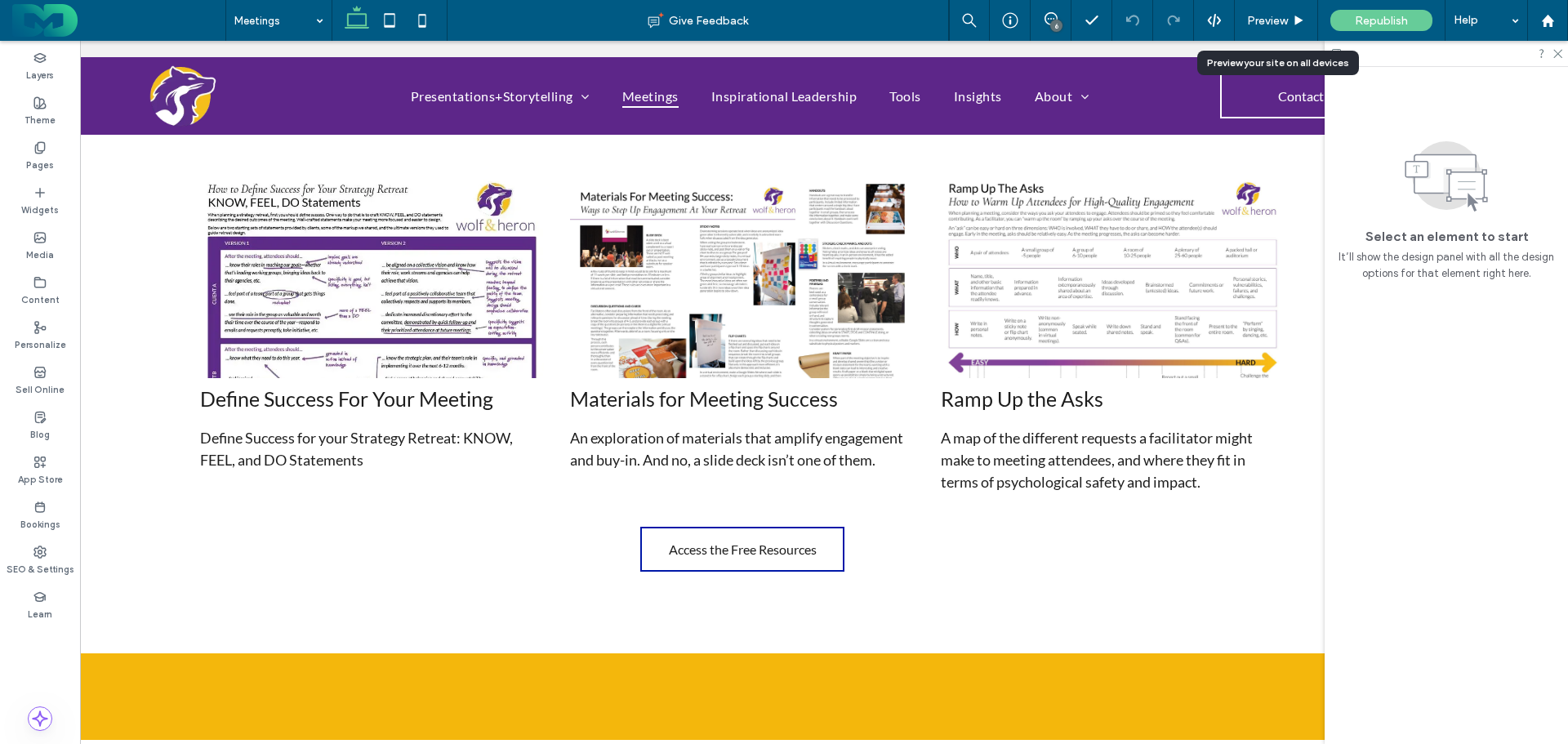
click at [1273, 15] on span "Preview" at bounding box center [1267, 21] width 41 height 14
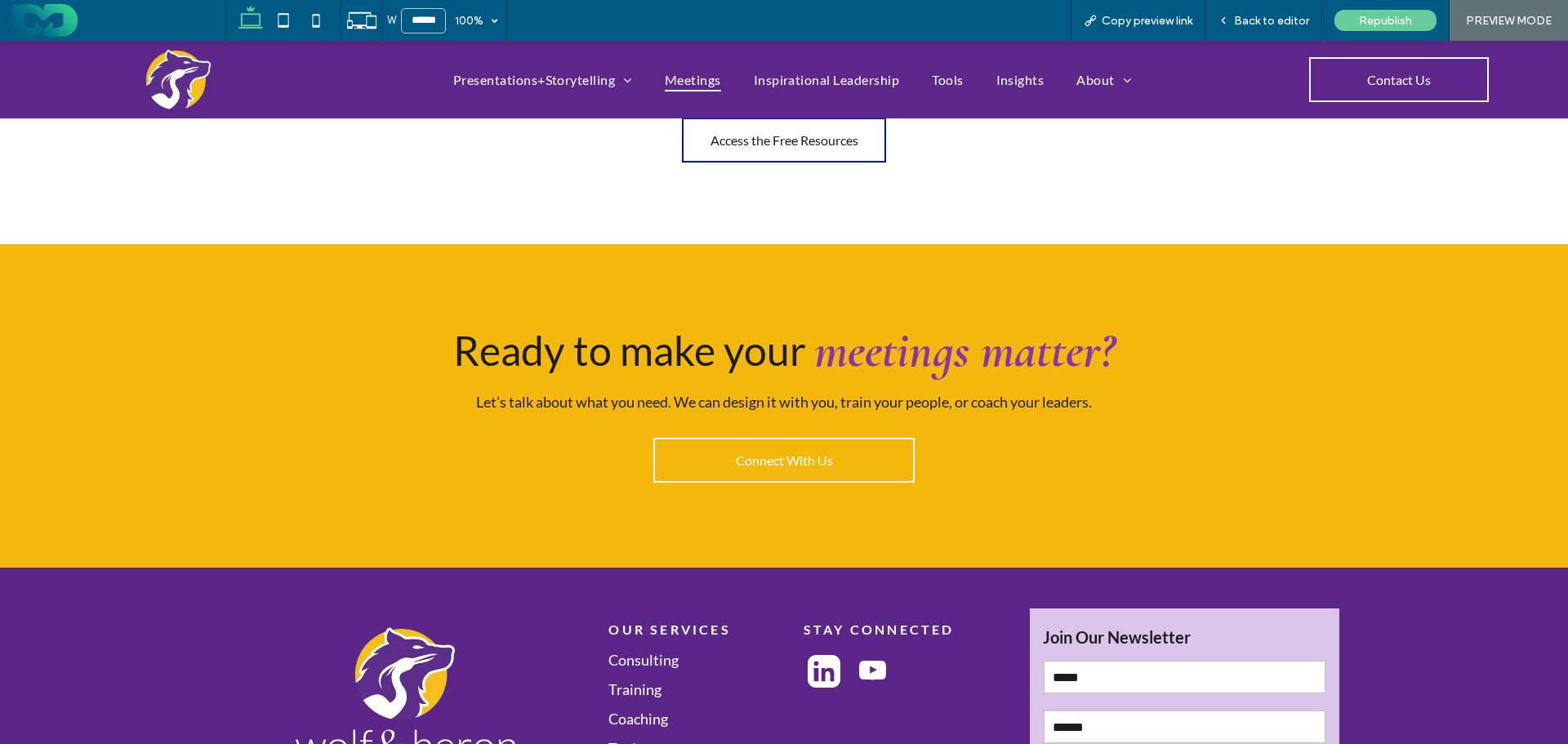
scroll to position [4536, 0]
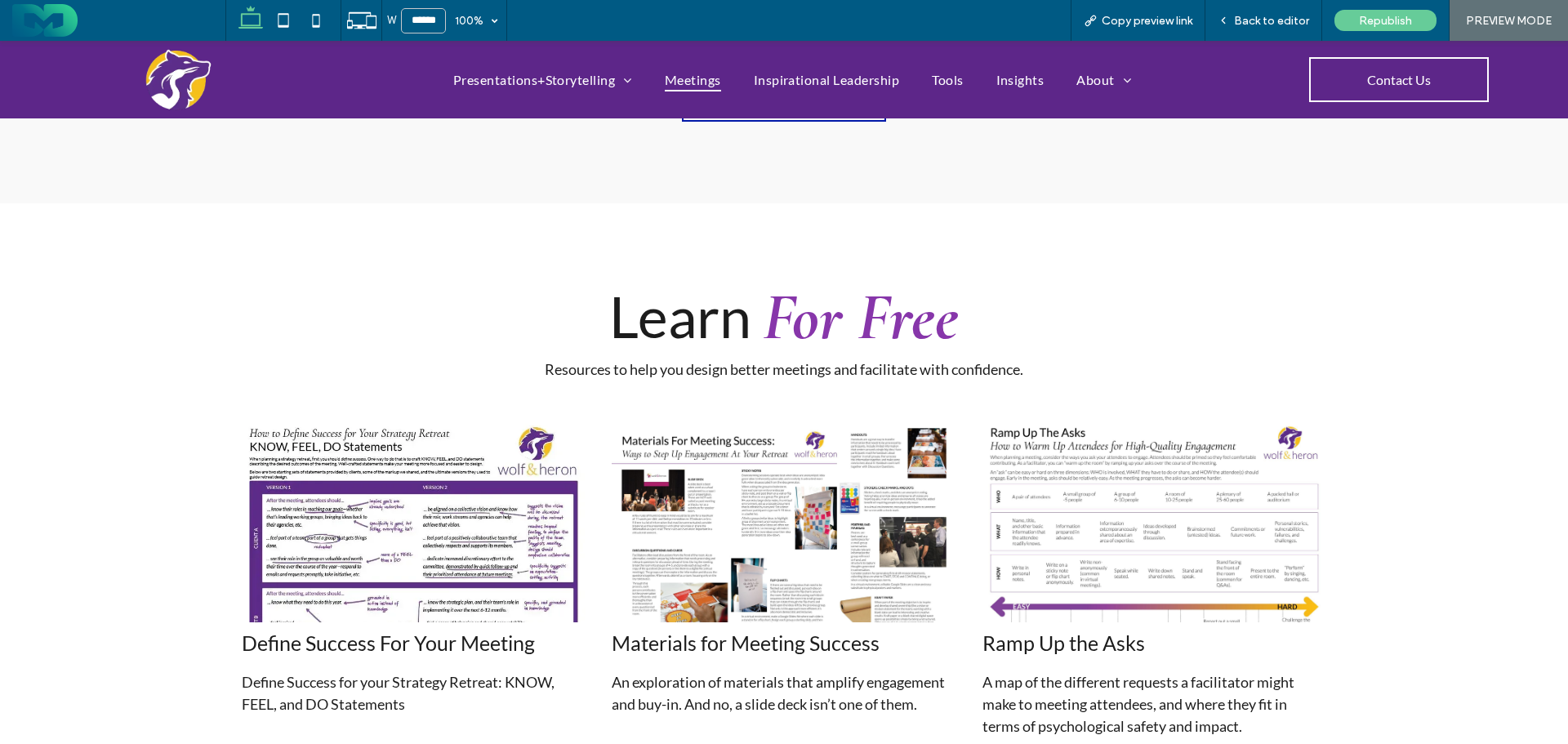
click at [825, 75] on span "Inspirational Leadership" at bounding box center [827, 80] width 146 height 24
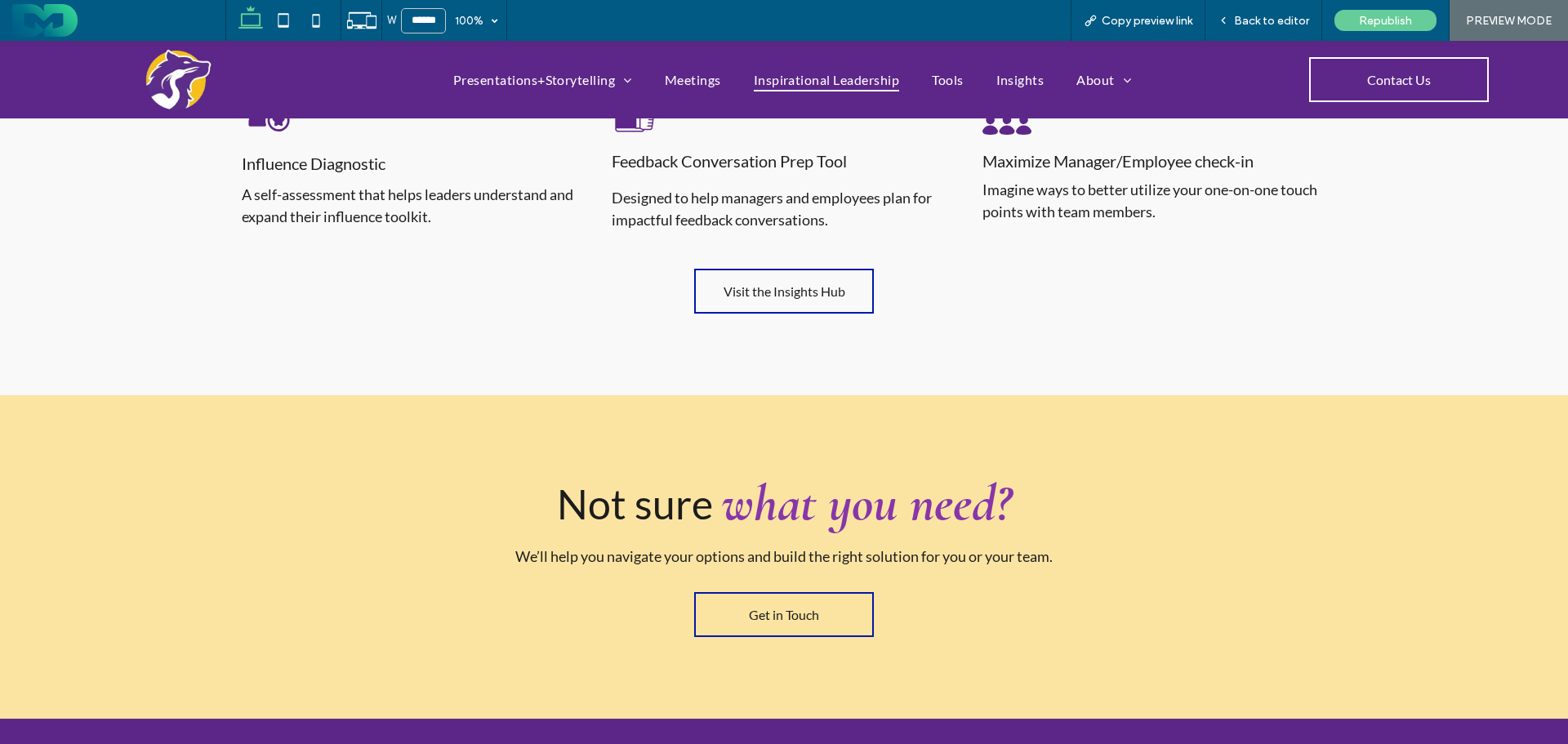
scroll to position [2368, 0]
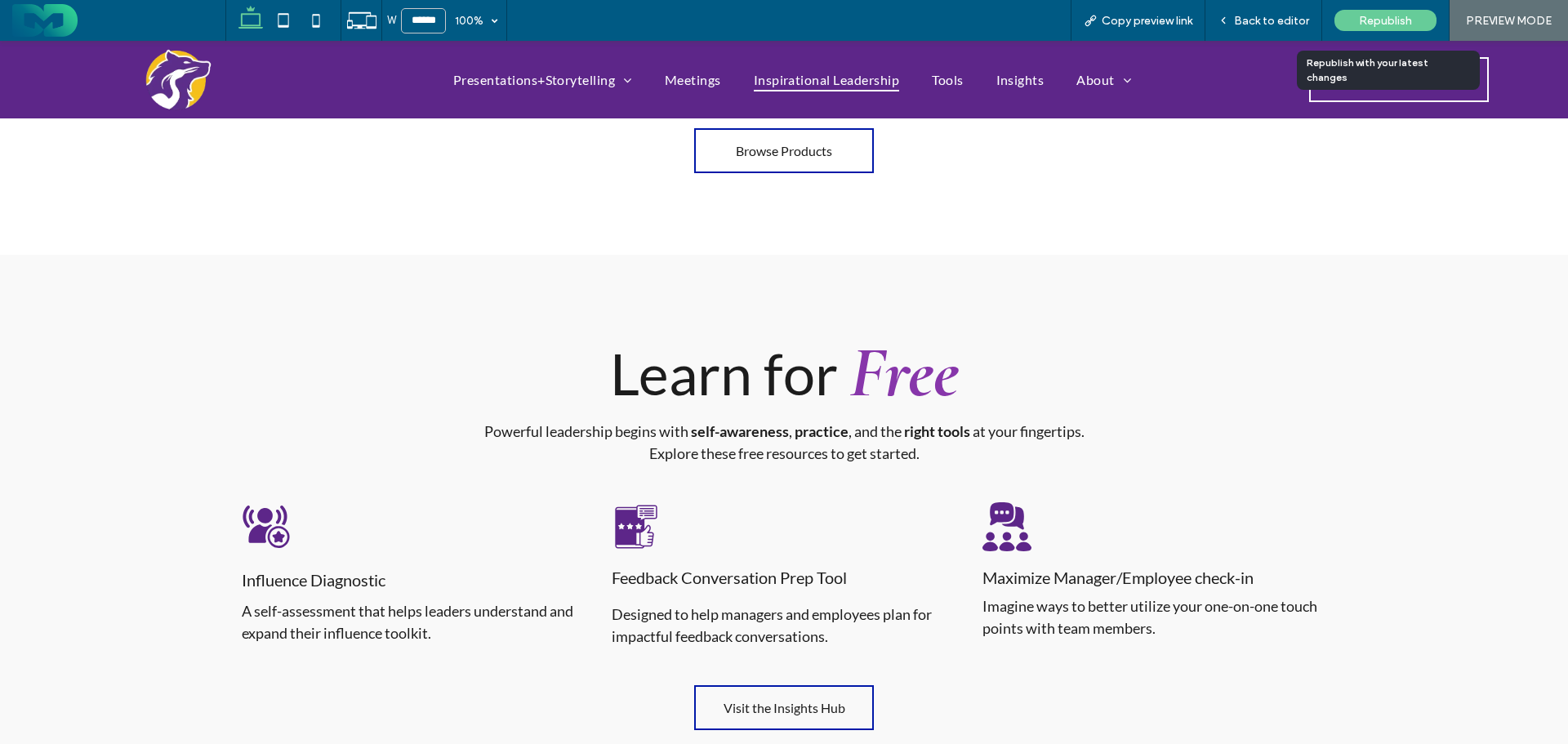
click at [1373, 18] on span "Republish" at bounding box center [1385, 21] width 53 height 14
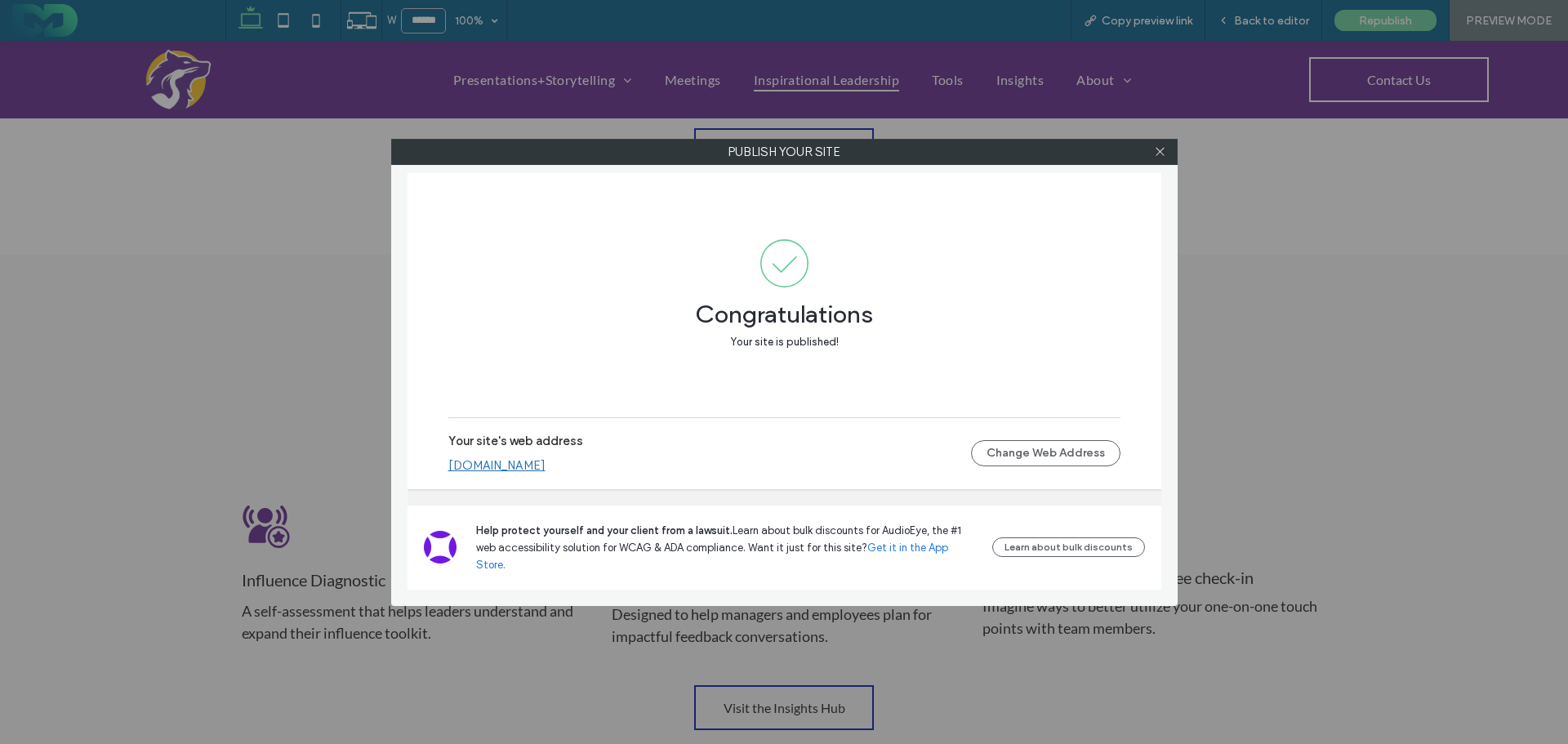
click at [1160, 149] on icon at bounding box center [1160, 151] width 12 height 12
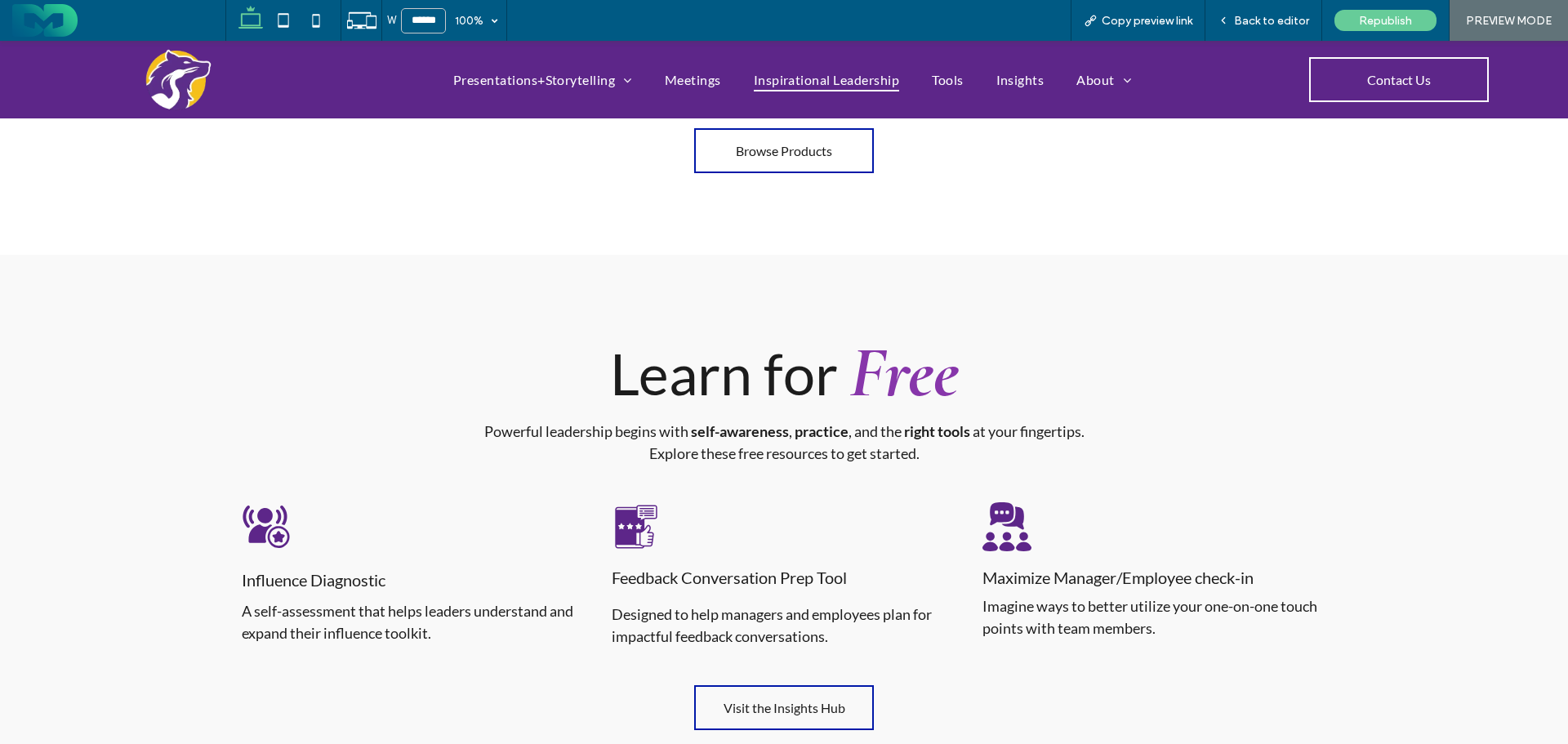
click at [1265, 15] on span "Back to editor" at bounding box center [1272, 21] width 75 height 14
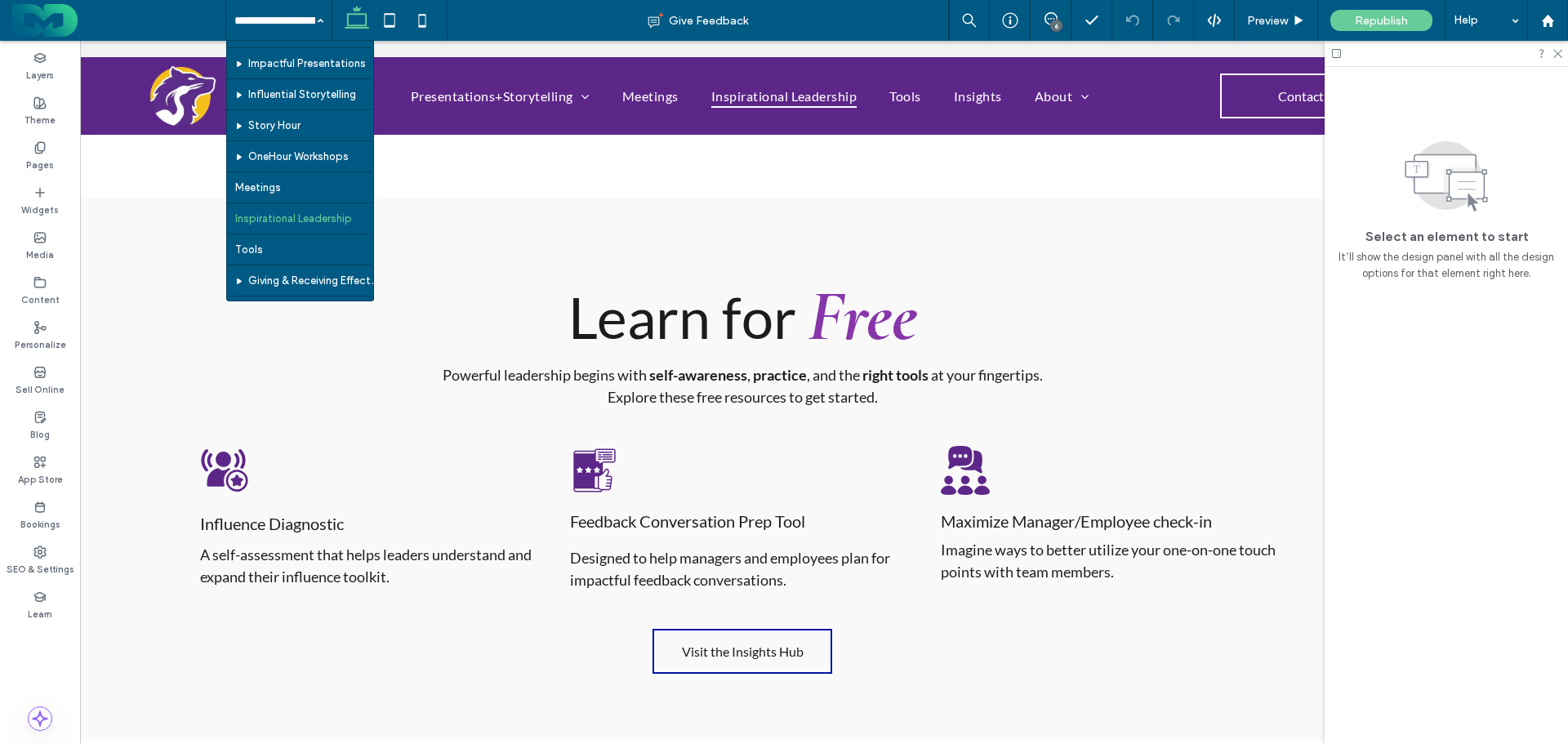
scroll to position [81, 0]
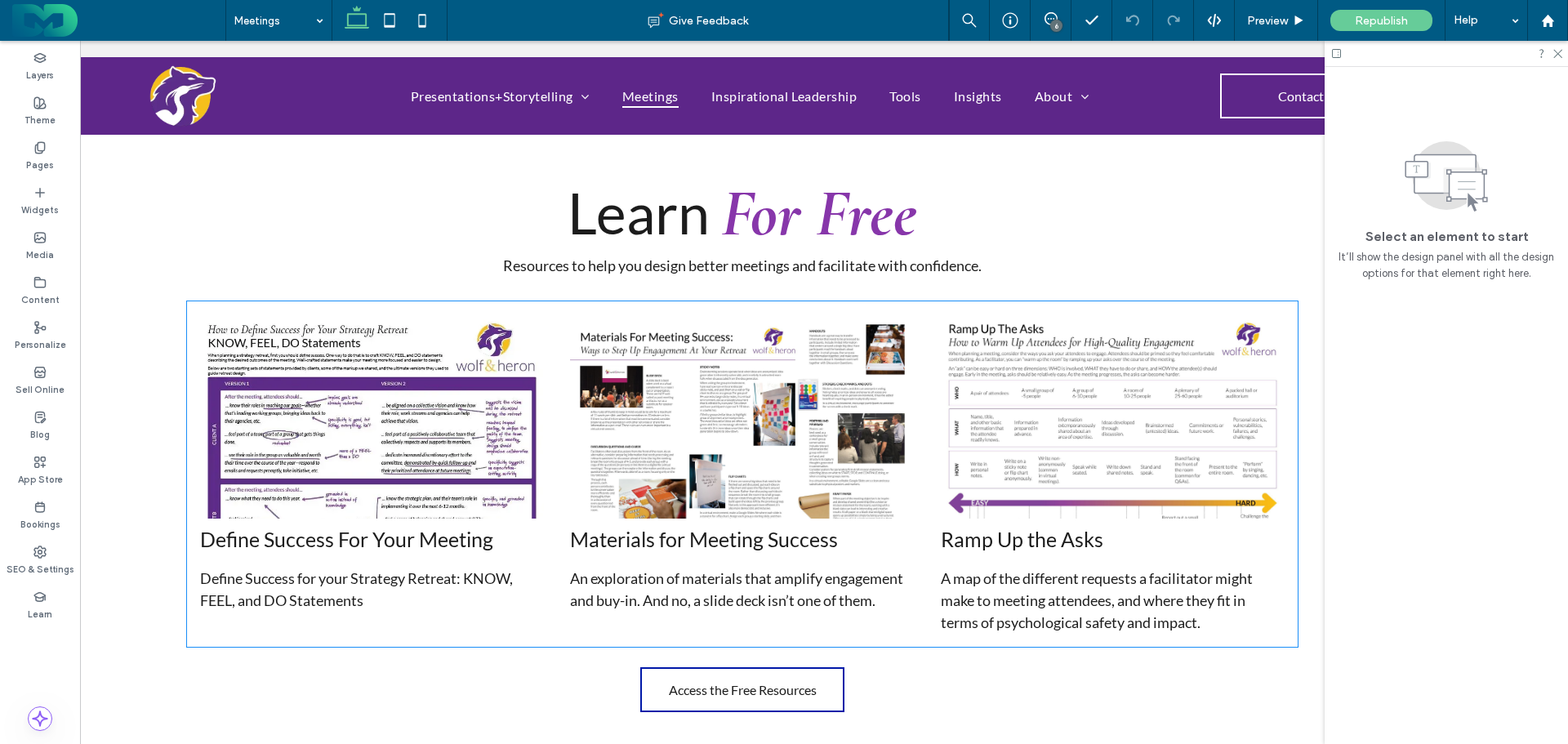
scroll to position [4083, 0]
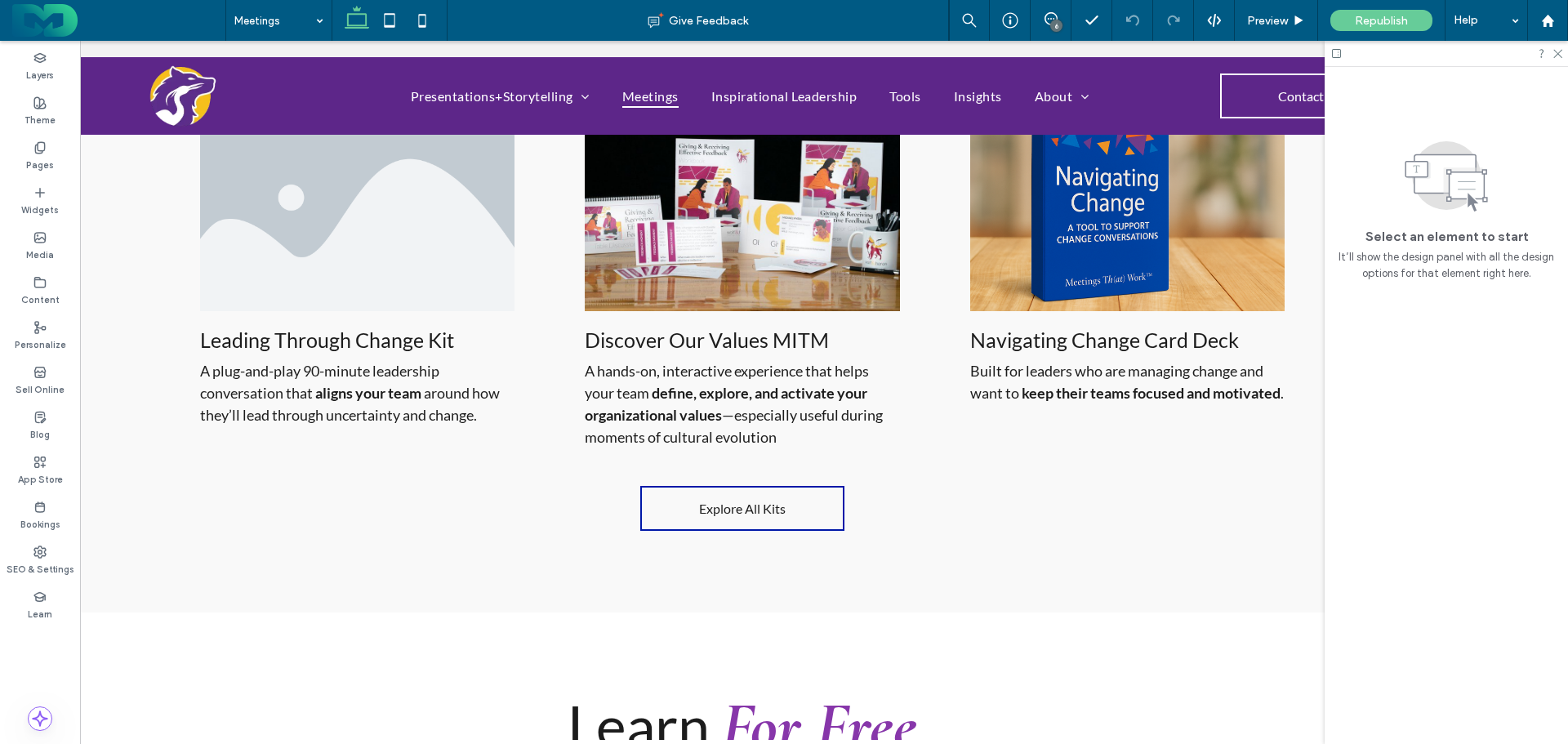
click at [258, 12] on input at bounding box center [275, 20] width 80 height 41
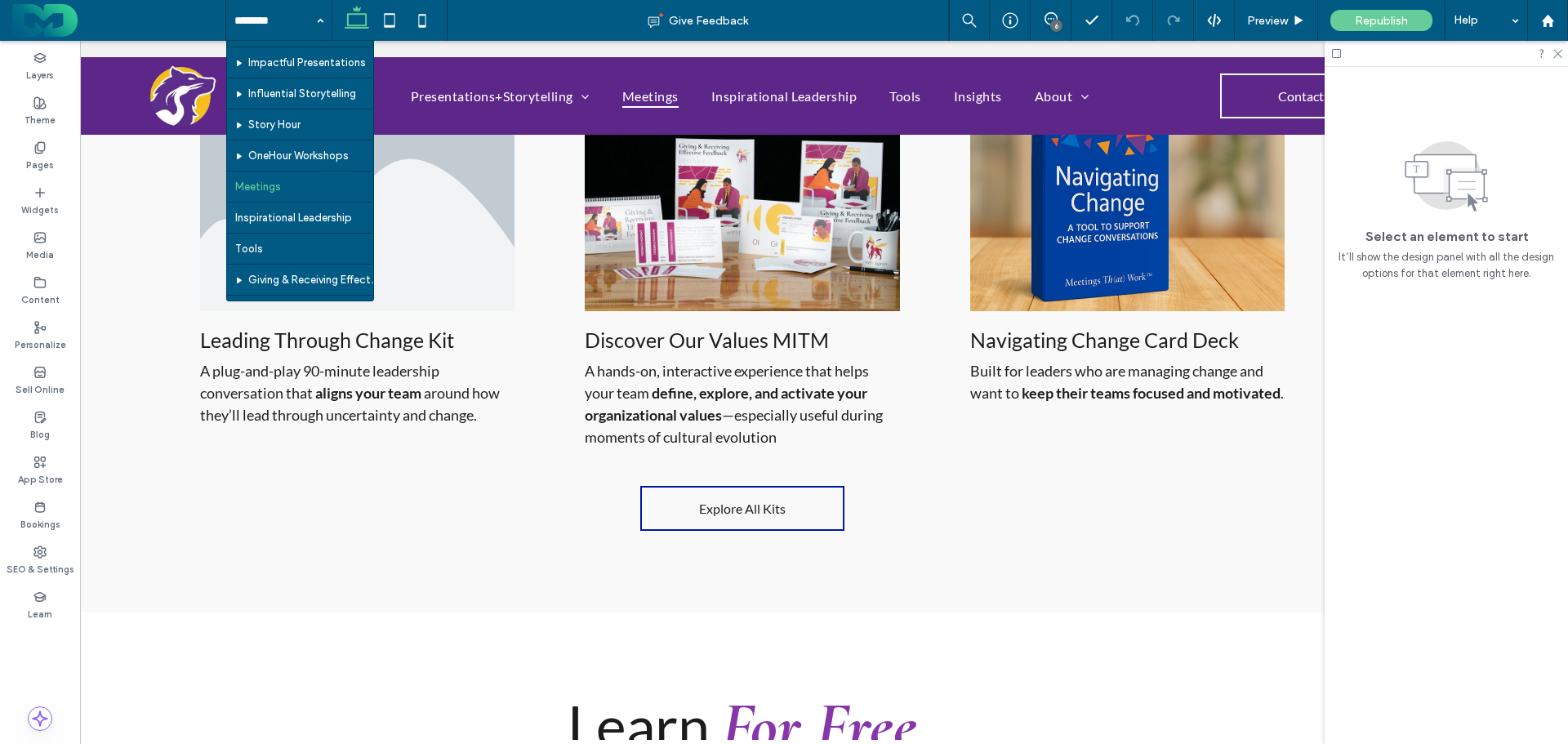
scroll to position [81, 0]
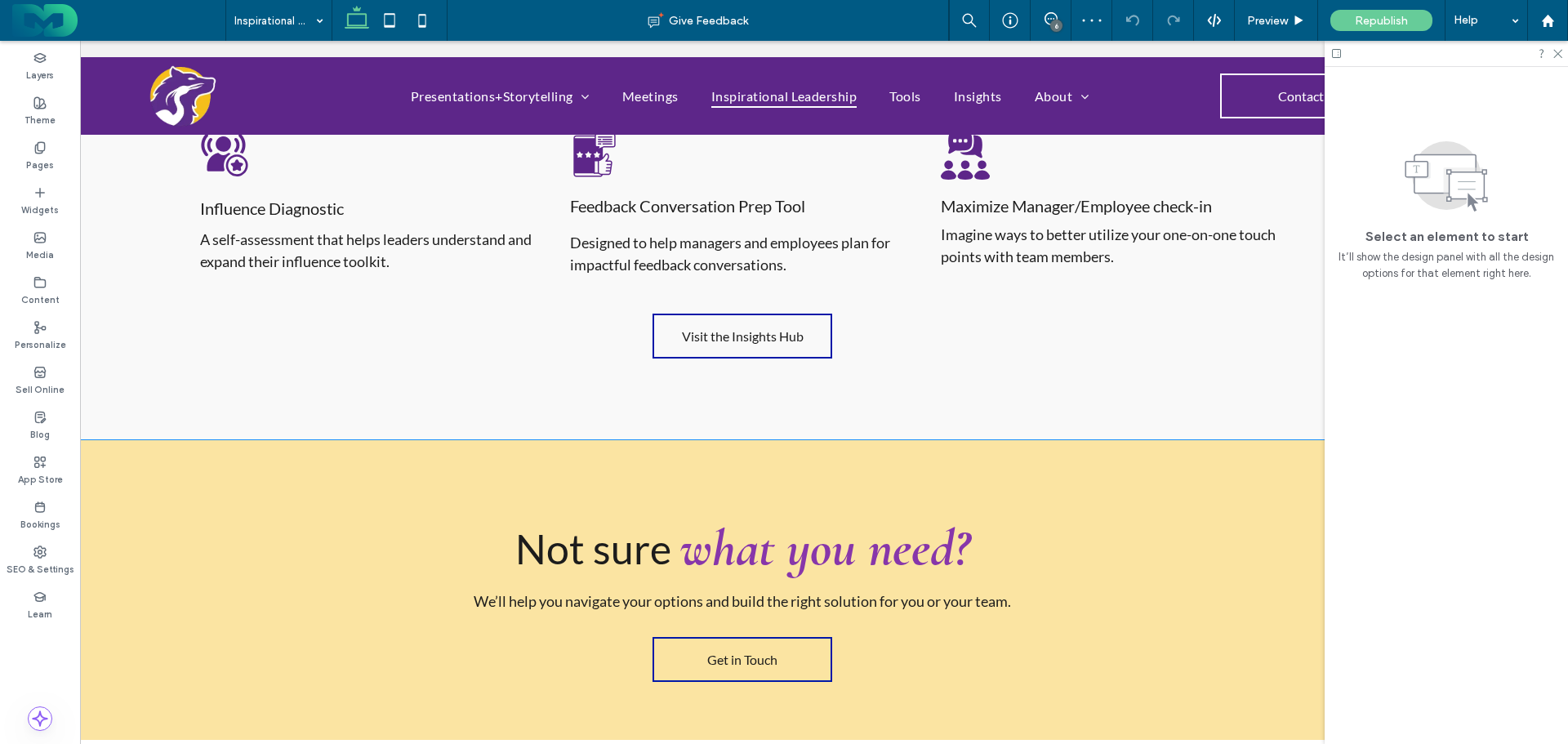
scroll to position [2531, 0]
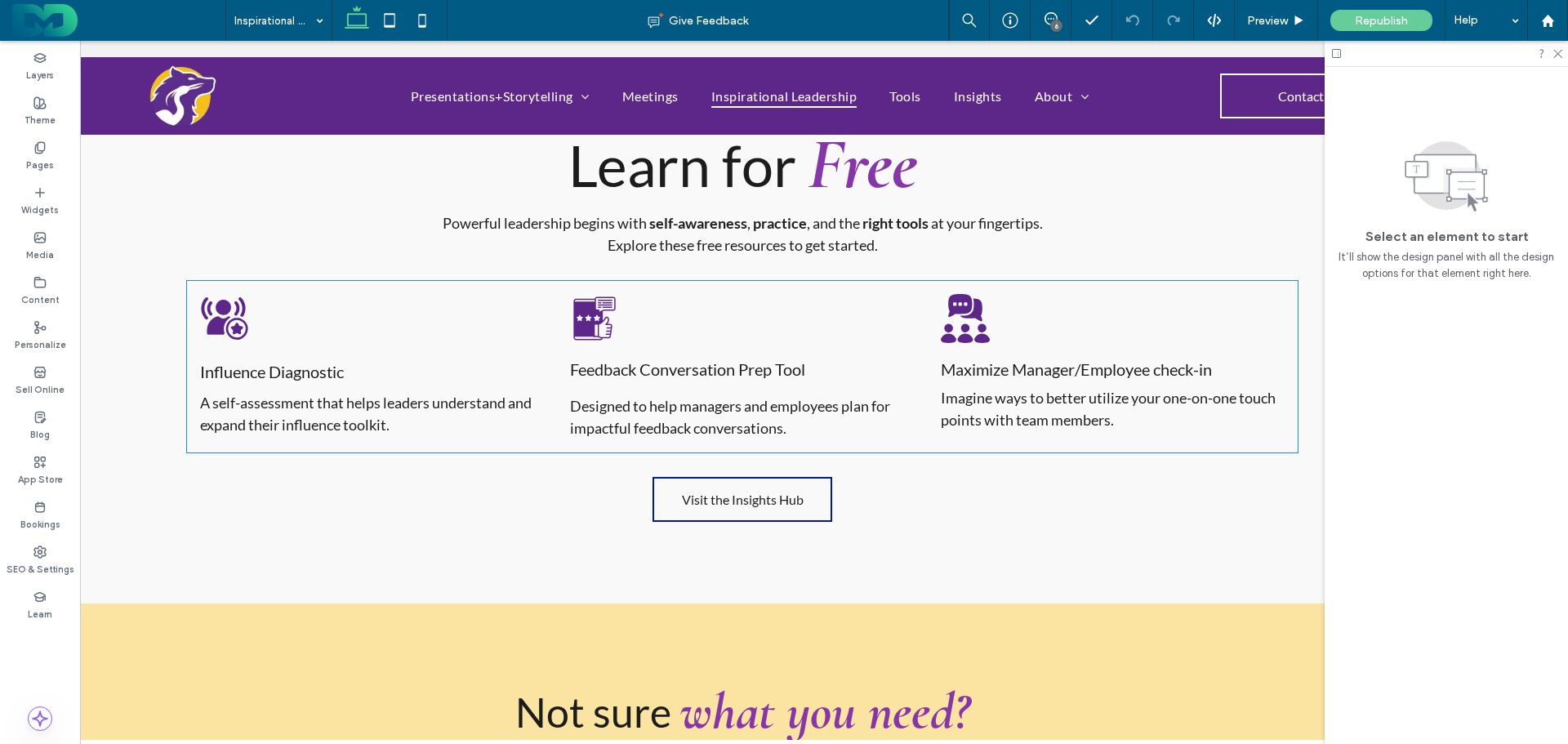
click at [246, 325] on div "Influence Diagnostic ﻿ A self-assessment that helps leaders understand and expa…" at bounding box center [372, 365] width 370 height 168
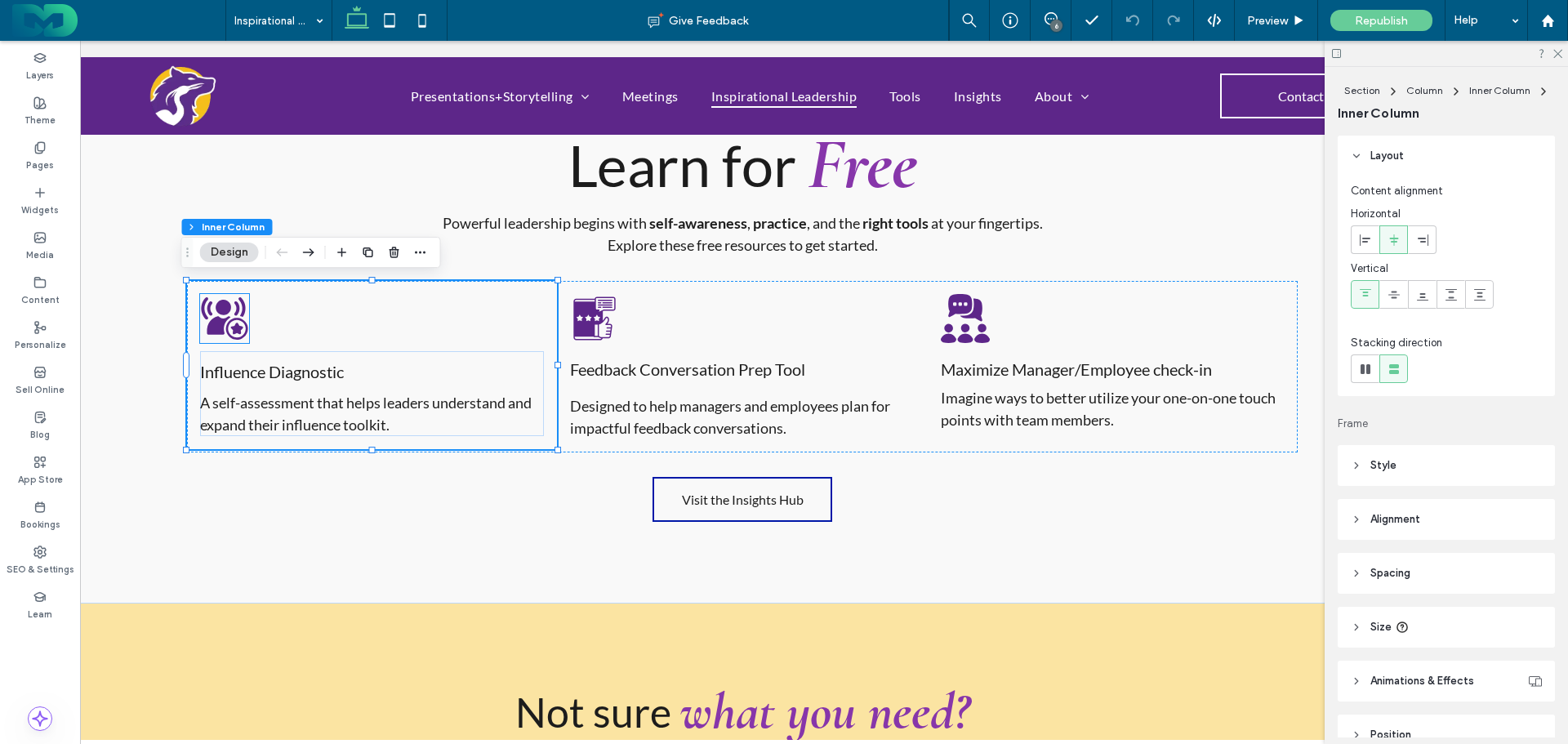
click at [222, 304] on icon at bounding box center [223, 307] width 16 height 16
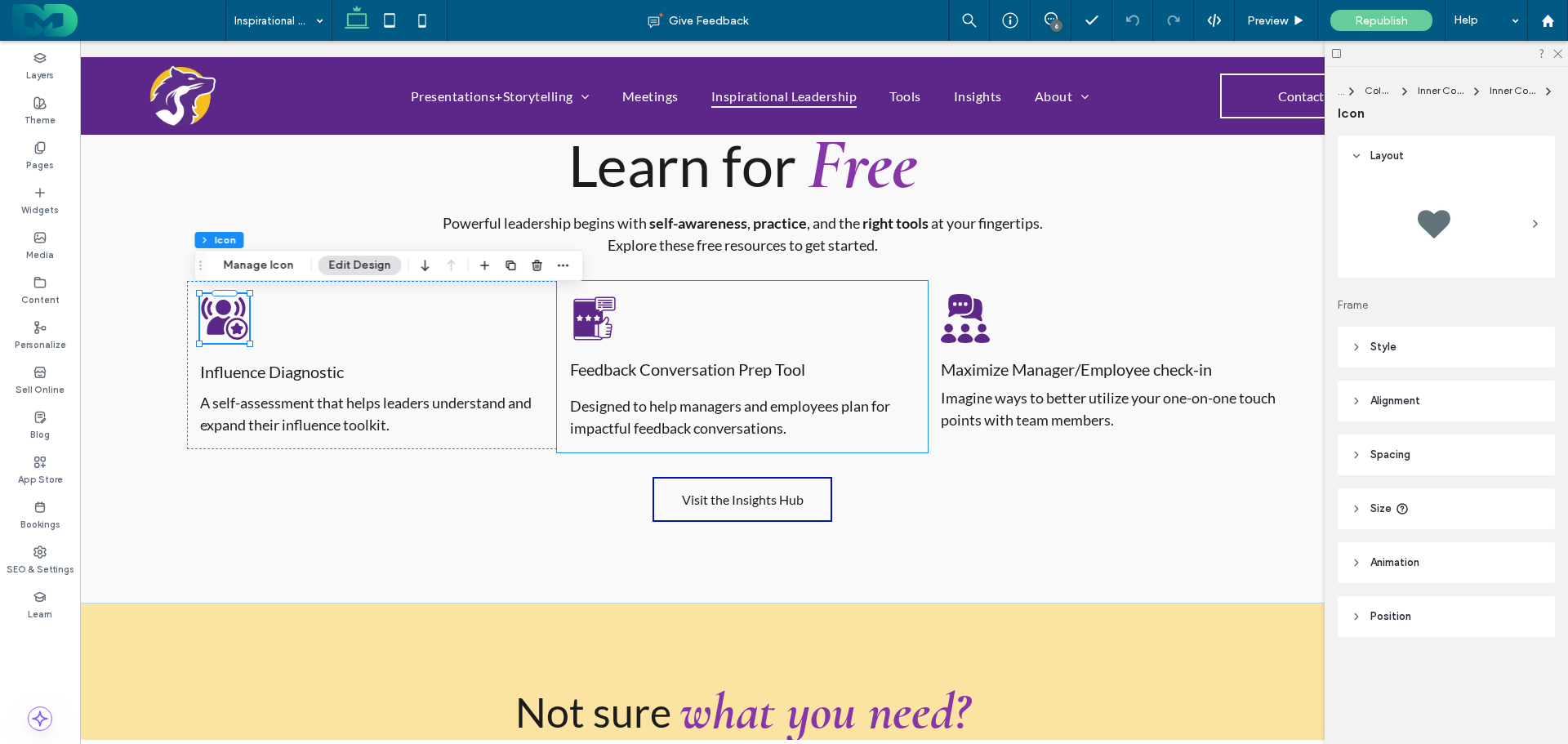
scroll to position [2531, 0]
click at [532, 265] on icon "button" at bounding box center [538, 265] width 13 height 13
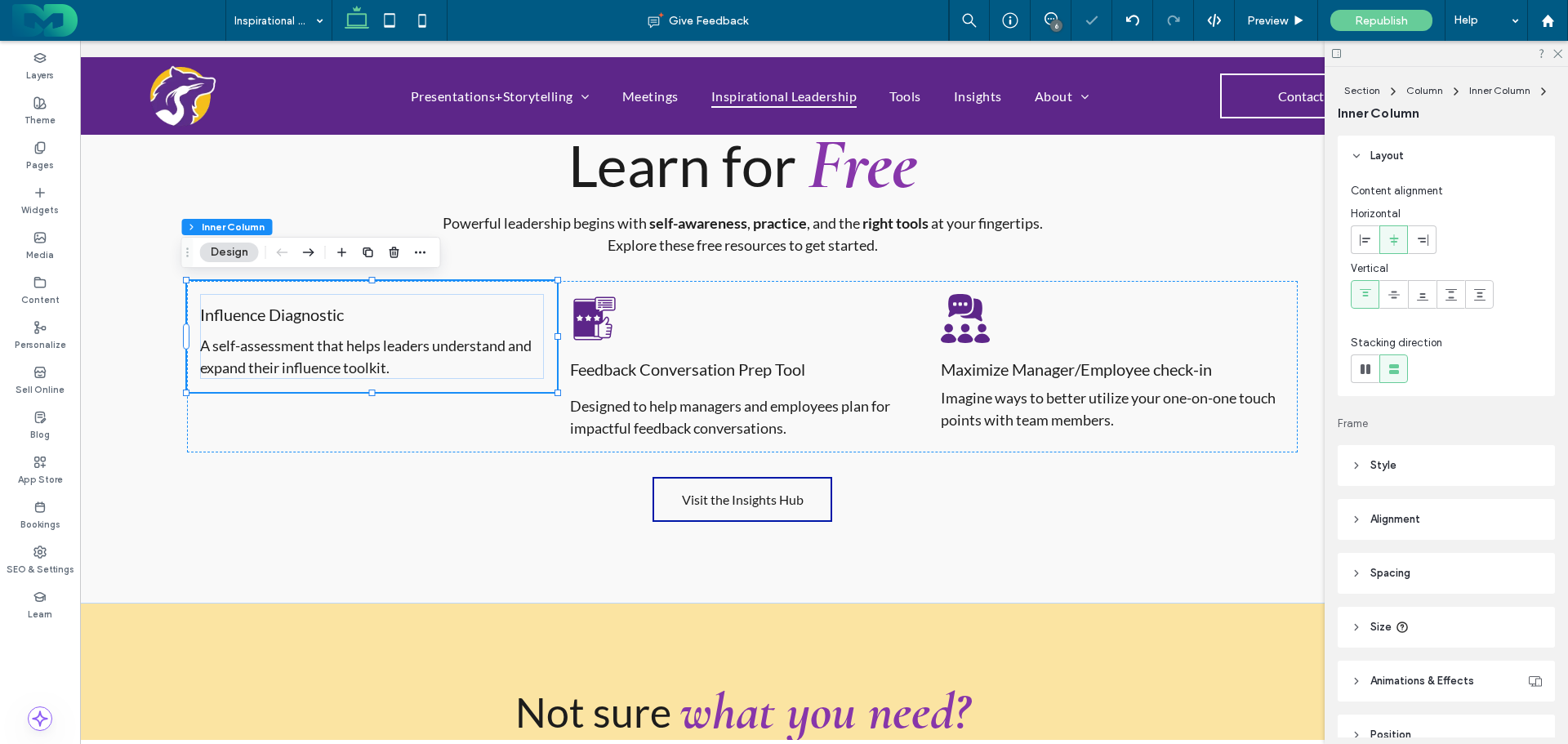
click at [35, 237] on use at bounding box center [40, 238] width 11 height 10
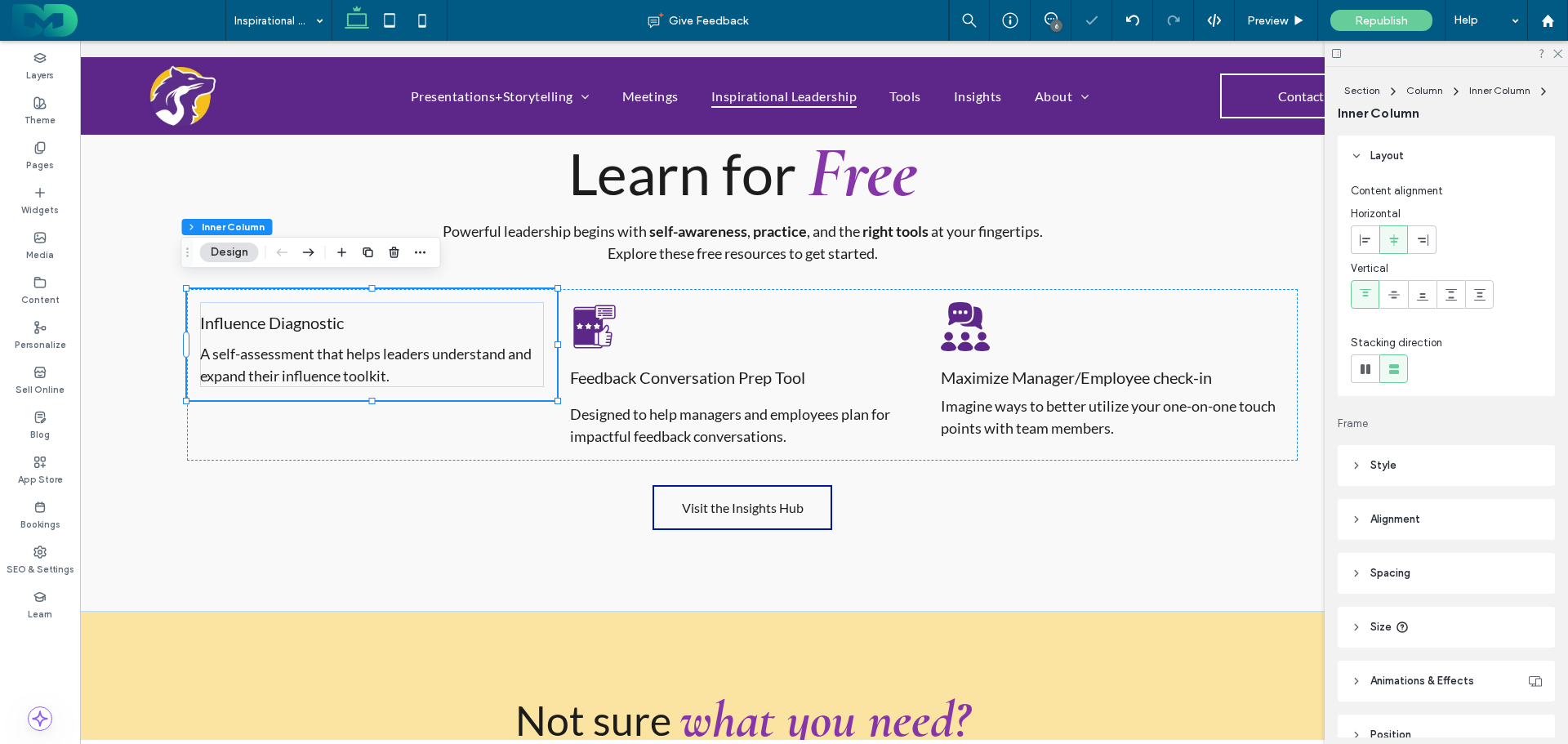
scroll to position [0, 0]
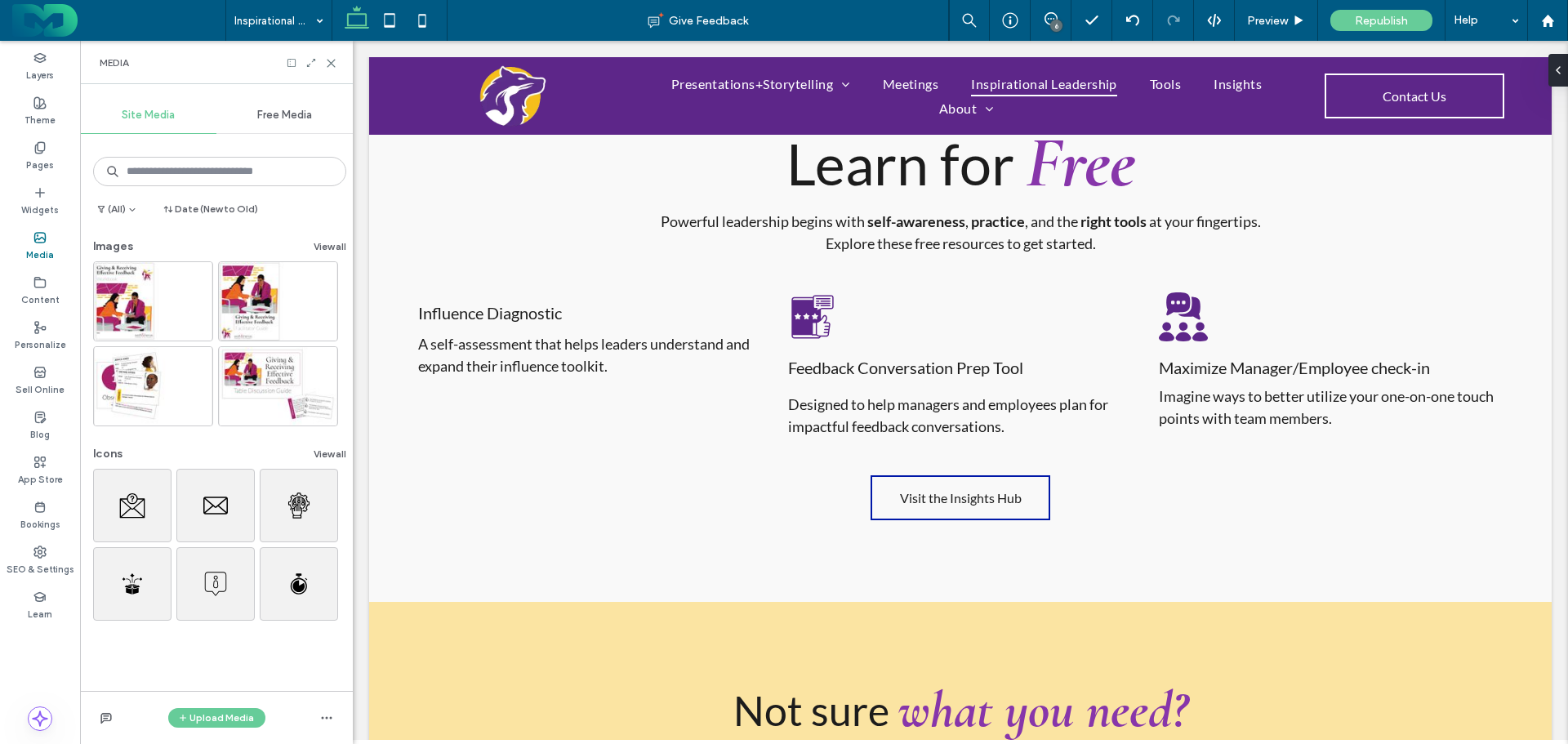
click at [205, 714] on button "Upload Media" at bounding box center [217, 718] width 97 height 20
click at [212, 612] on span "Images" at bounding box center [220, 616] width 35 height 17
click at [216, 614] on span "Images" at bounding box center [220, 616] width 35 height 17
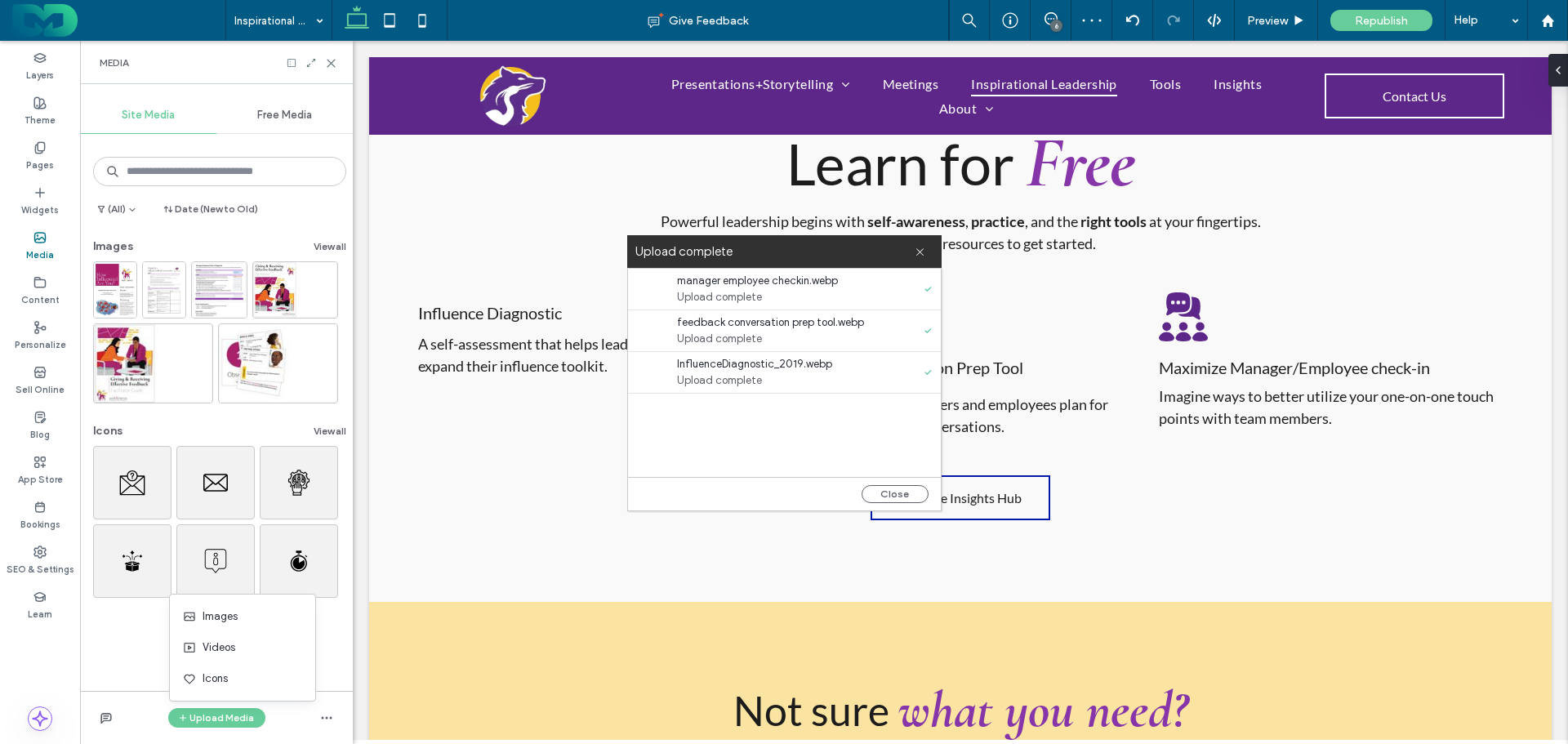
click at [884, 491] on button "Close" at bounding box center [895, 494] width 67 height 18
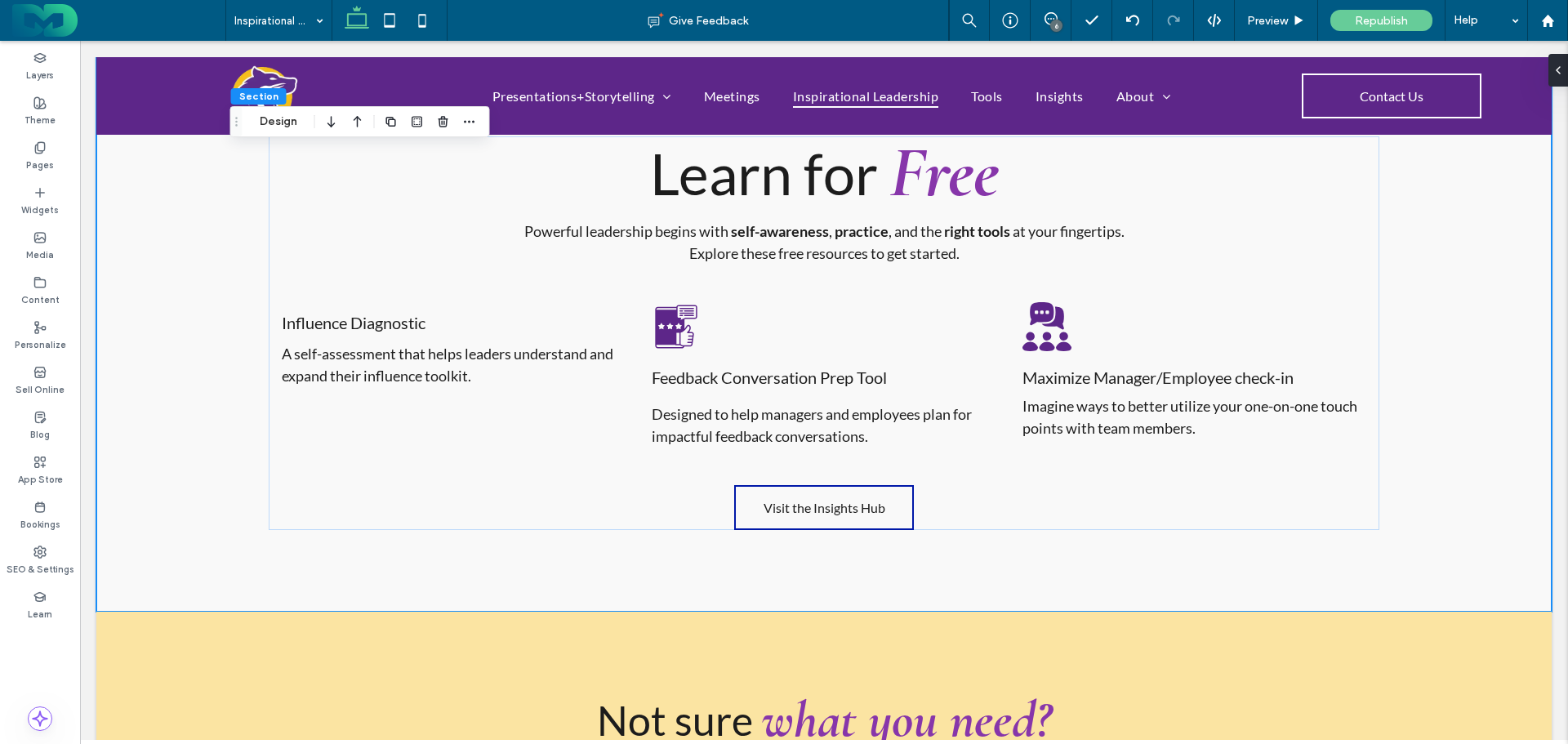
scroll to position [2531, 0]
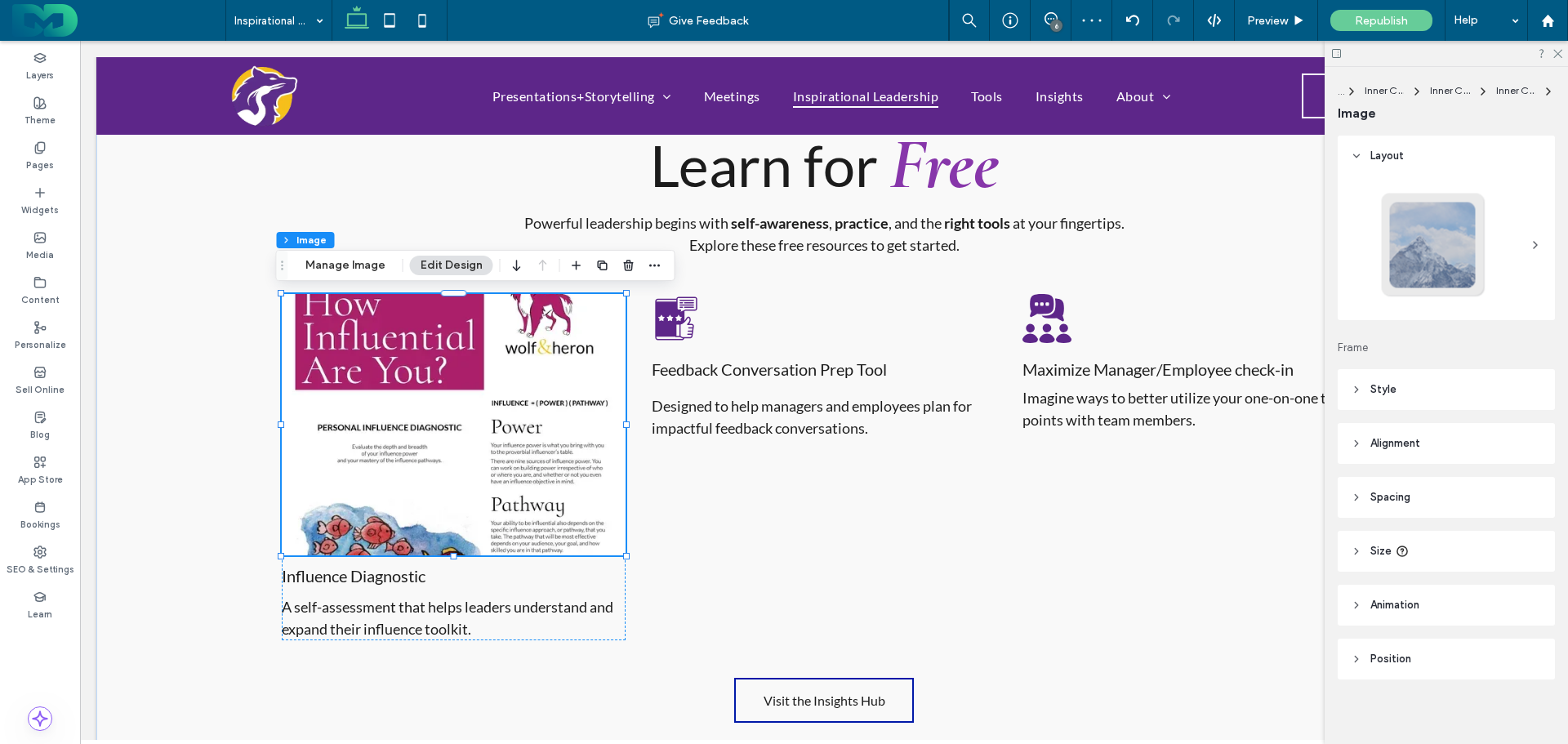
click at [40, 235] on icon at bounding box center [40, 238] width 13 height 13
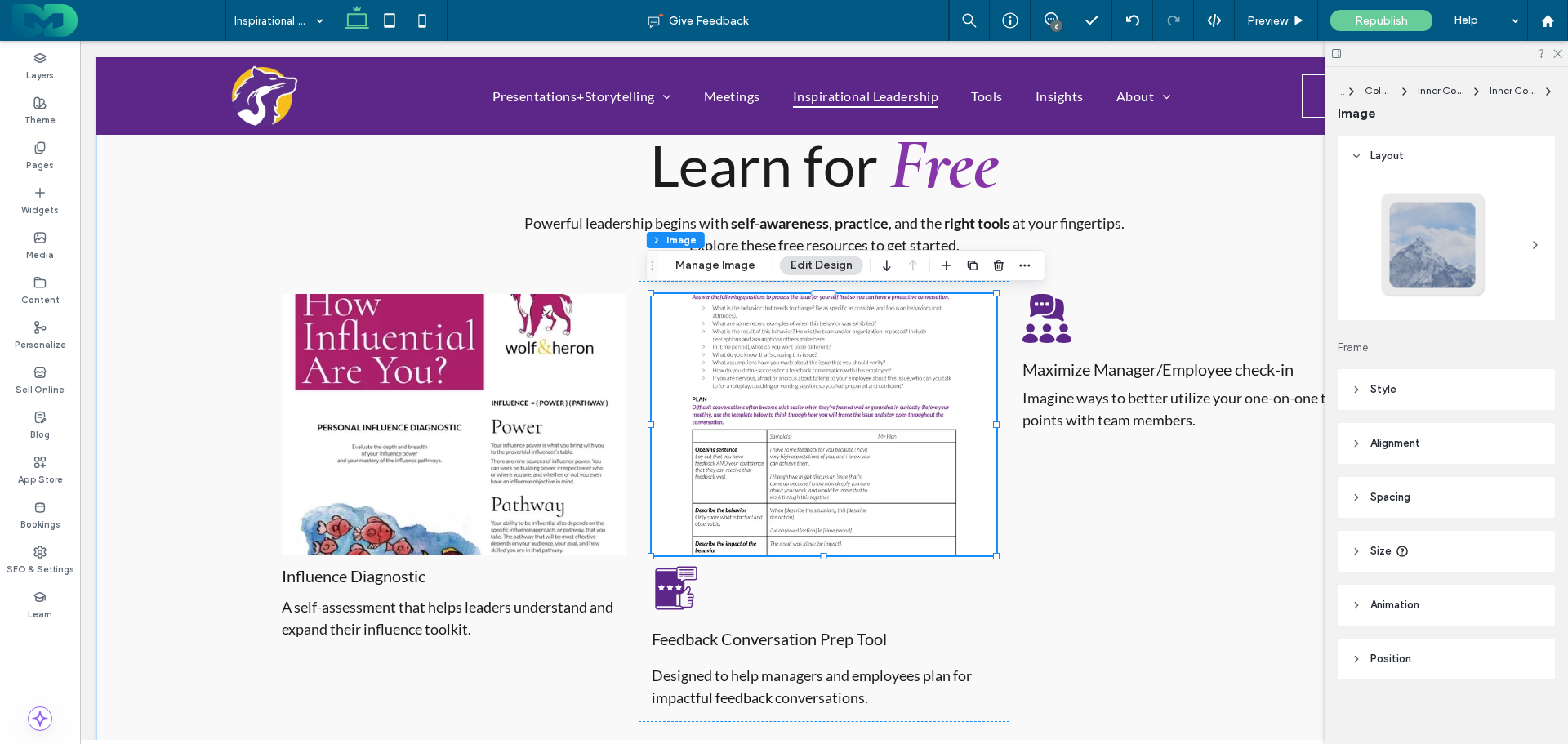
click at [35, 238] on use at bounding box center [40, 238] width 11 height 10
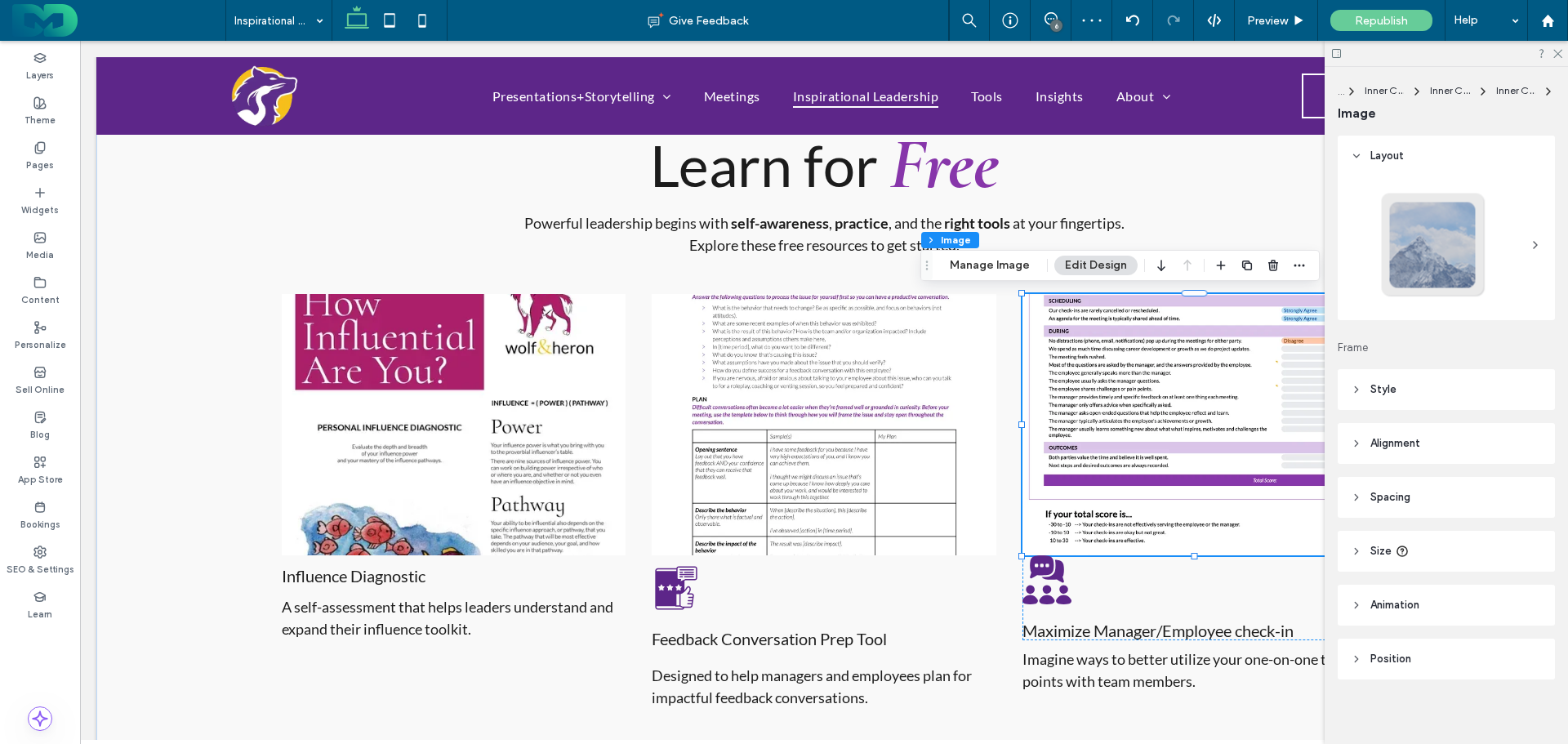
drag, startPoint x: 1559, startPoint y: 53, endPoint x: 1180, endPoint y: 178, distance: 399.1
click at [1559, 53] on use at bounding box center [1558, 54] width 9 height 9
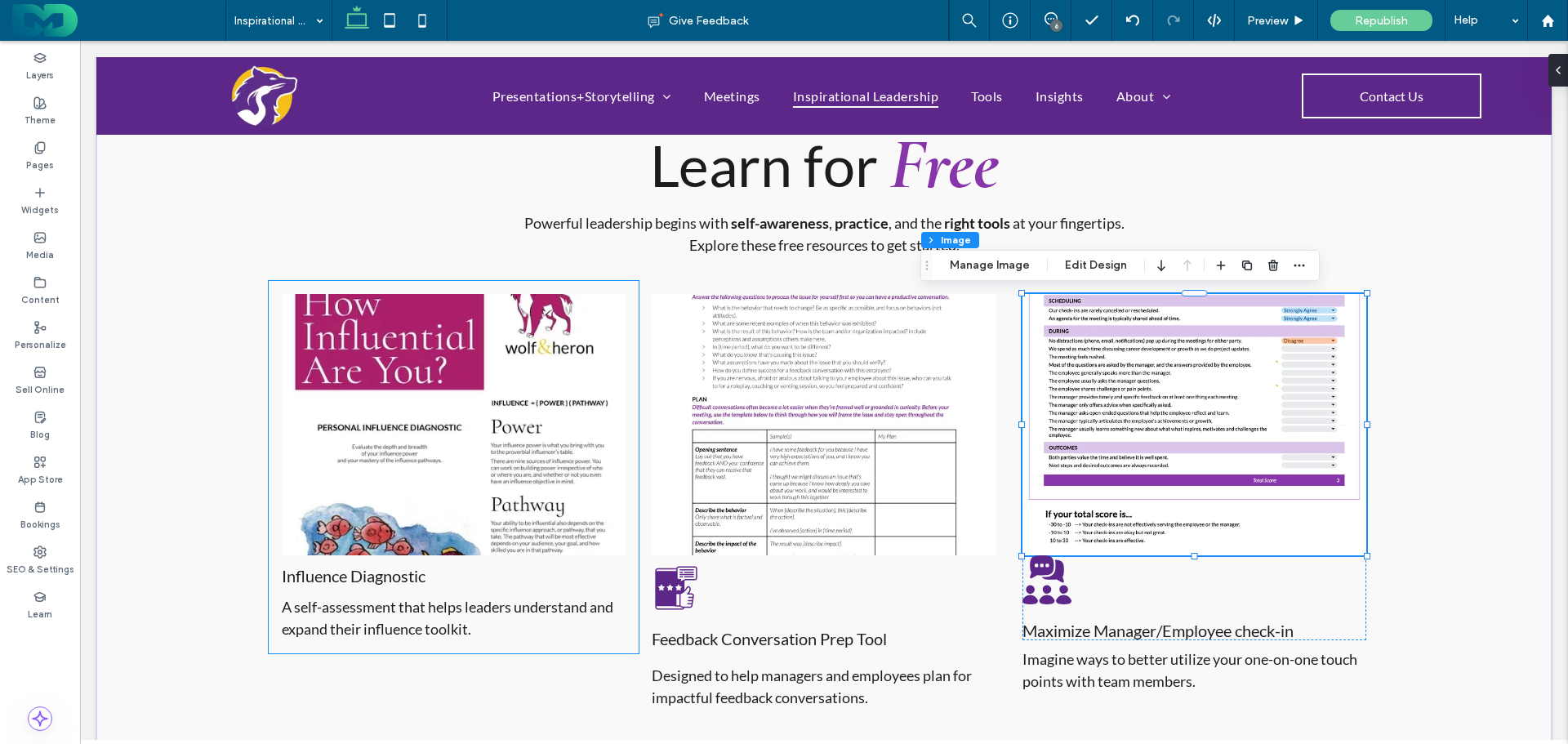
click at [436, 395] on img at bounding box center [454, 424] width 343 height 261
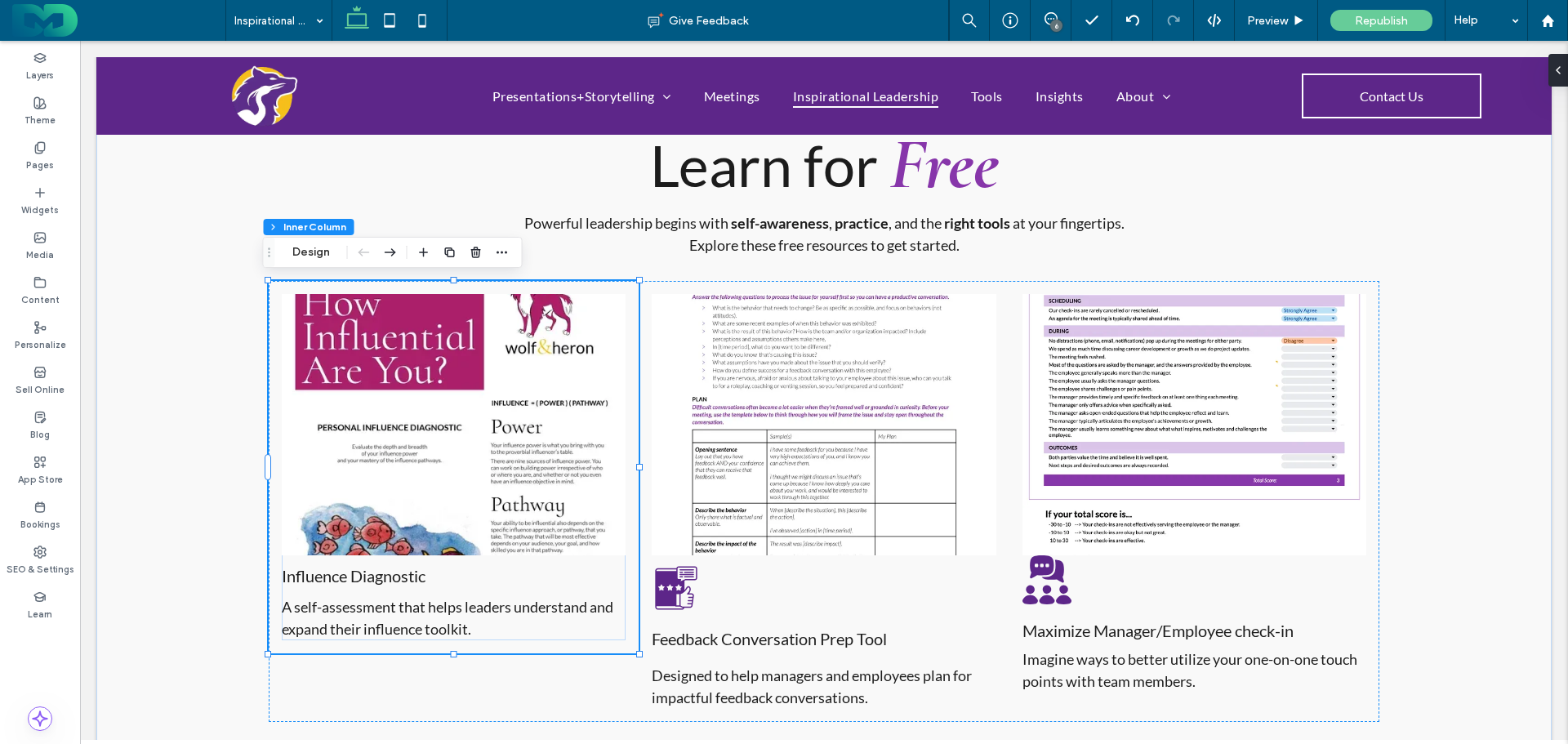
click at [416, 366] on img at bounding box center [454, 424] width 343 height 261
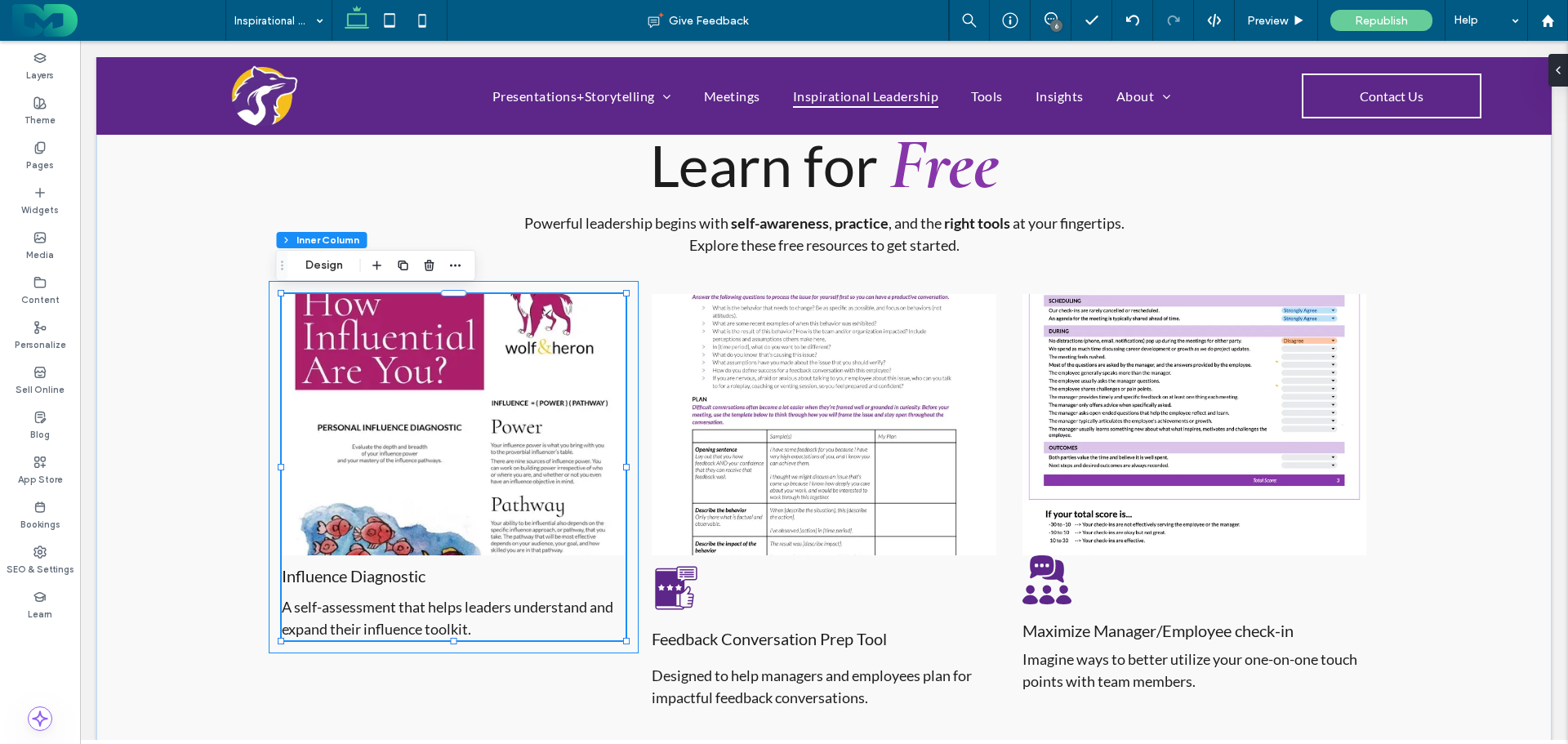
click at [416, 366] on img at bounding box center [454, 424] width 343 height 261
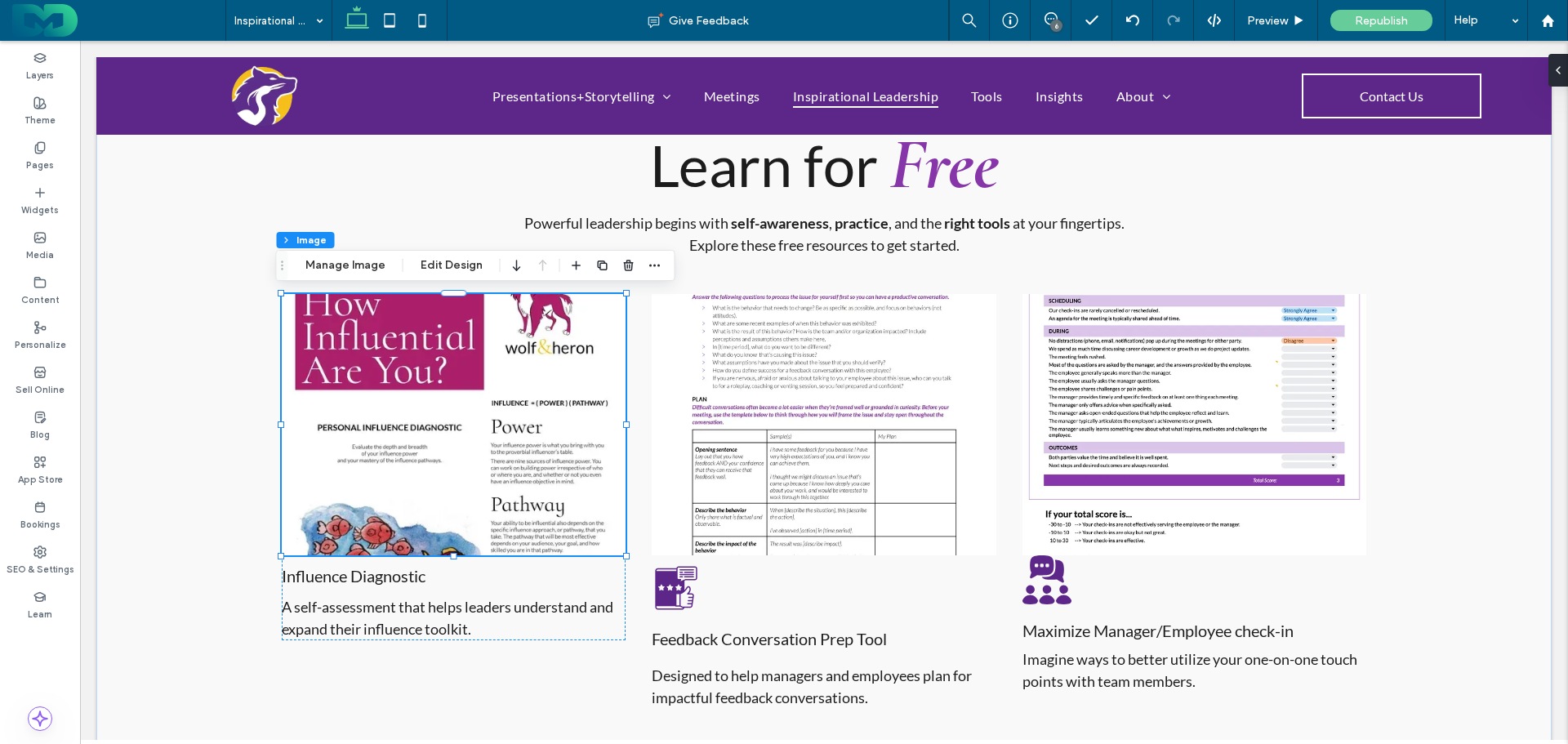
click at [330, 260] on button "Manage Image" at bounding box center [345, 265] width 101 height 20
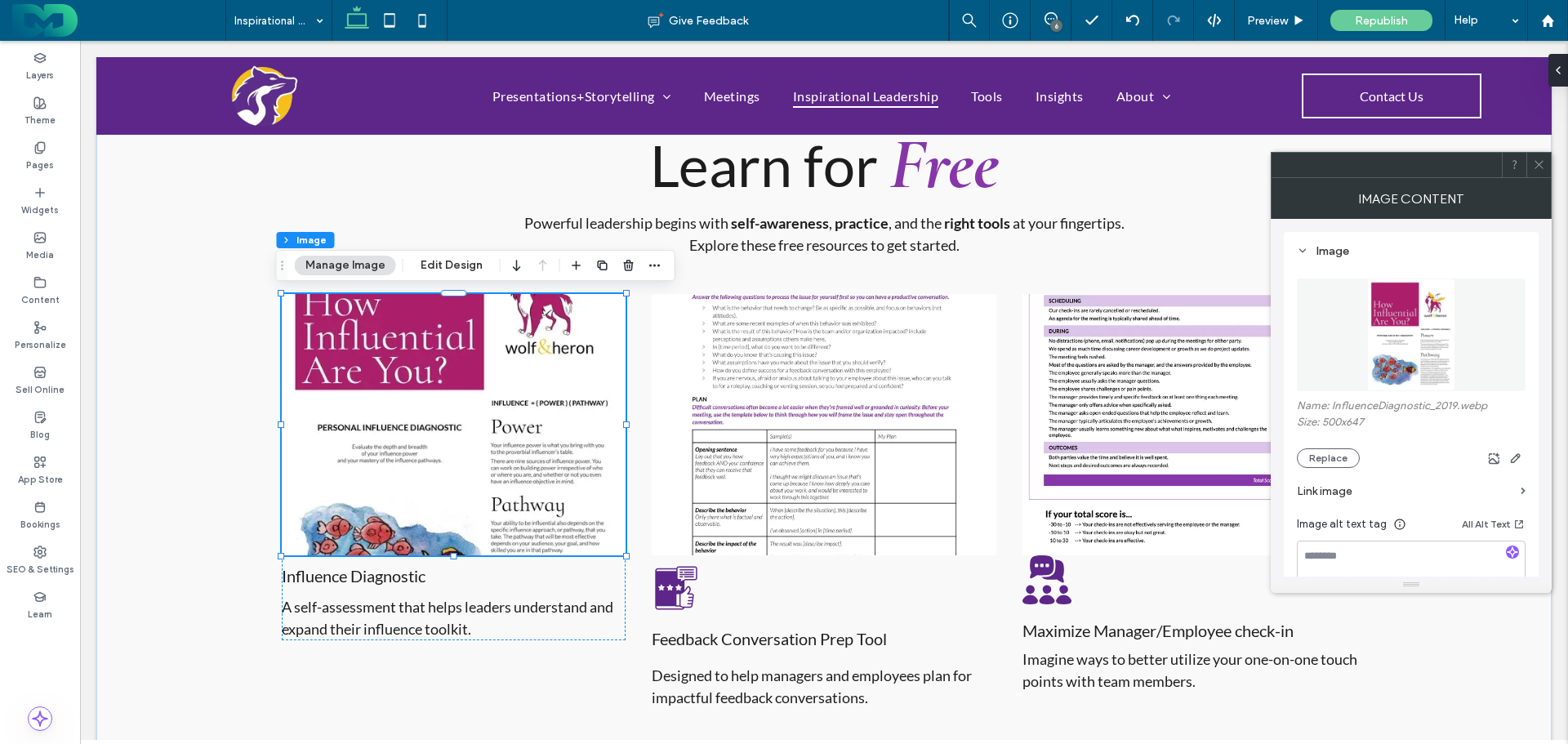
click at [1541, 163] on icon at bounding box center [1539, 164] width 12 height 12
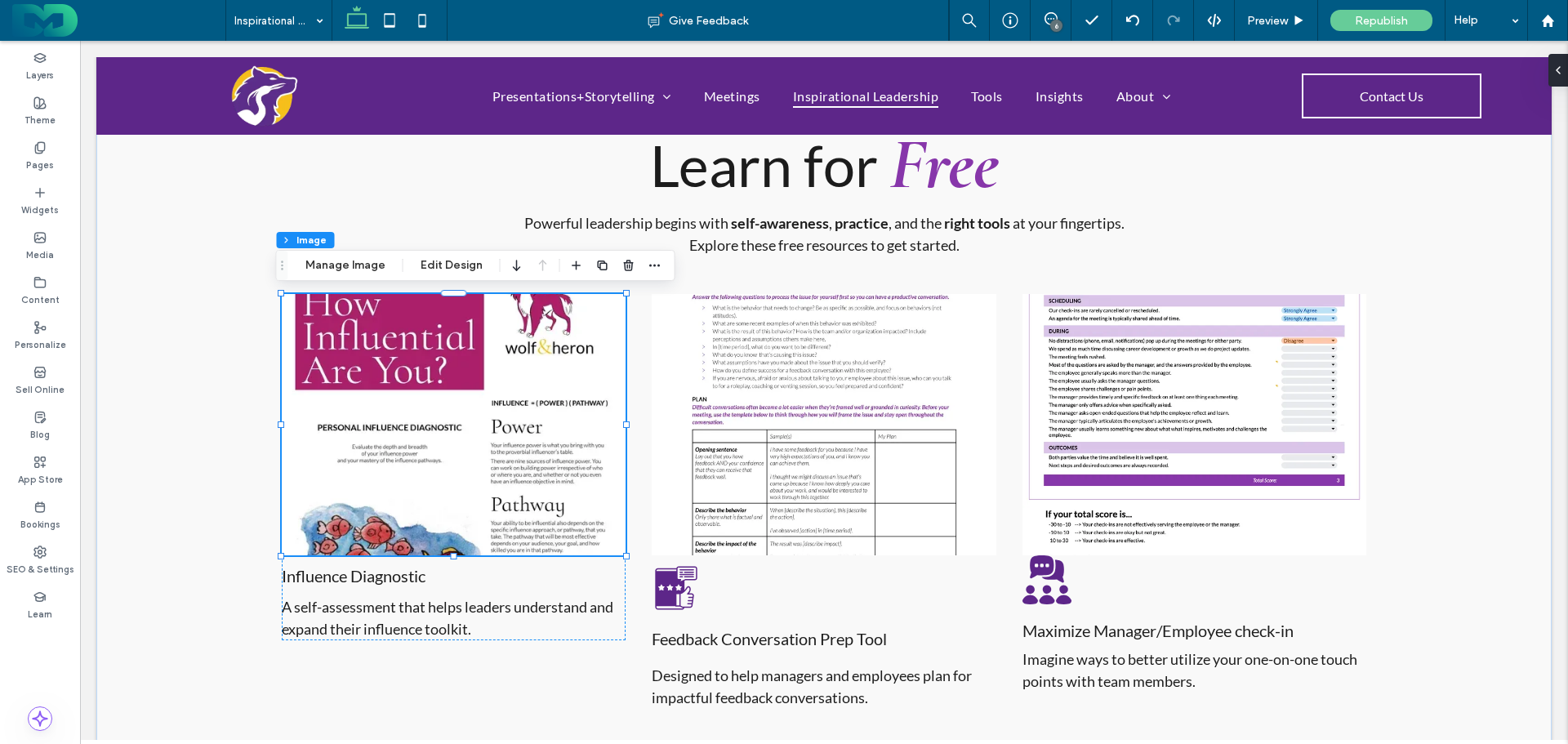
drag, startPoint x: 437, startPoint y: 272, endPoint x: 340, endPoint y: 260, distance: 97.7
click at [437, 272] on button "Edit Design" at bounding box center [451, 265] width 83 height 20
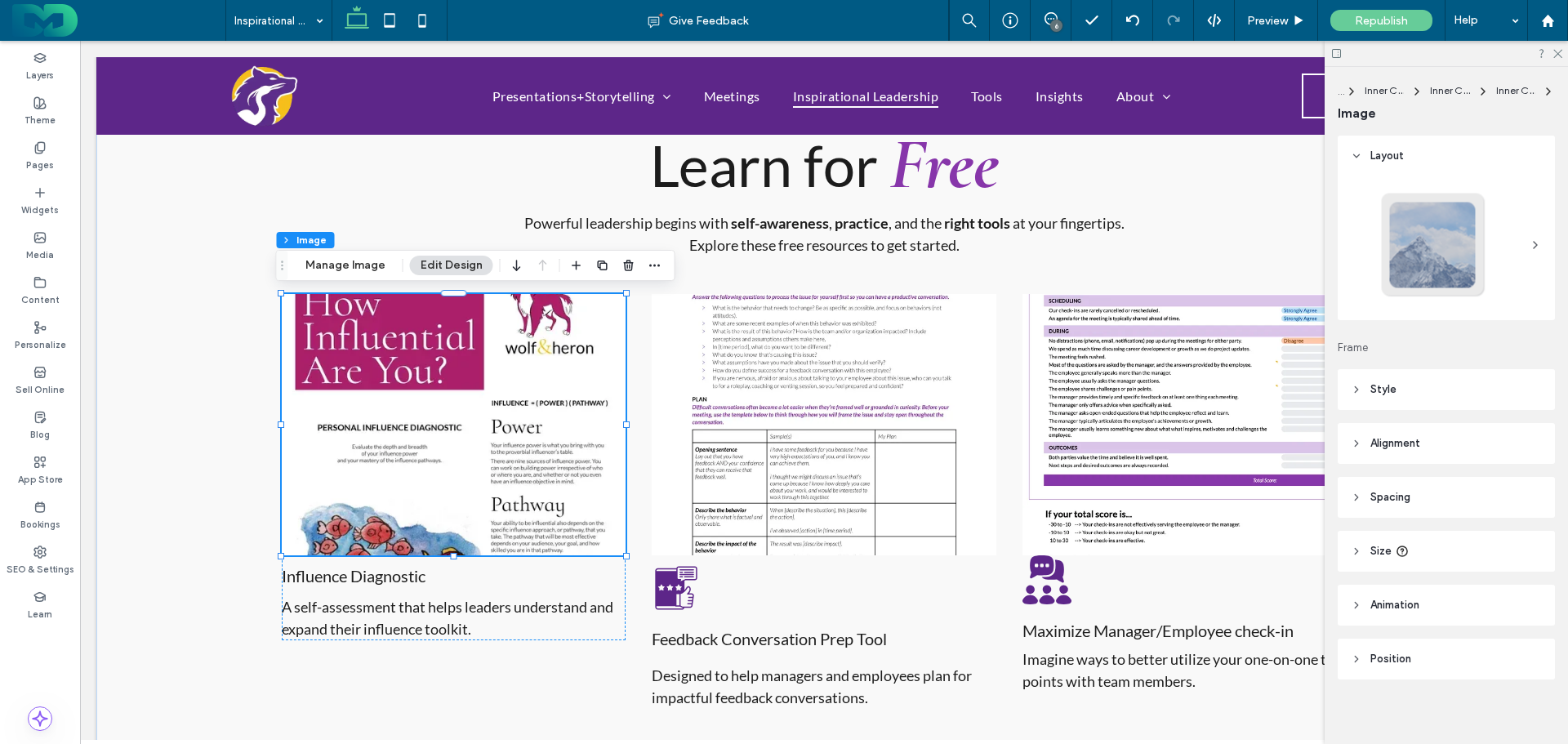
click at [1385, 436] on span "Alignment" at bounding box center [1395, 444] width 50 height 17
click at [1367, 387] on header "Style" at bounding box center [1447, 389] width 217 height 41
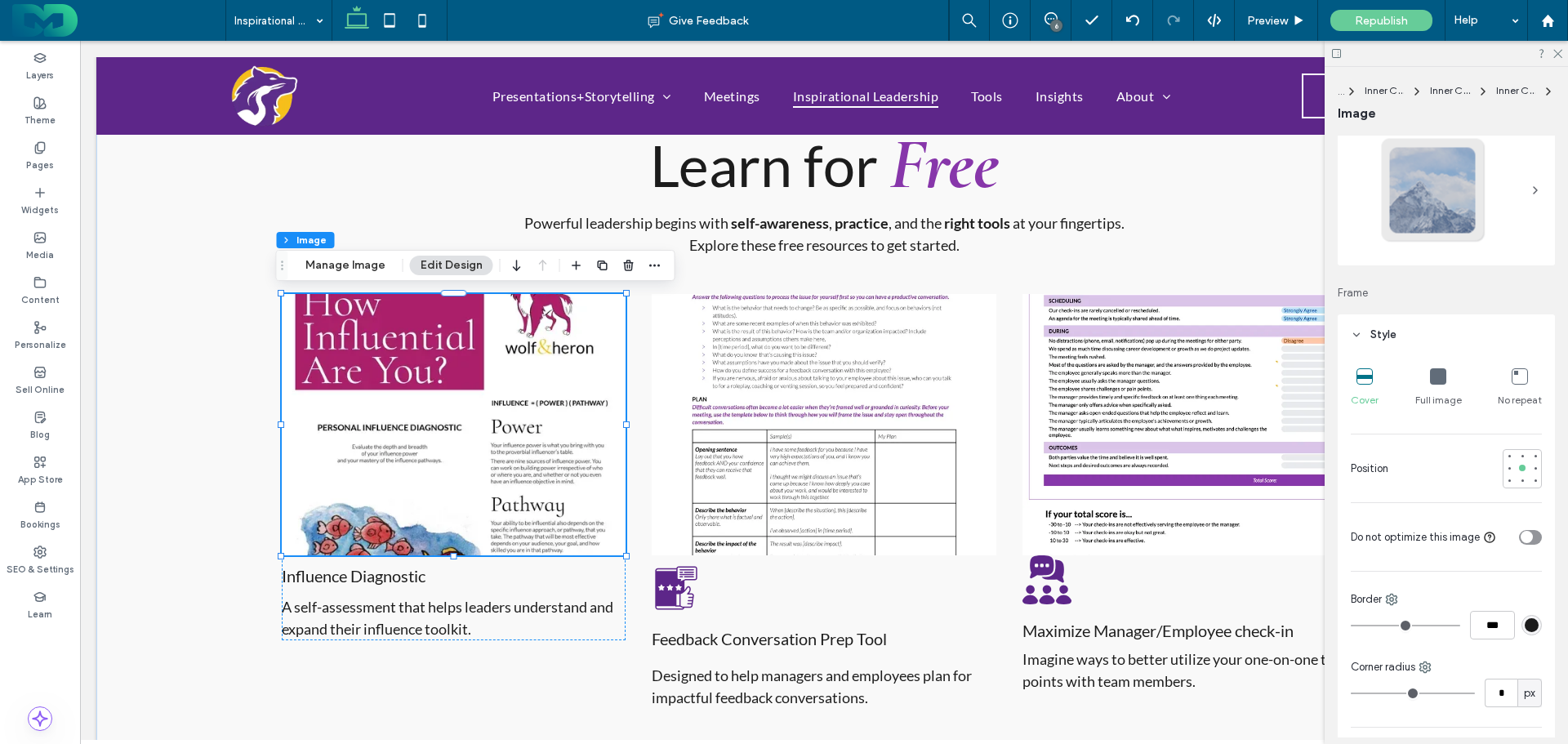
scroll to position [81, 0]
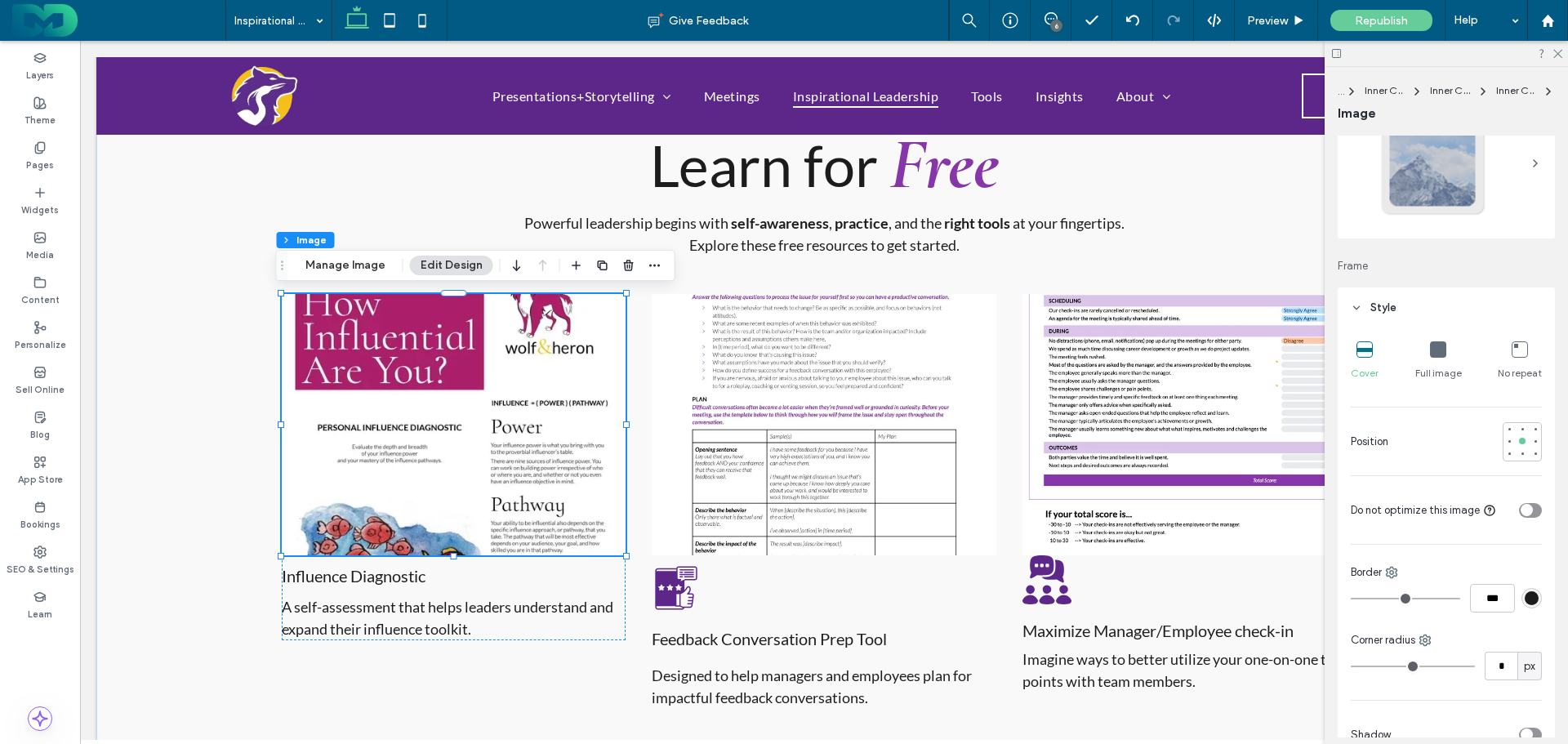
click at [1522, 430] on div at bounding box center [1522, 429] width 2 height 2
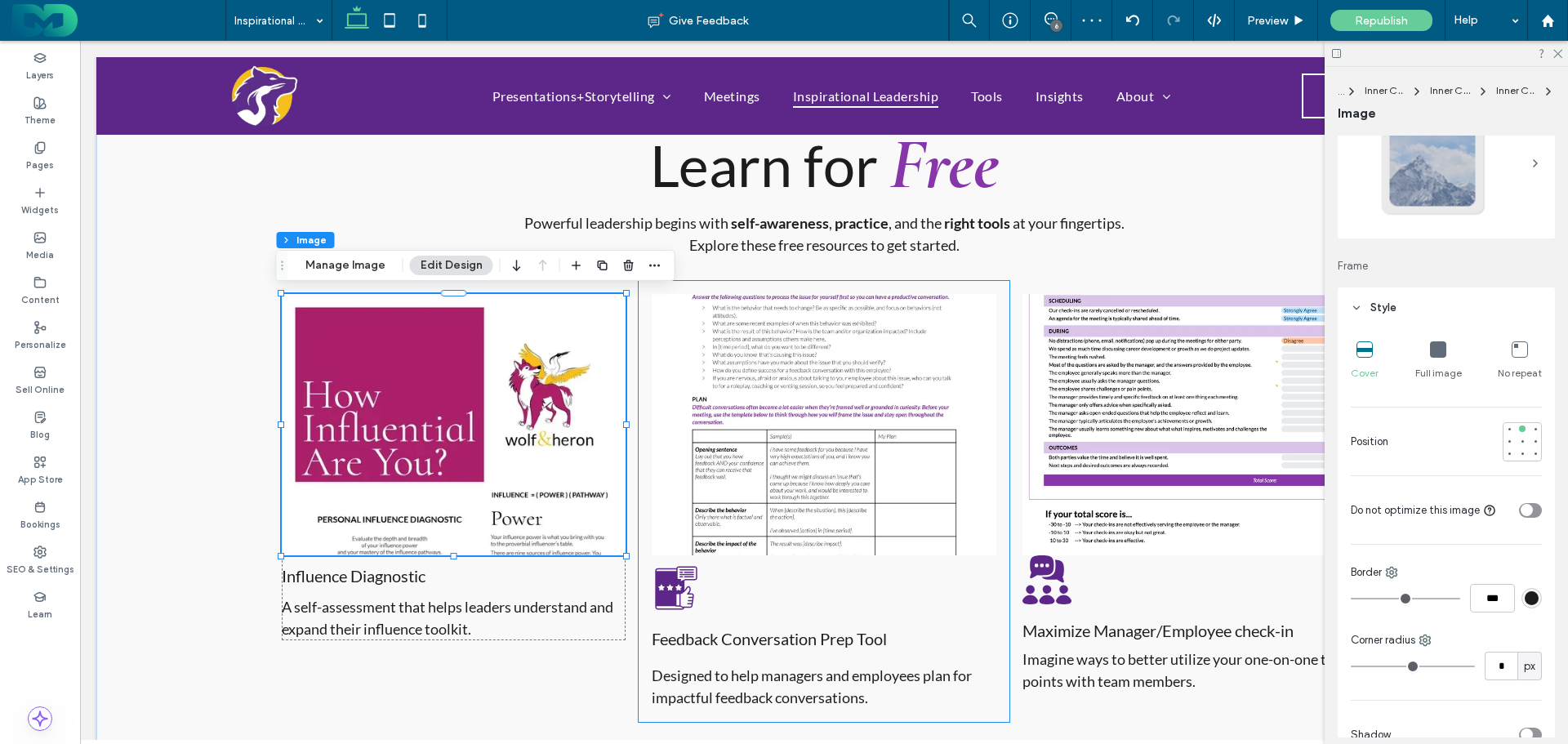
click at [803, 367] on img at bounding box center [824, 424] width 343 height 261
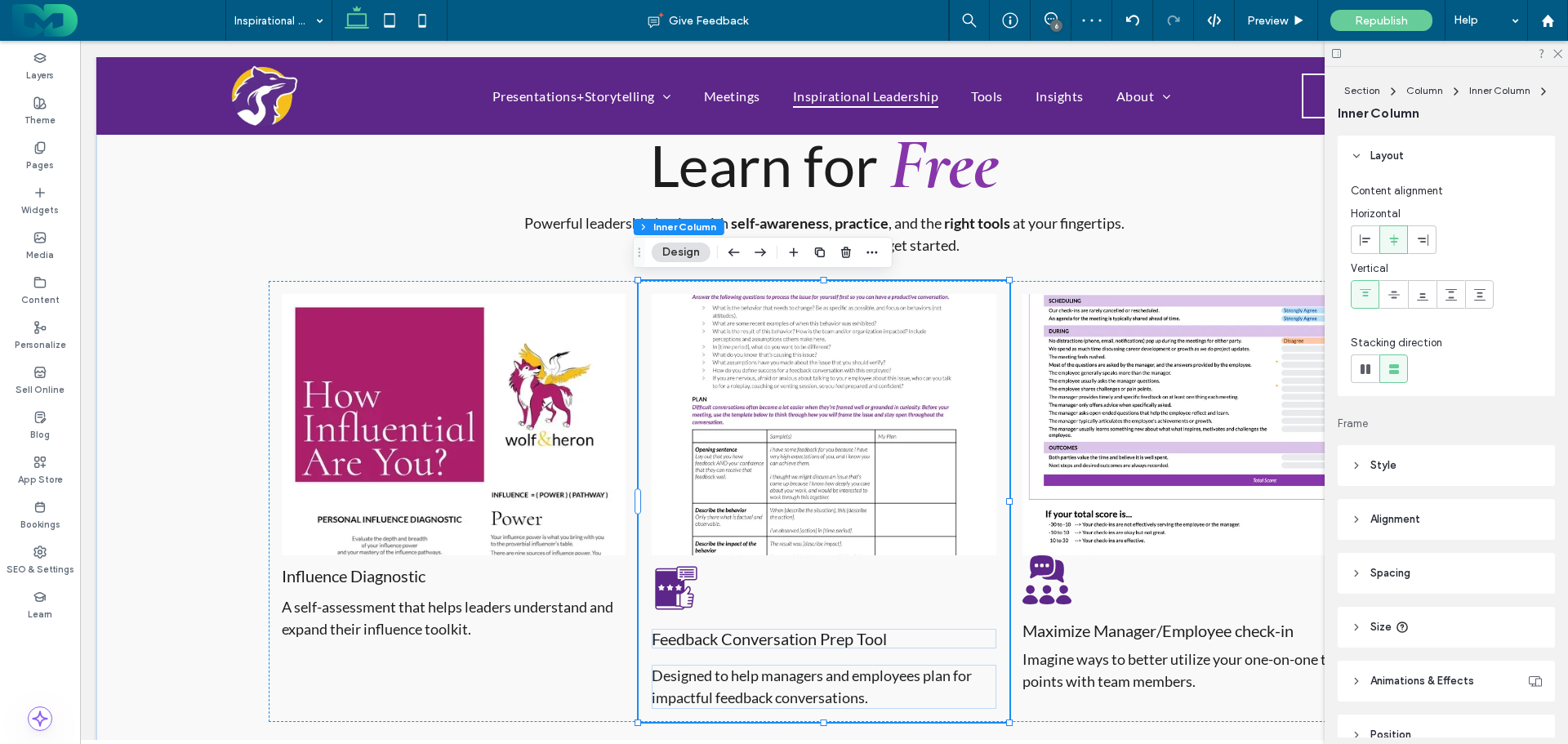
click at [803, 367] on img at bounding box center [824, 424] width 343 height 261
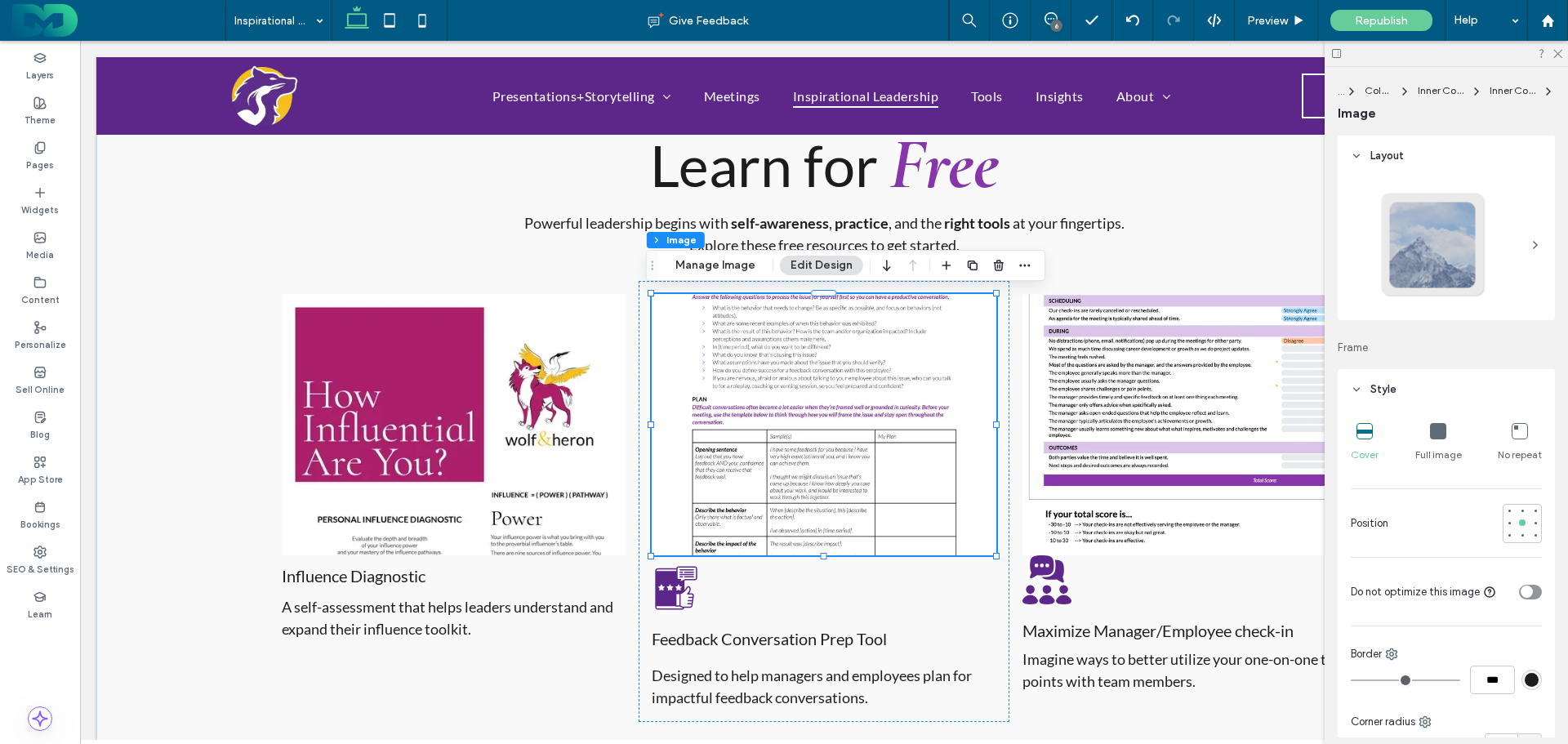
click at [1522, 511] on div at bounding box center [1522, 510] width 2 height 2
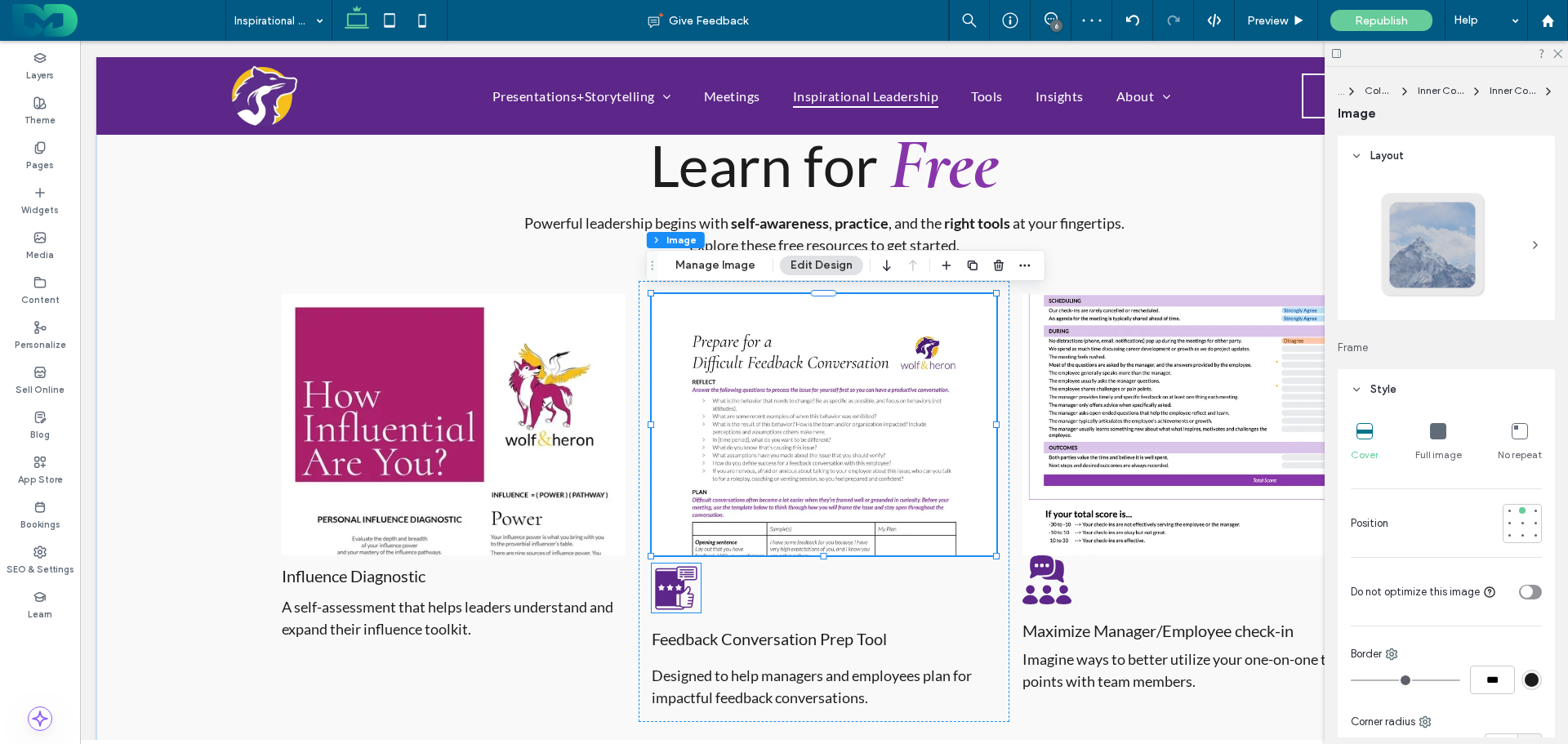
click at [678, 581] on icon at bounding box center [677, 588] width 41 height 43
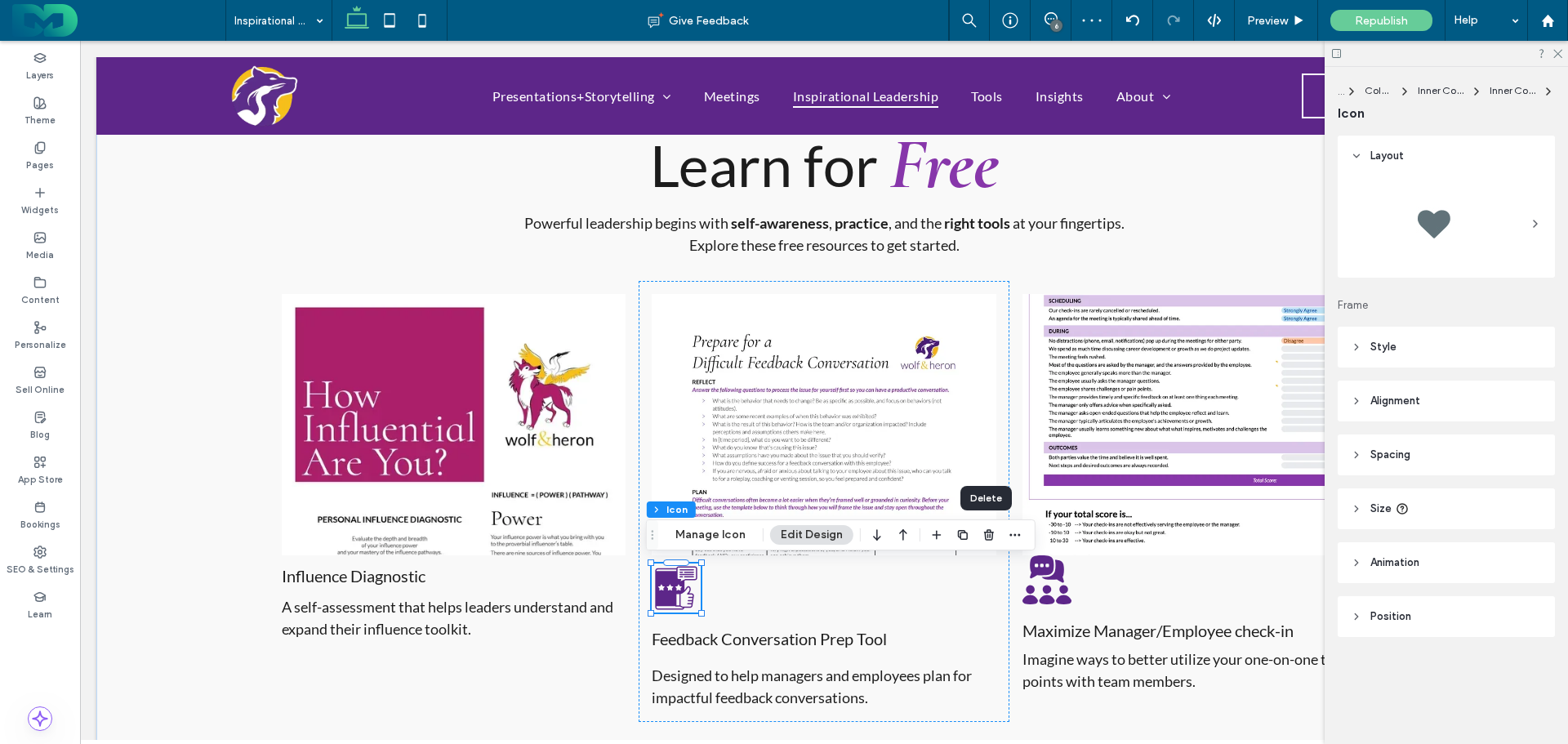
click at [986, 535] on icon "button" at bounding box center [989, 535] width 13 height 13
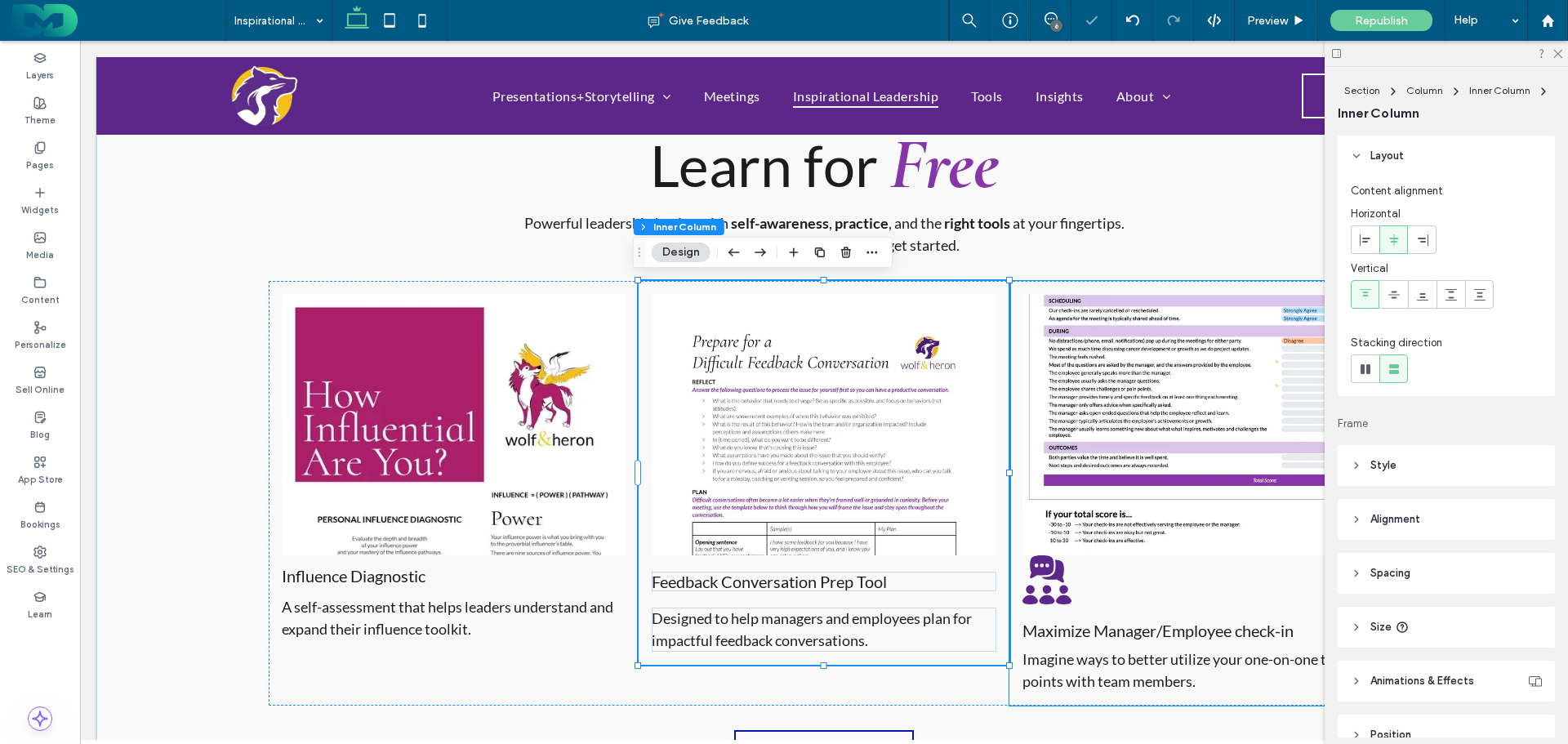
click at [1133, 349] on img at bounding box center [1195, 424] width 343 height 261
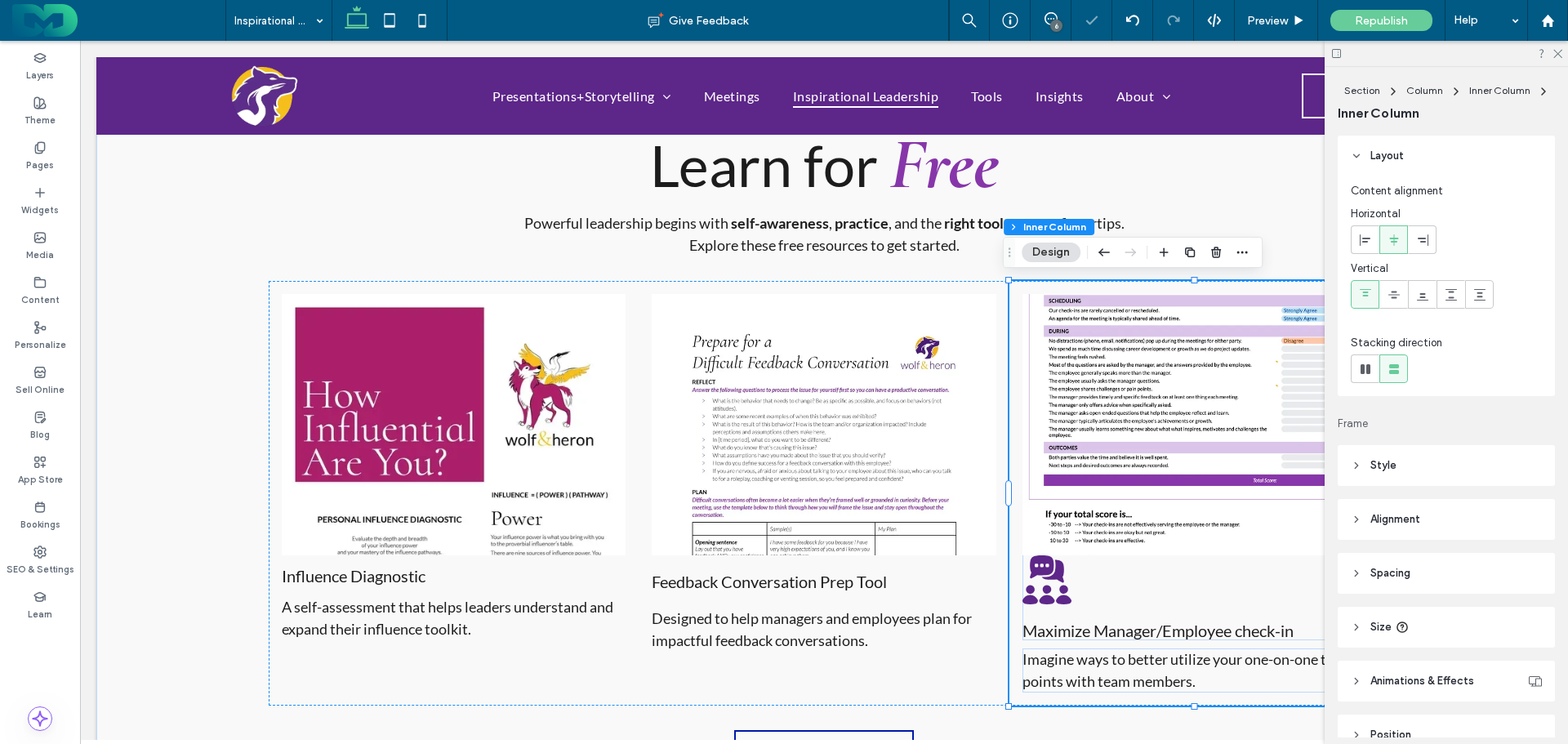
click at [1138, 349] on img at bounding box center [1195, 424] width 343 height 261
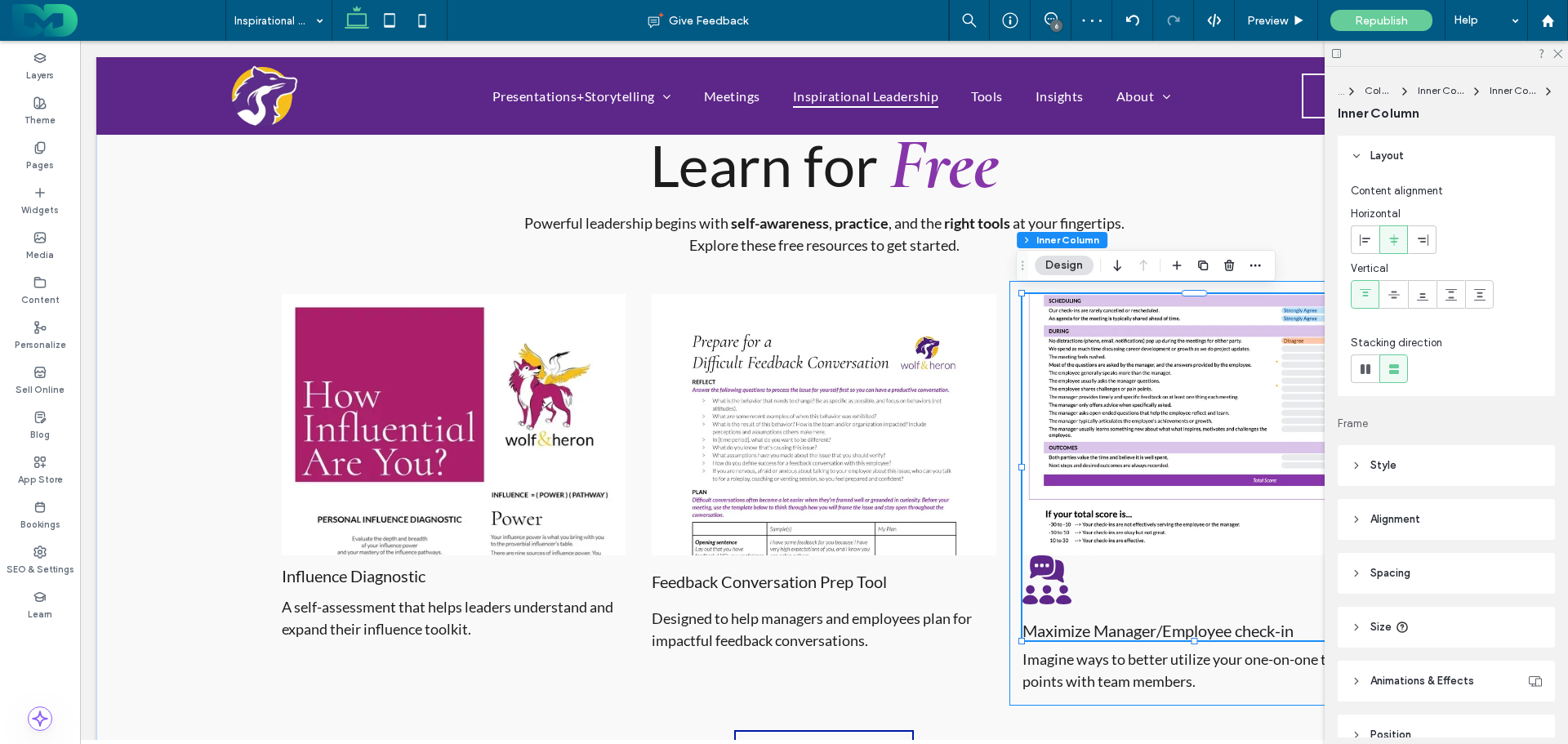
click at [1134, 353] on img at bounding box center [1195, 424] width 343 height 261
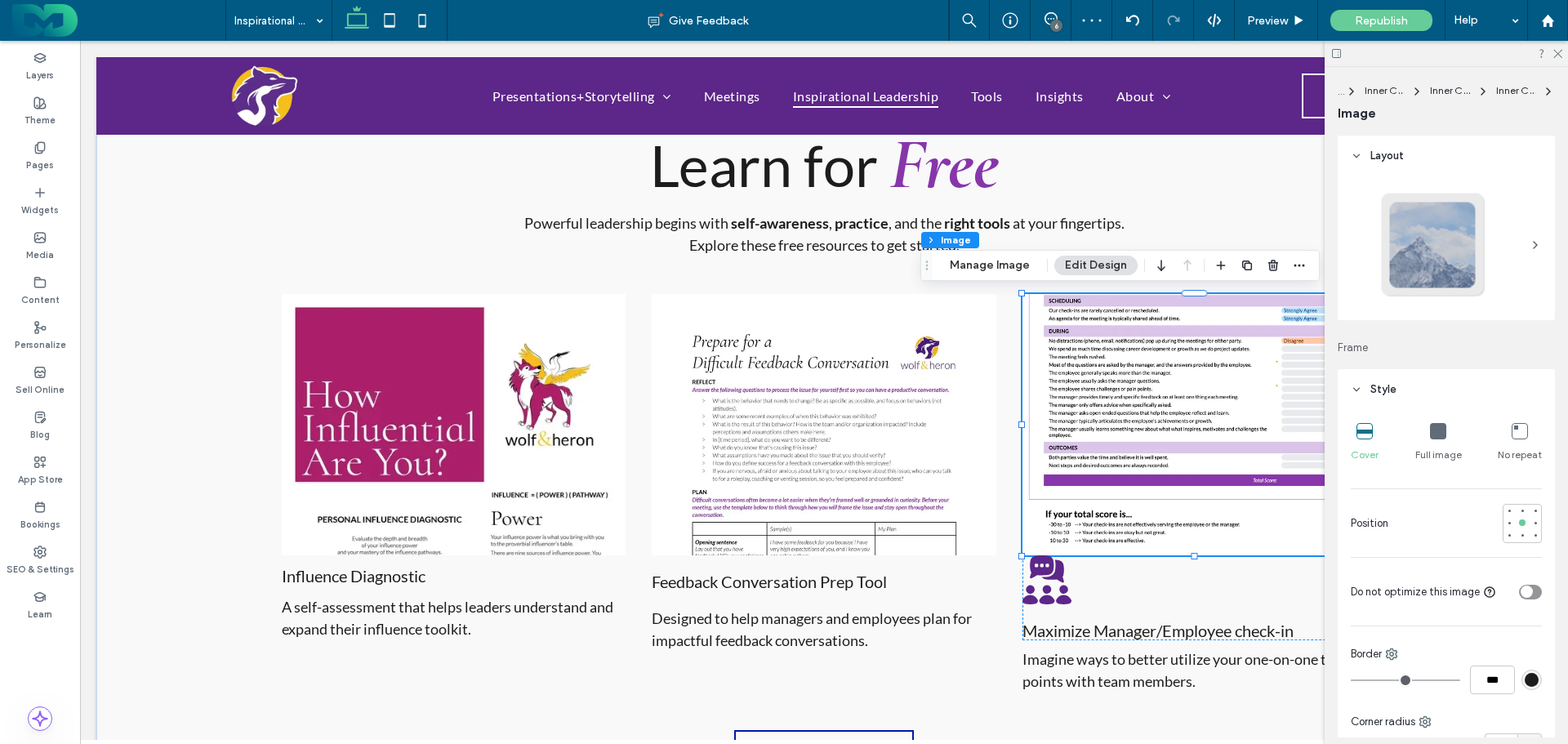
click at [1517, 509] on div at bounding box center [1522, 510] width 12 height 12
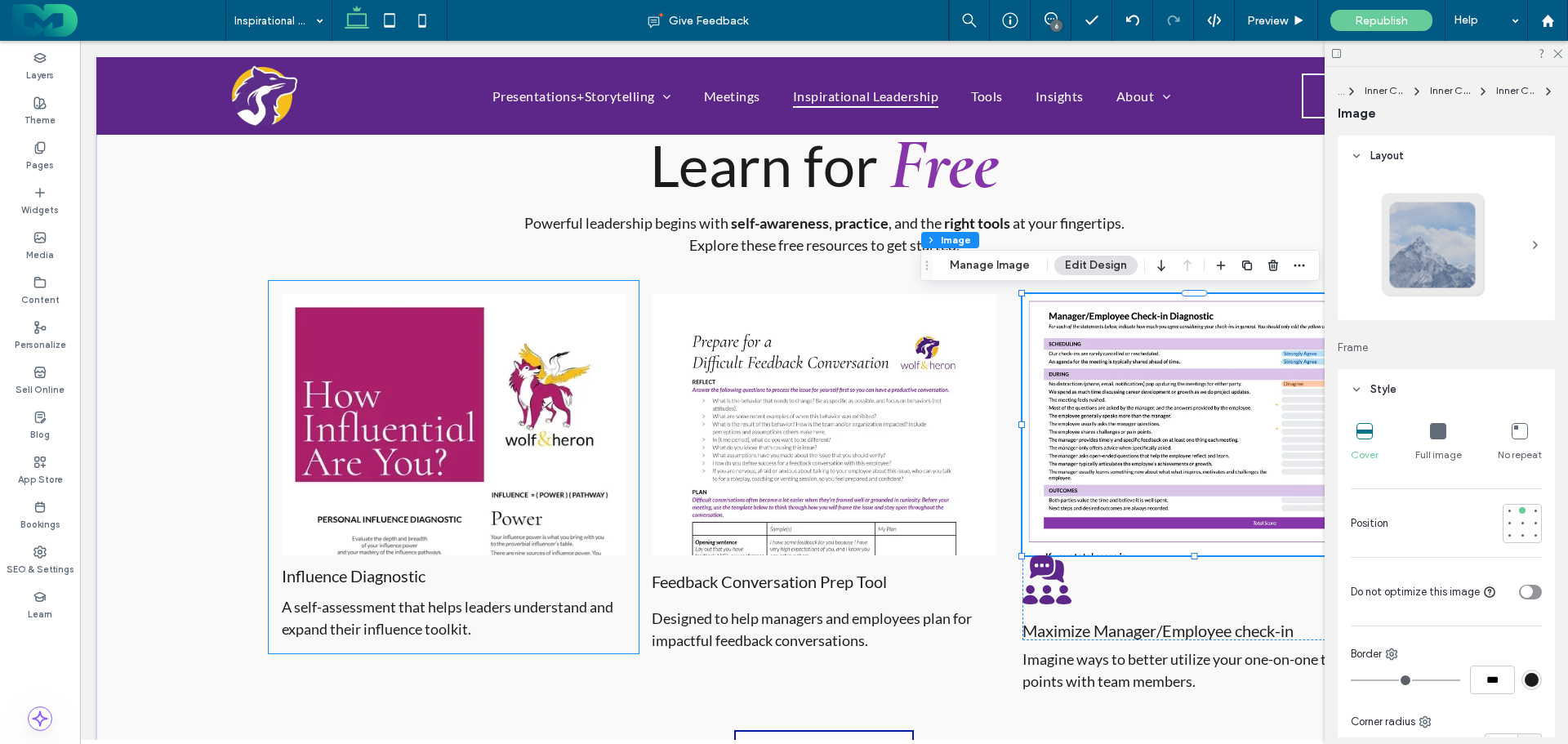
click at [413, 369] on img at bounding box center [454, 424] width 343 height 261
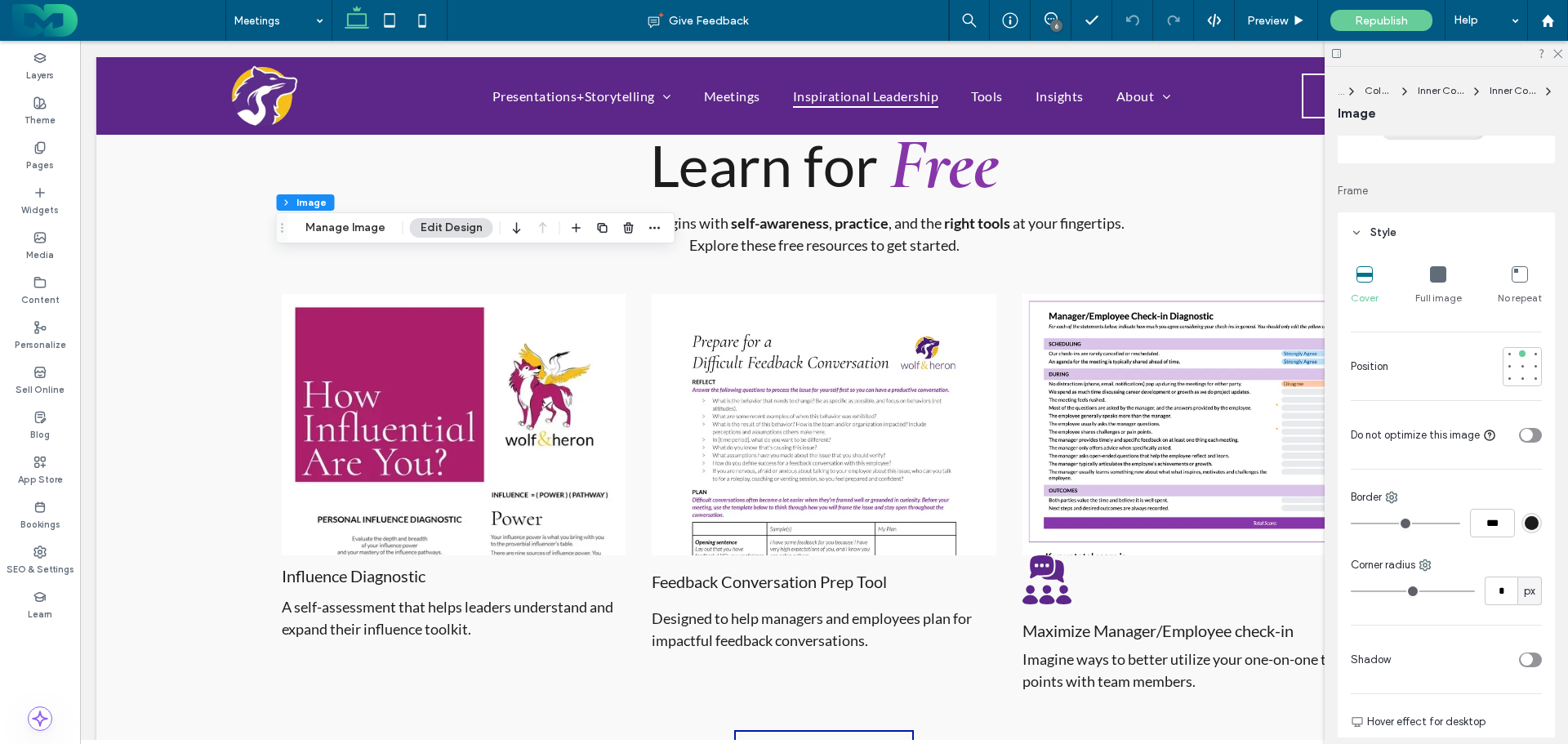
scroll to position [163, 0]
click at [336, 224] on button "Manage Image" at bounding box center [345, 228] width 101 height 20
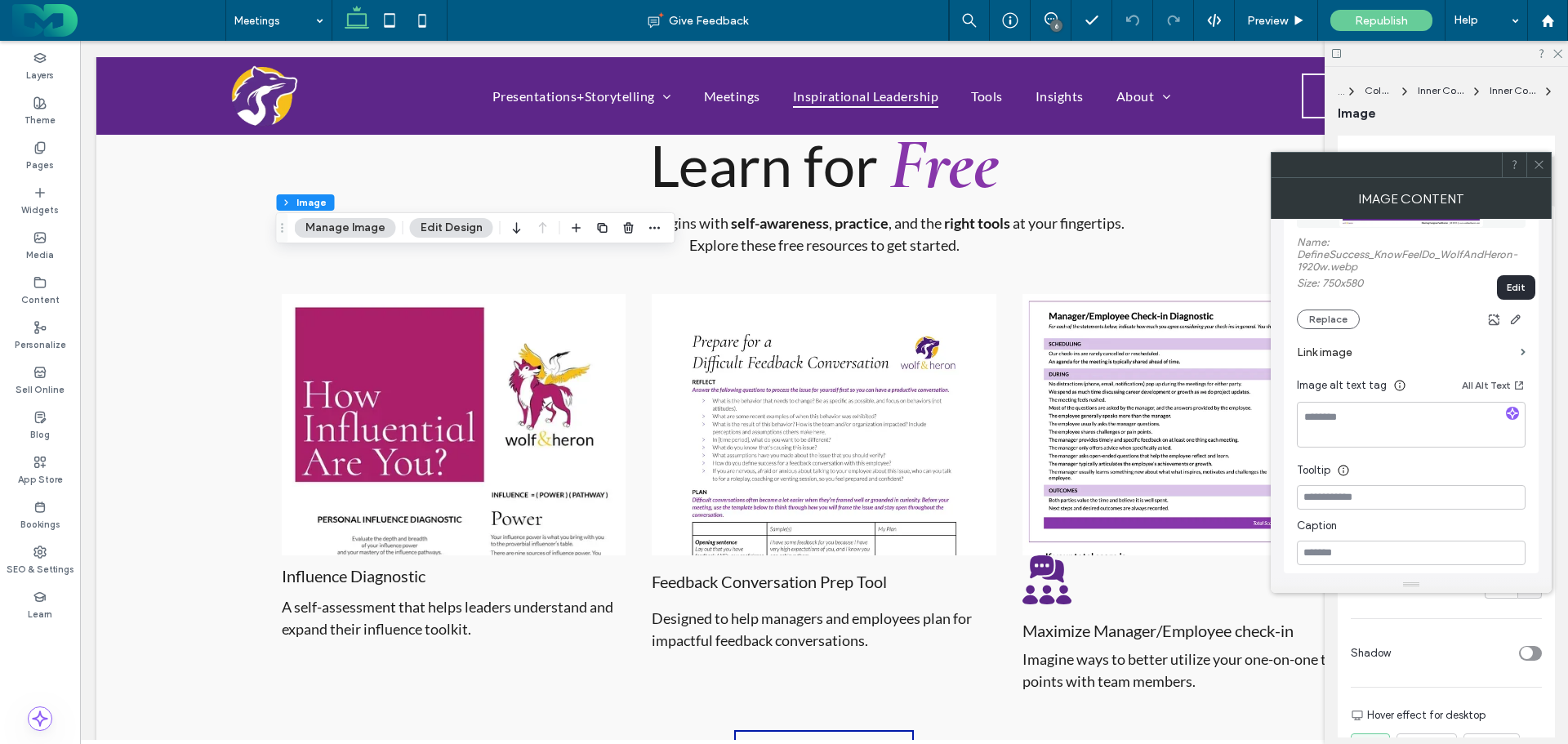
click at [1518, 319] on use "button" at bounding box center [1516, 319] width 10 height 10
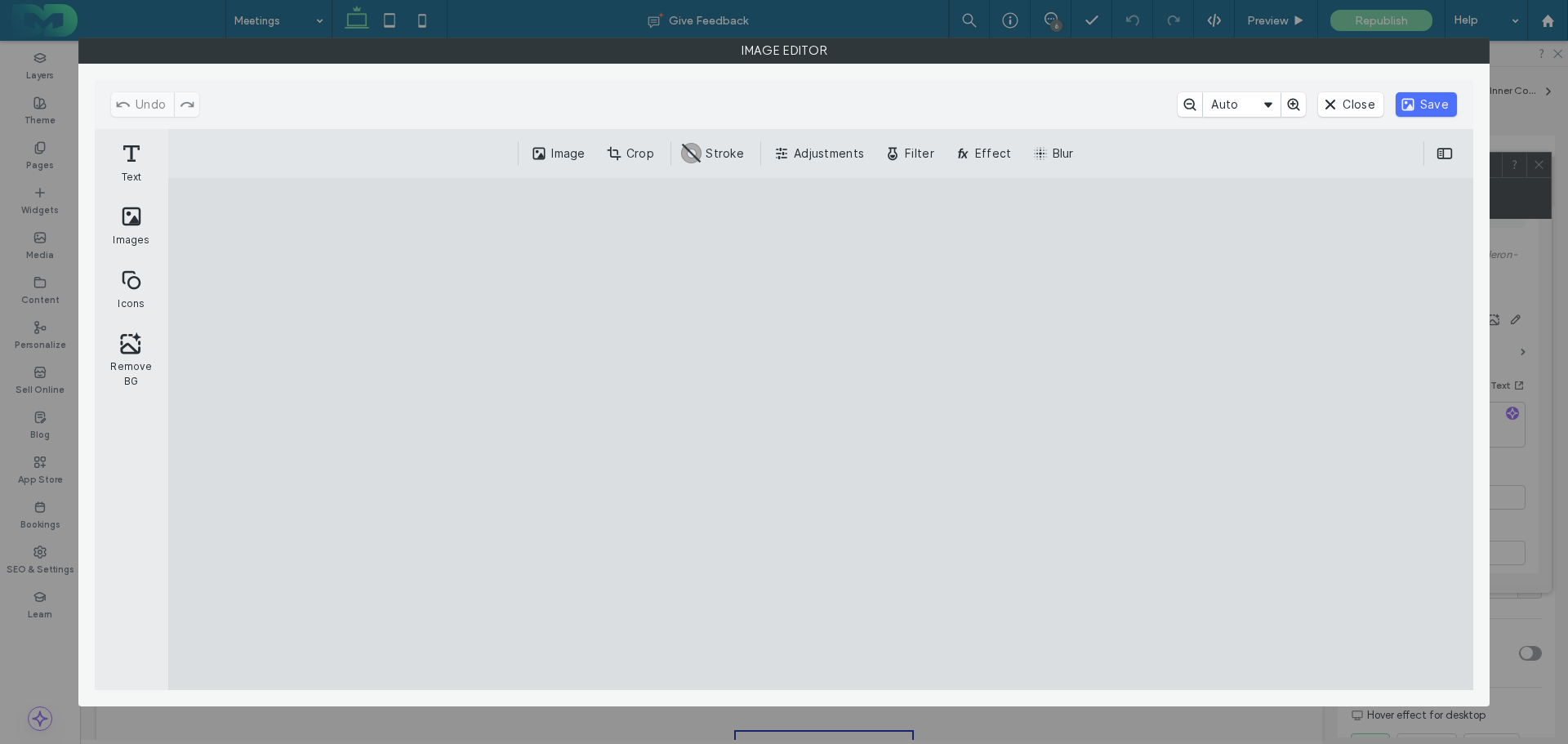
click at [1357, 109] on button "Close" at bounding box center [1351, 105] width 65 height 25
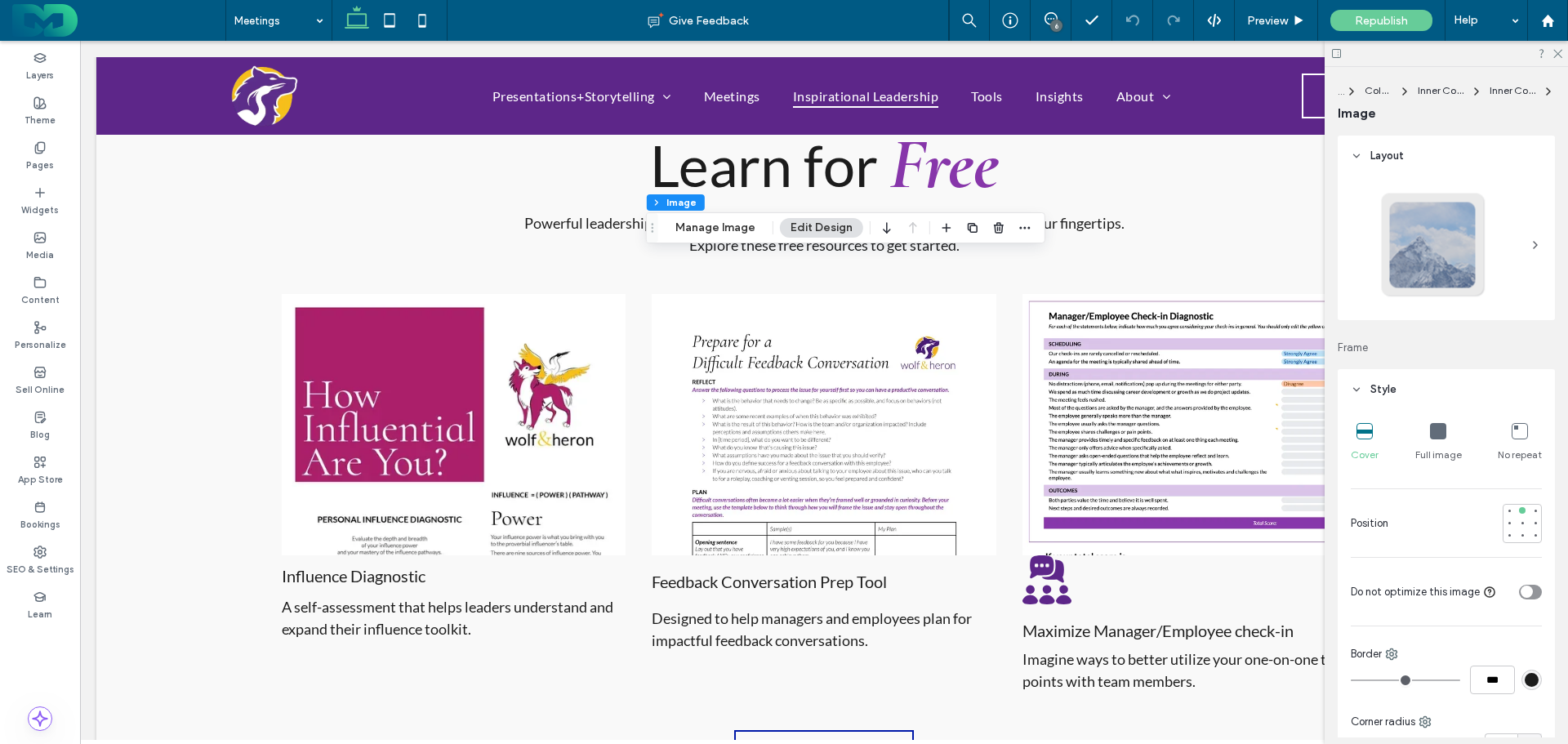
click at [726, 237] on div "Section Column Inner Column Inner Column Image Manage Image Edit Design" at bounding box center [845, 227] width 399 height 31
click at [682, 213] on div "Section Column Inner Column Inner Column Image Manage Image Edit Design" at bounding box center [845, 227] width 399 height 31
click at [689, 222] on button "Manage Image" at bounding box center [715, 228] width 101 height 20
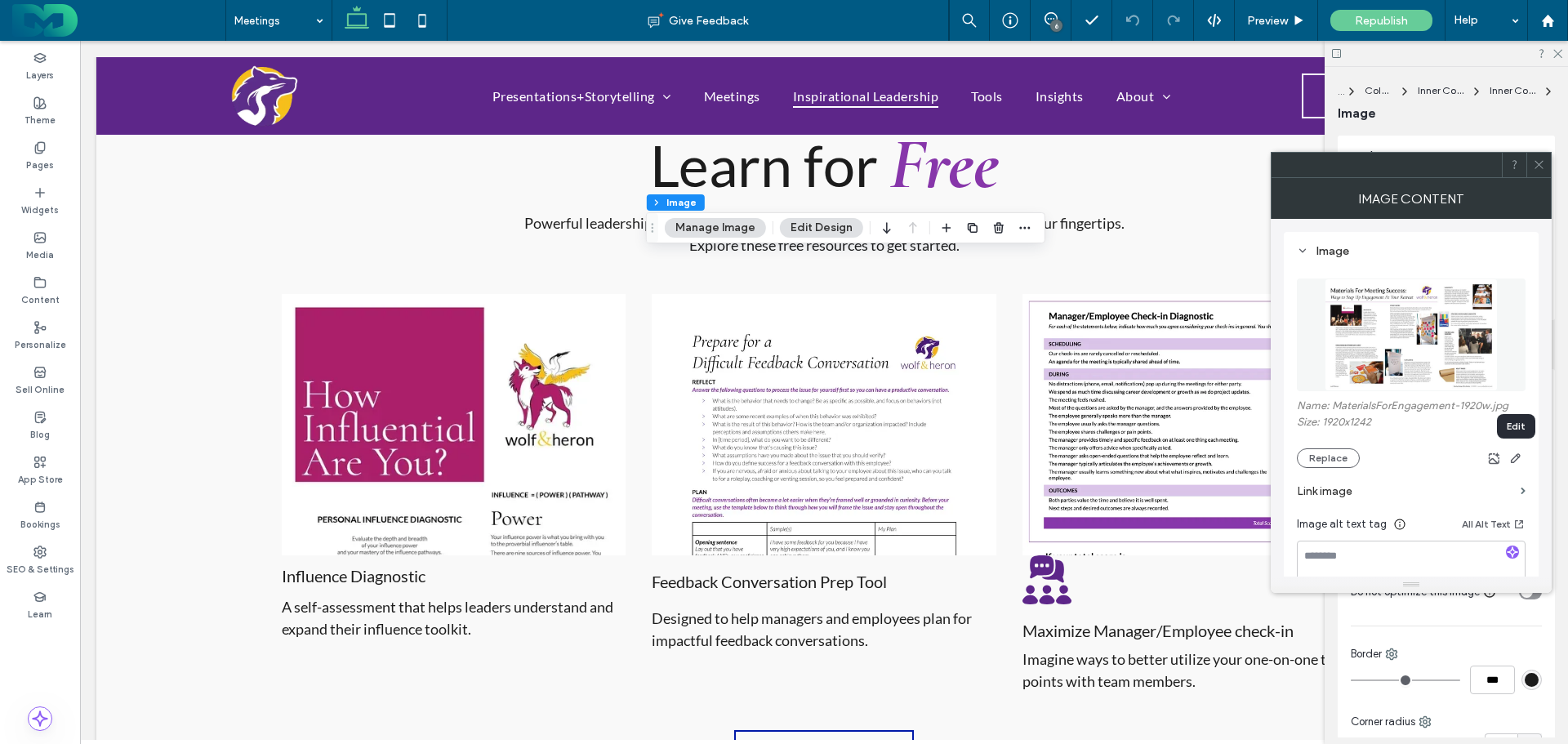
click at [1515, 455] on icon "button" at bounding box center [1516, 458] width 13 height 13
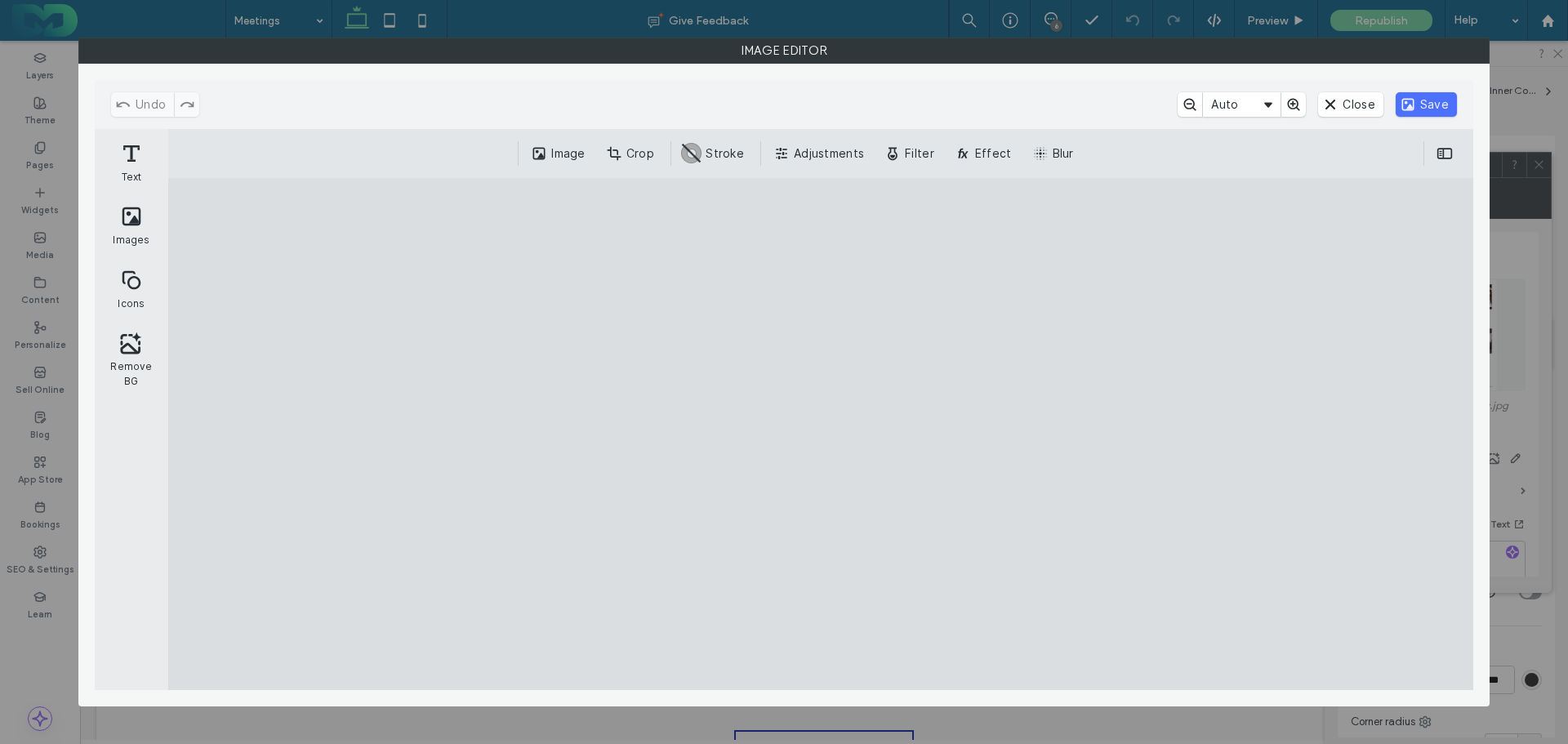
click at [1342, 103] on button "Close" at bounding box center [1351, 105] width 65 height 25
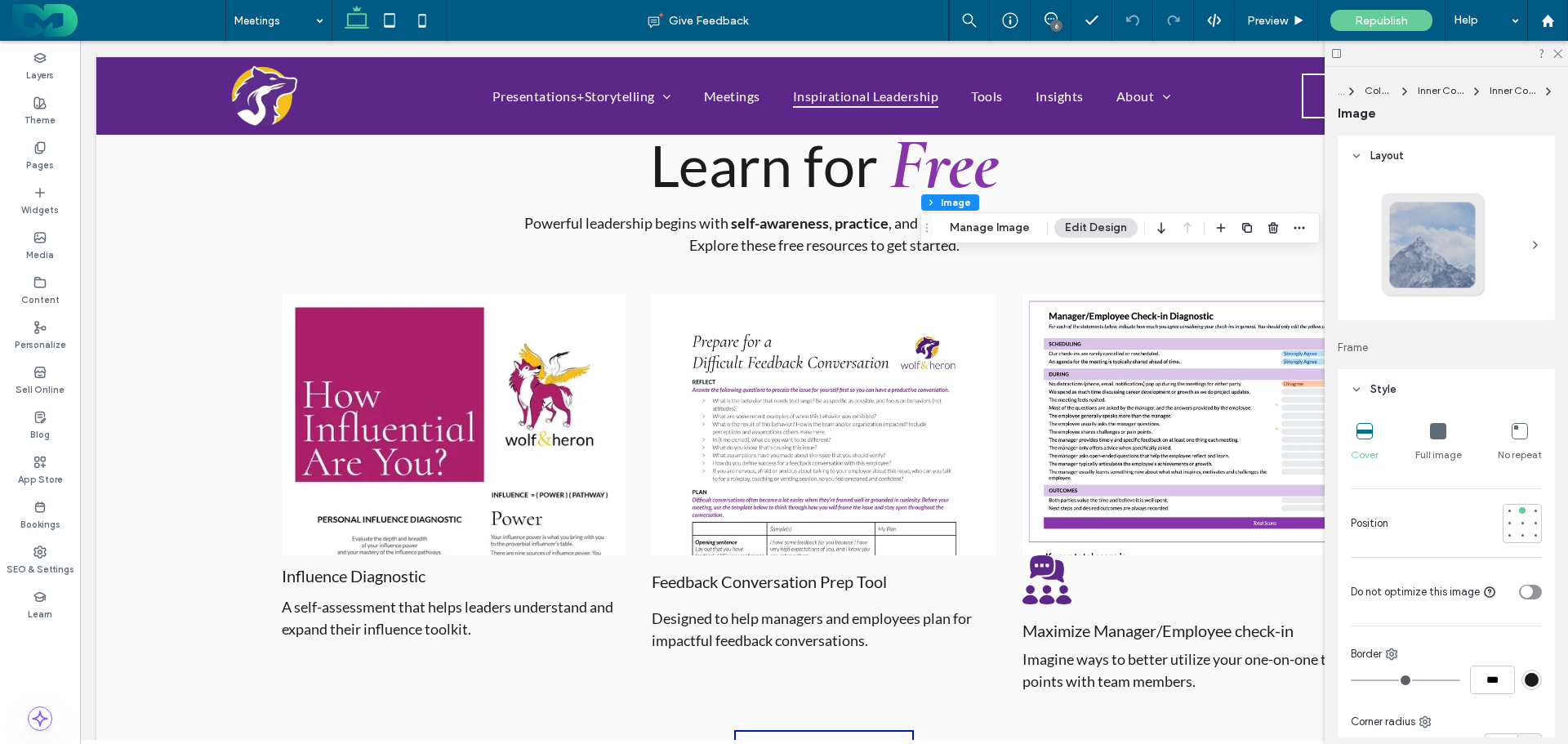
click at [945, 225] on button "Manage Image" at bounding box center [990, 228] width 101 height 20
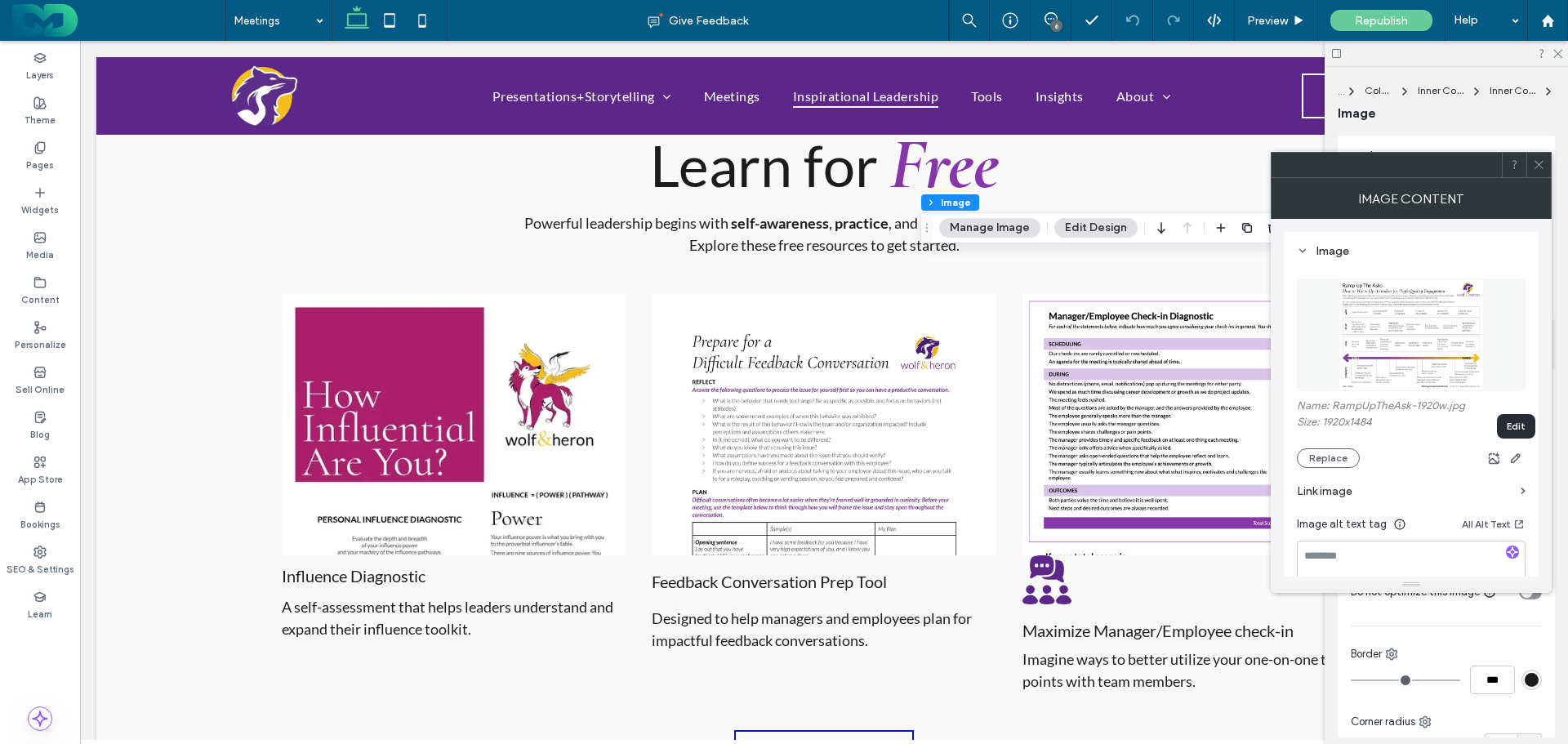
click at [1516, 456] on icon "button" at bounding box center [1516, 458] width 13 height 13
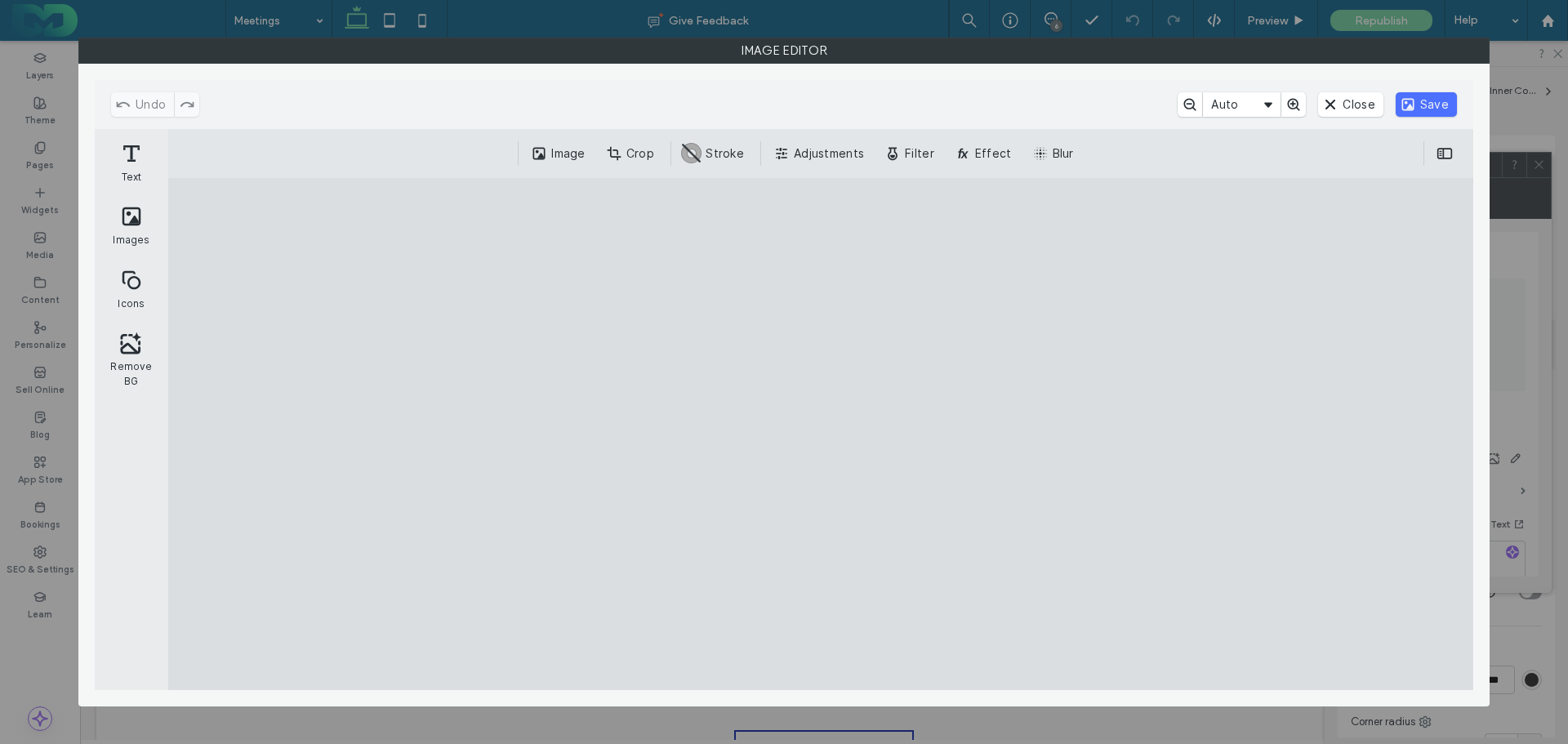
click at [1363, 111] on button "Close" at bounding box center [1351, 105] width 65 height 25
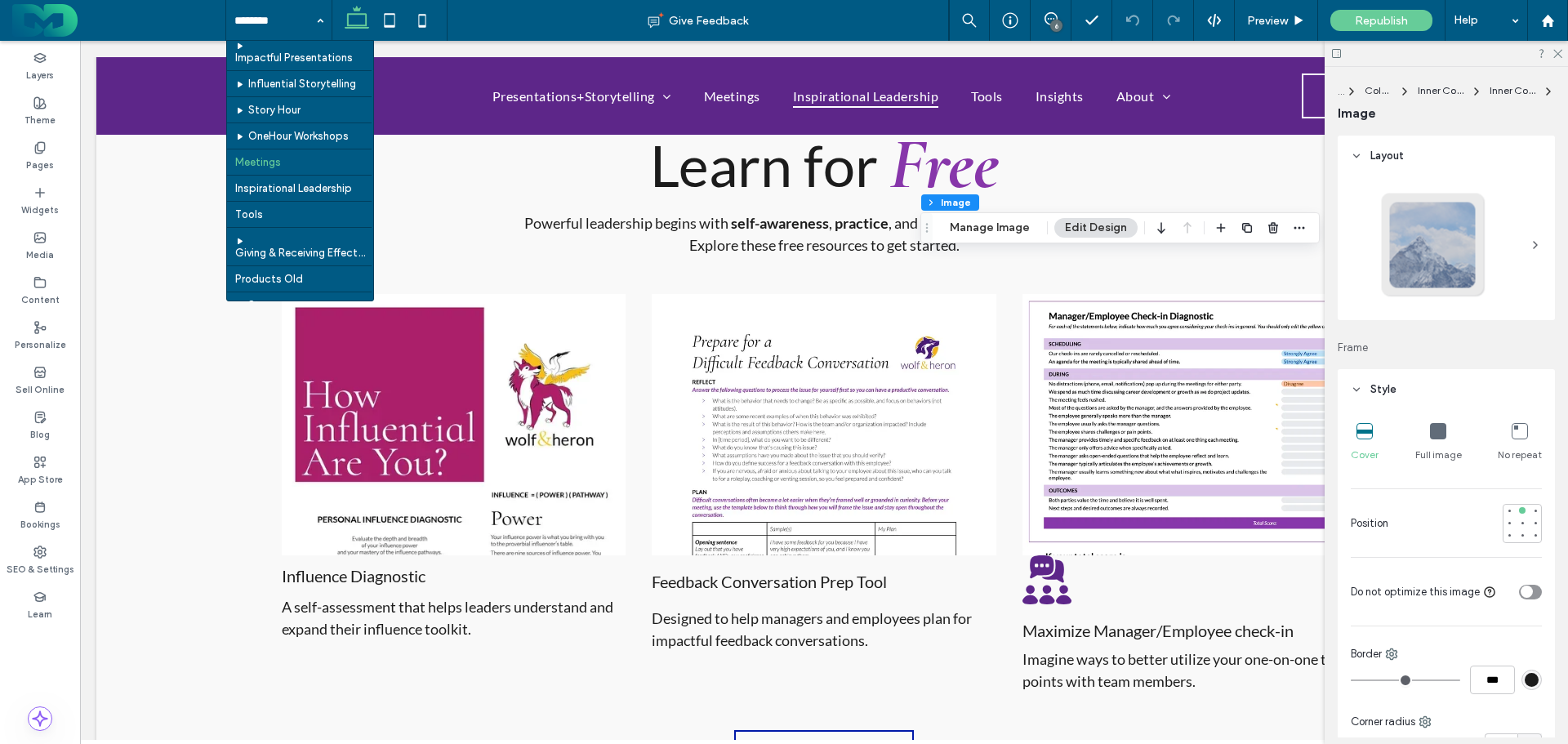
scroll to position [81, 0]
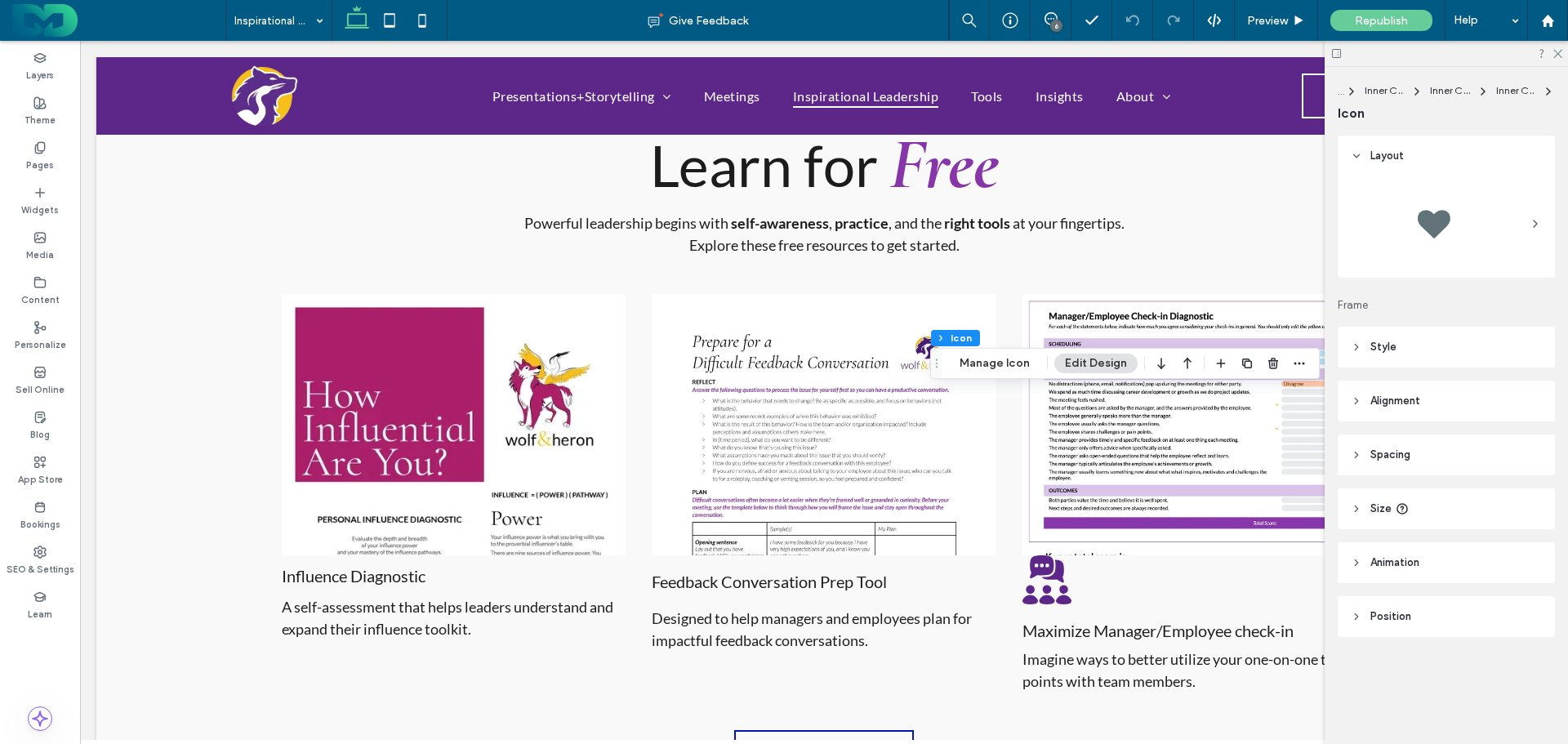
click at [1271, 359] on icon "button" at bounding box center [1273, 363] width 13 height 13
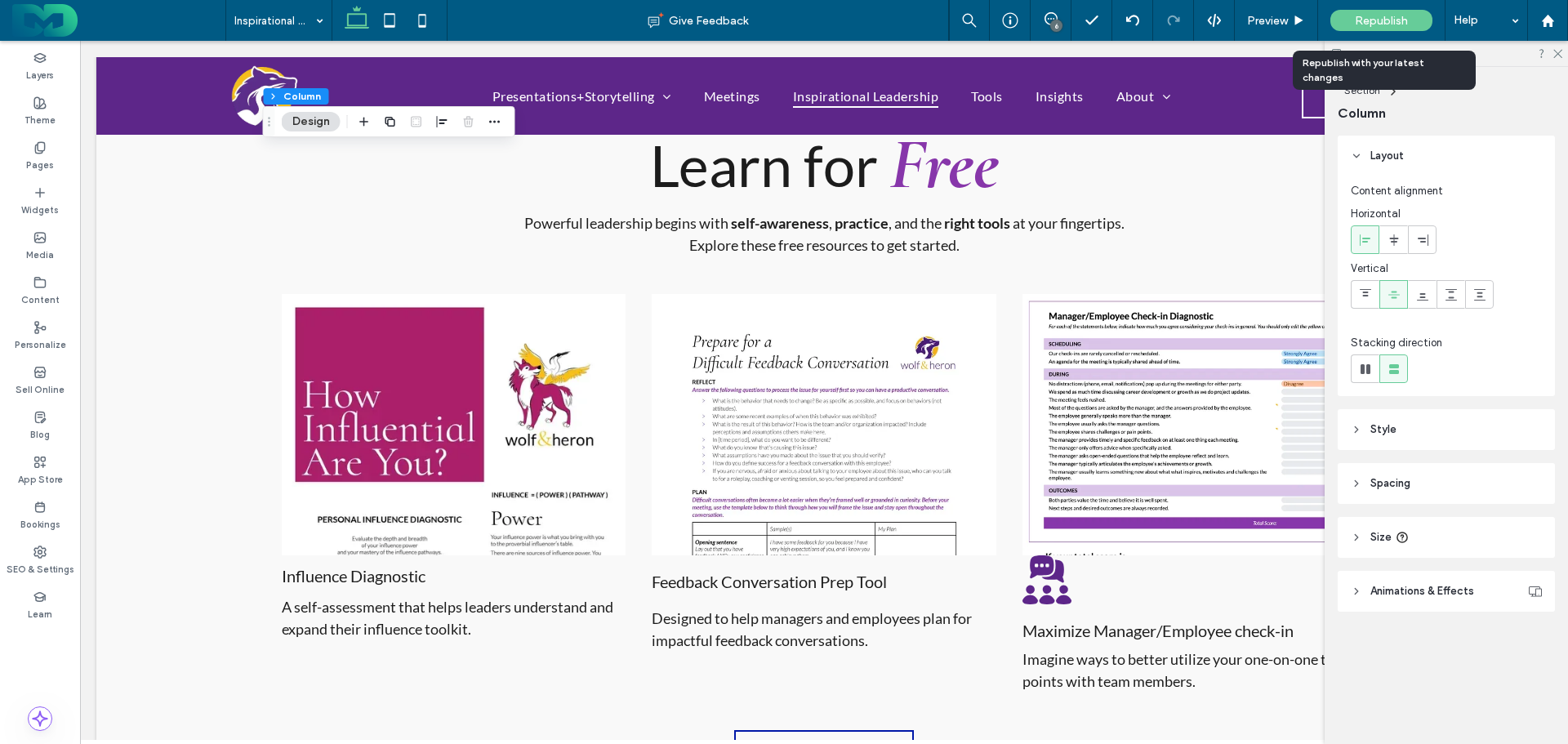
click at [1376, 14] on span "Republish" at bounding box center [1381, 21] width 53 height 14
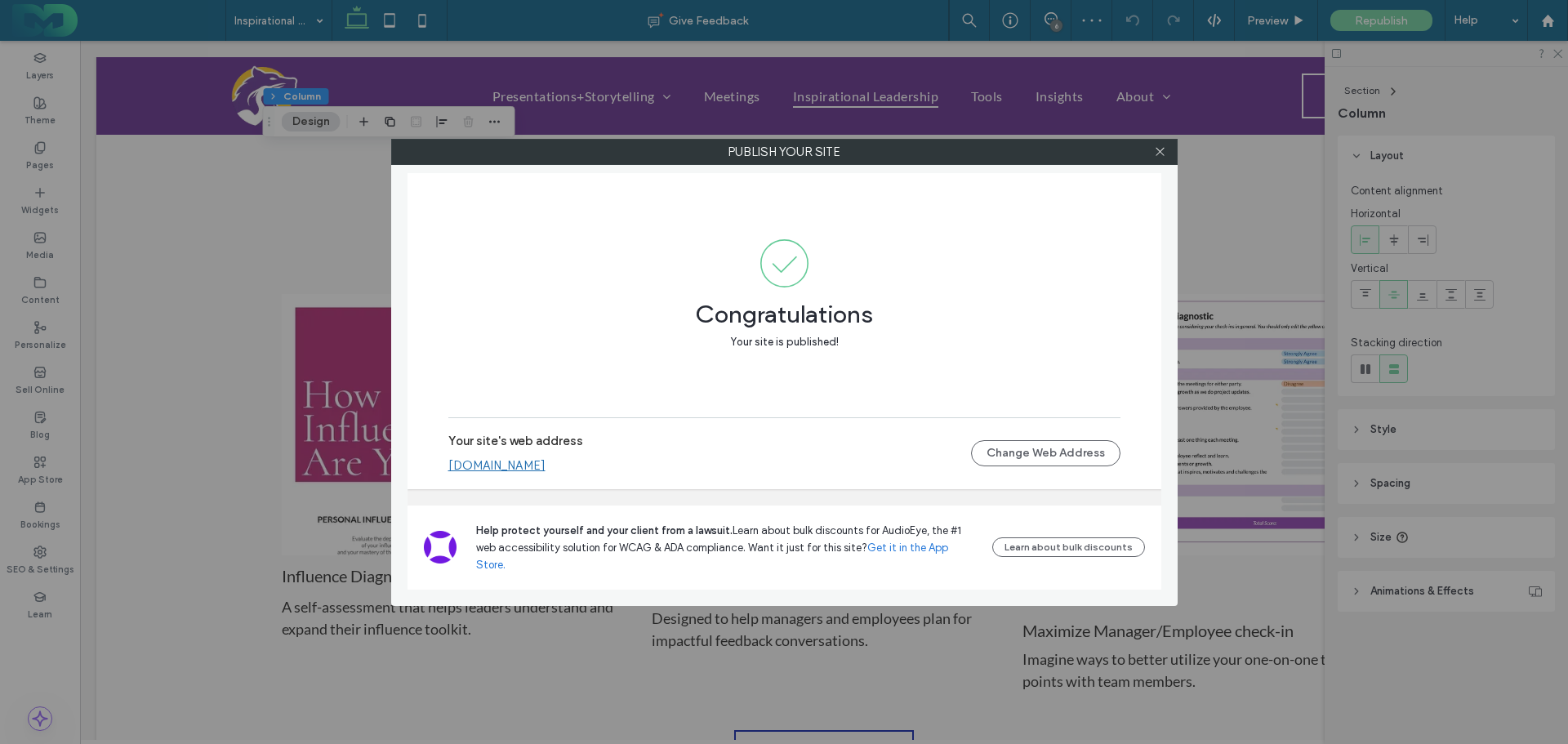
click at [1162, 150] on icon at bounding box center [1160, 151] width 12 height 12
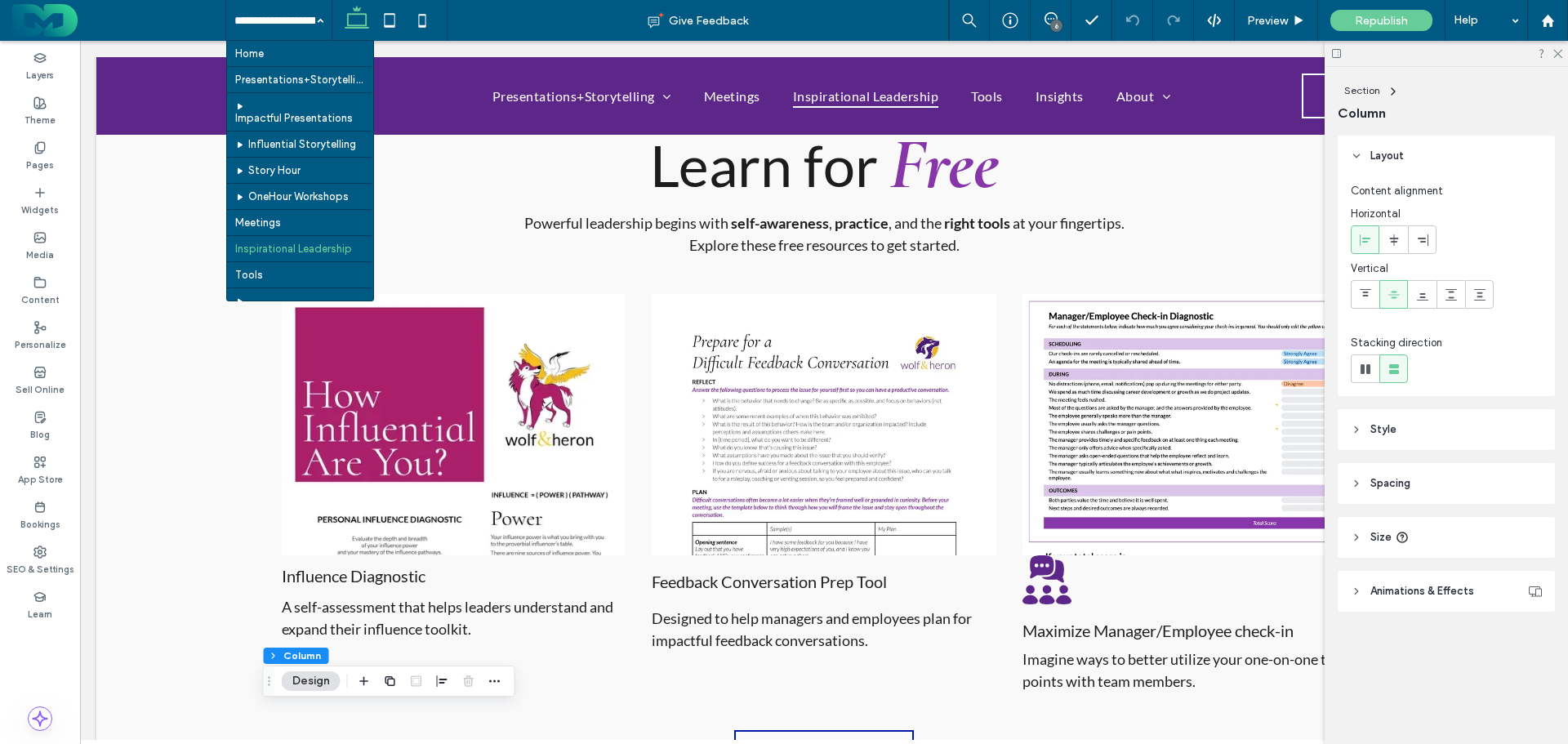
click at [32, 158] on label "Pages" at bounding box center [40, 163] width 27 height 18
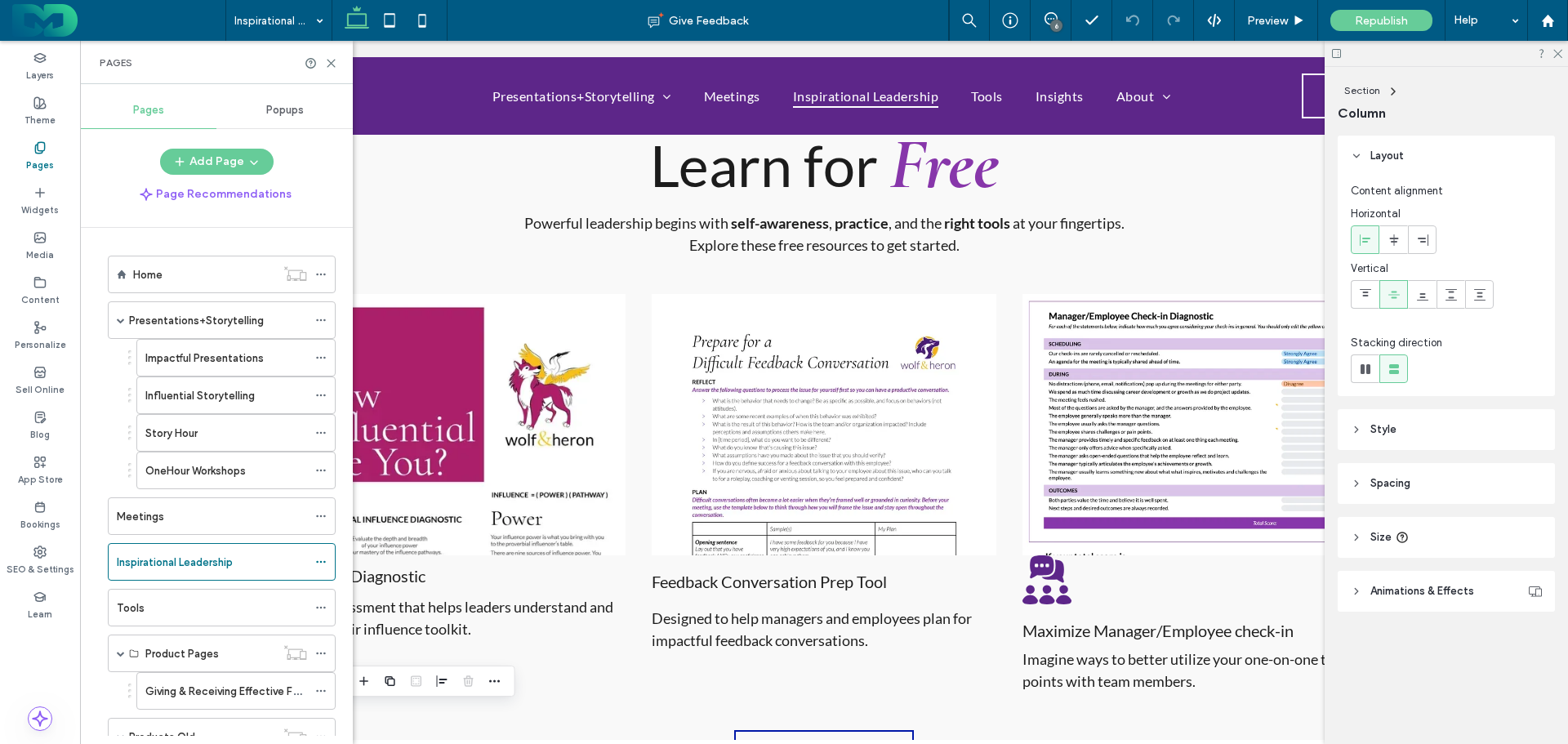
click at [181, 309] on div "Presentations+Storytelling" at bounding box center [218, 319] width 178 height 36
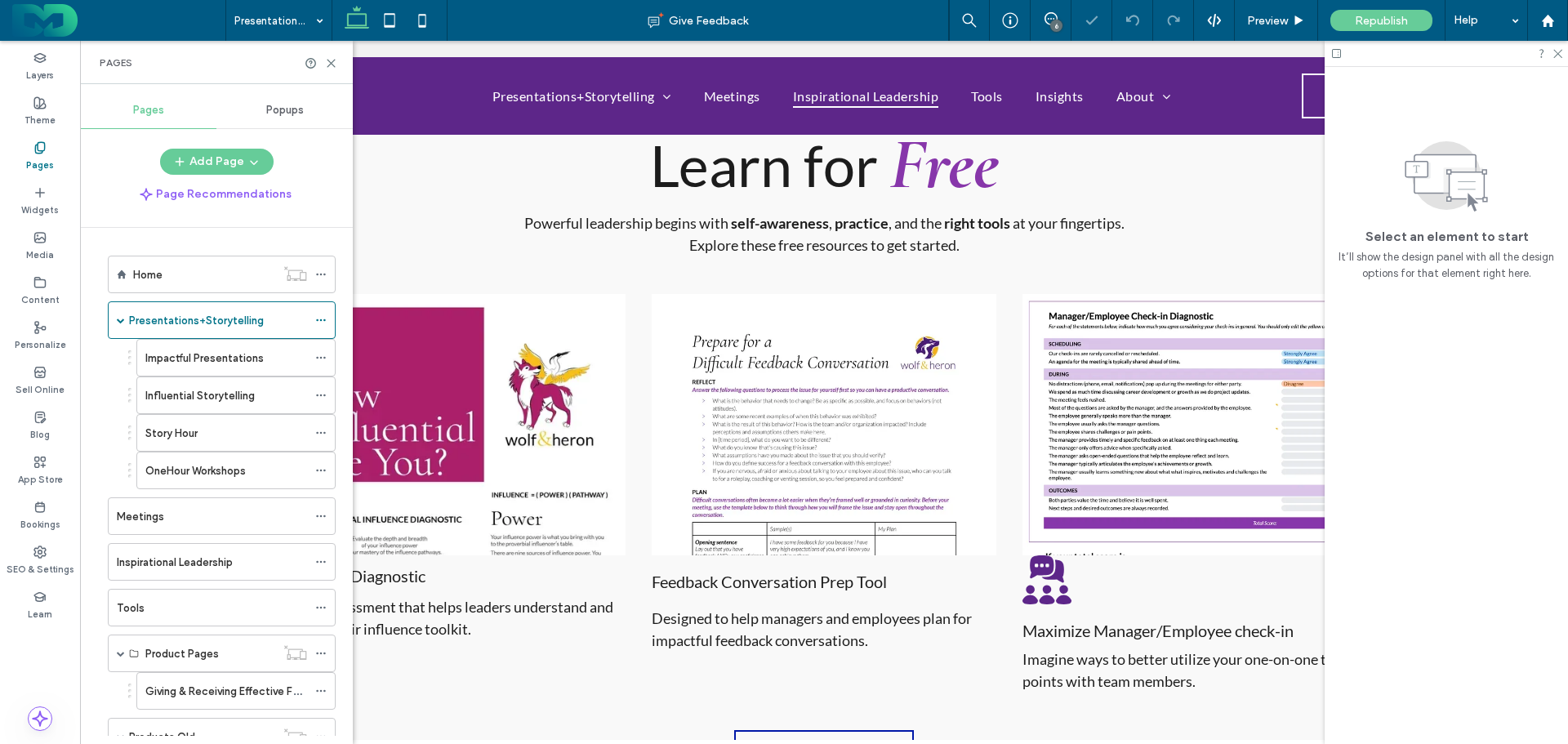
click at [331, 61] on icon at bounding box center [331, 63] width 12 height 12
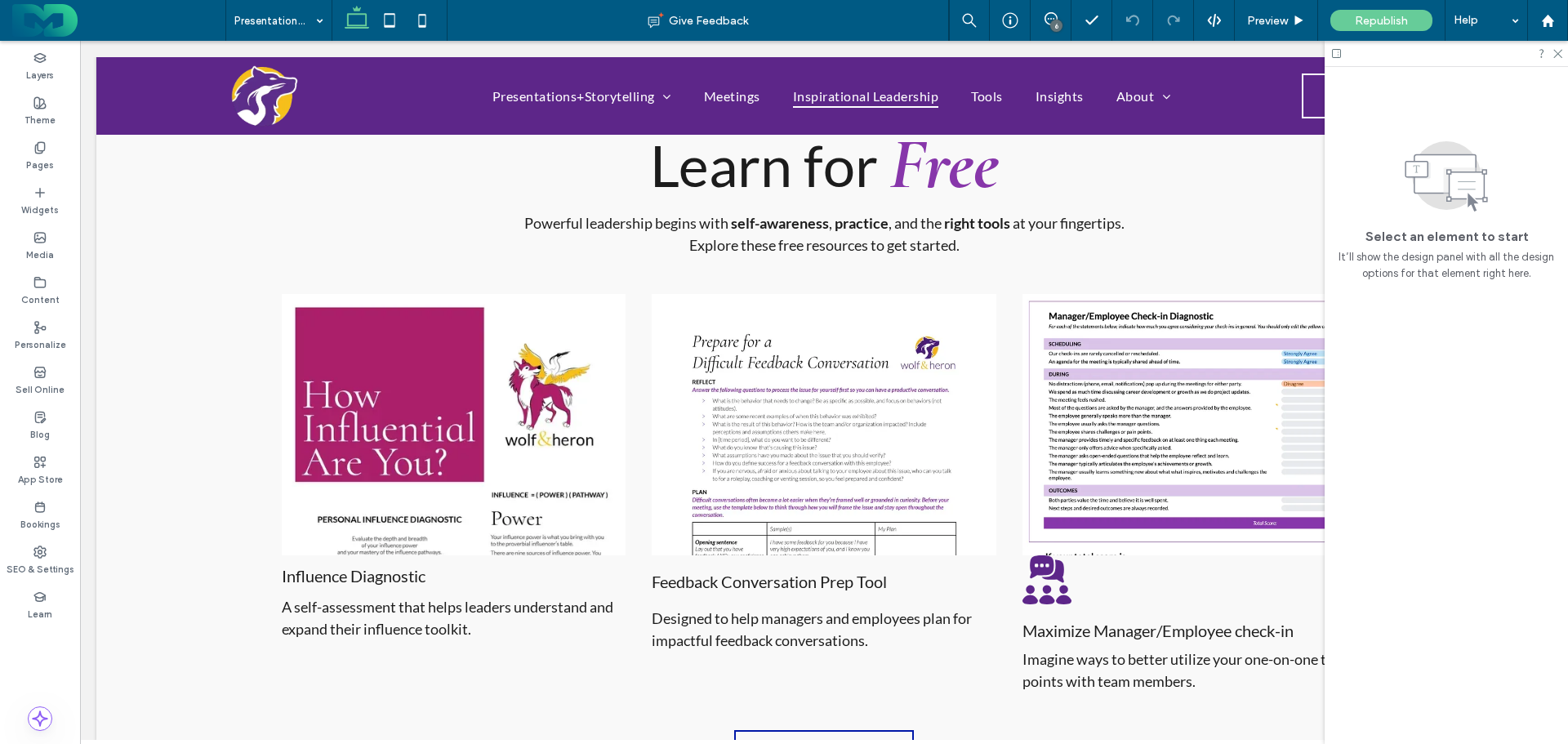
click at [34, 148] on icon at bounding box center [40, 148] width 13 height 13
